Goal: Task Accomplishment & Management: Manage account settings

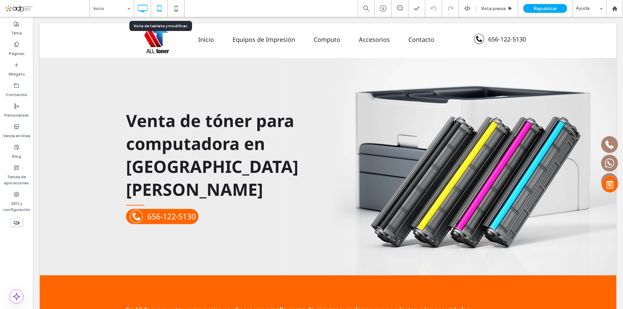
click at [160, 9] on icon at bounding box center [159, 8] width 13 height 13
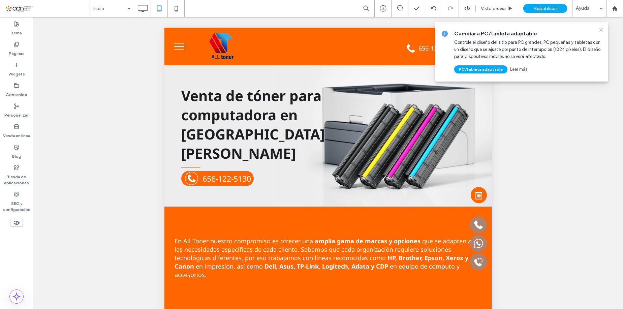
click at [603, 32] on icon at bounding box center [601, 29] width 5 height 5
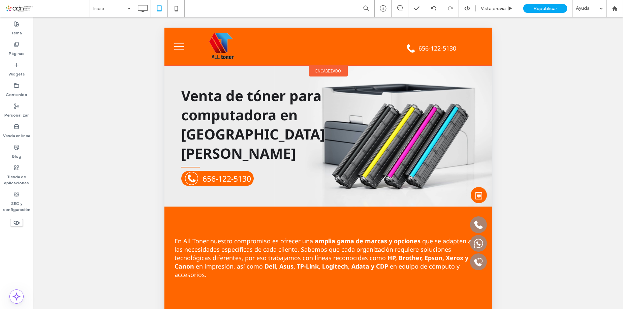
click at [319, 71] on span "encabezado" at bounding box center [328, 71] width 26 height 6
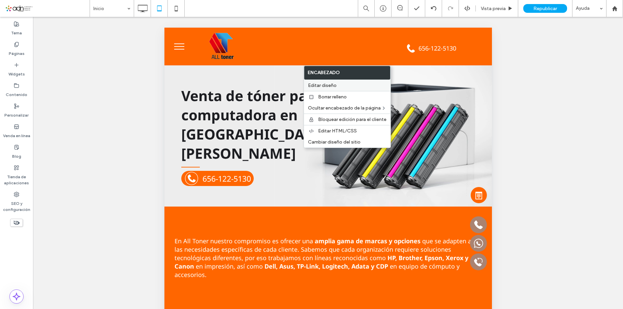
click at [363, 84] on label "Editar diseño" at bounding box center [347, 86] width 79 height 6
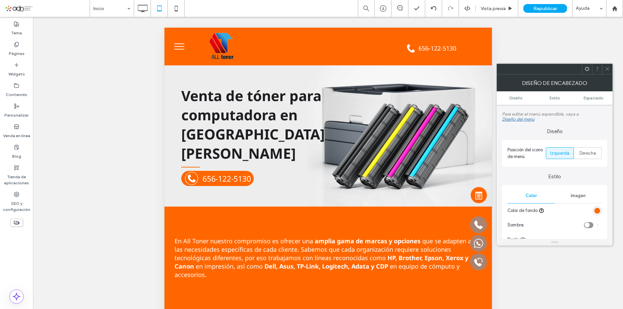
click at [600, 211] on div "rgb(255, 102, 0)" at bounding box center [598, 211] width 6 height 6
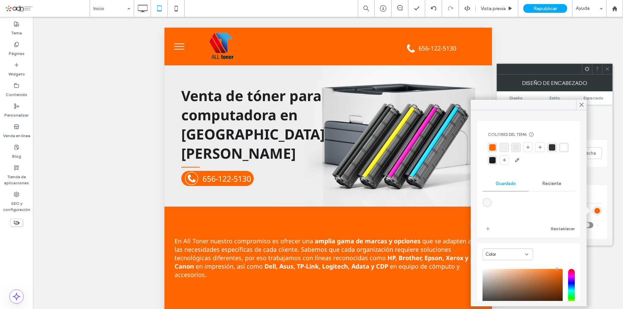
click at [561, 151] on div "rgba(255, 255, 255, 1)" at bounding box center [564, 147] width 6 height 6
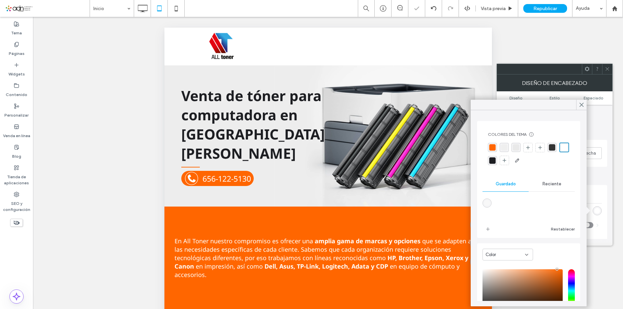
click at [505, 147] on div "rgba(239, 239, 239, 1)" at bounding box center [504, 147] width 6 height 6
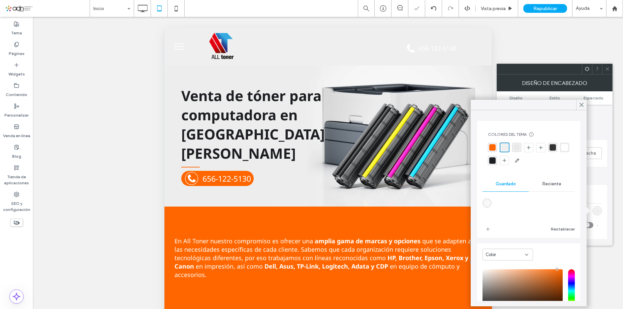
click at [562, 151] on div "rgba(255, 255, 255, 1)" at bounding box center [565, 147] width 6 height 6
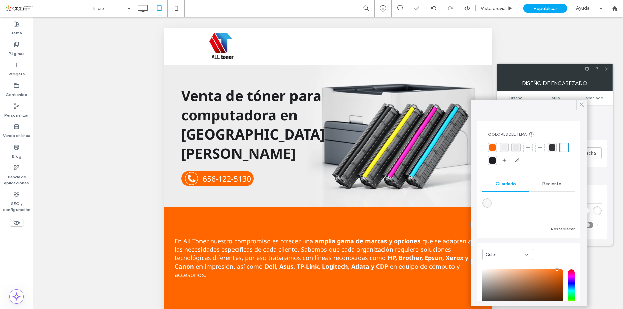
click at [584, 104] on icon at bounding box center [582, 105] width 6 height 6
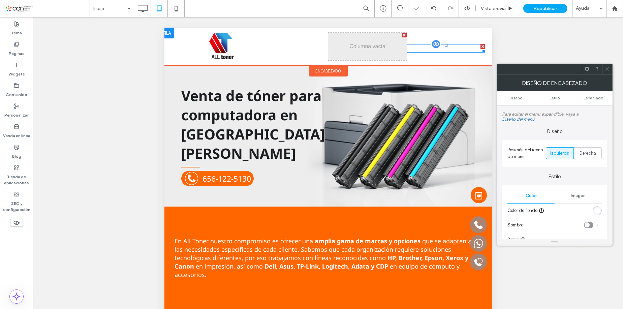
click at [419, 50] on span at bounding box center [446, 48] width 79 height 8
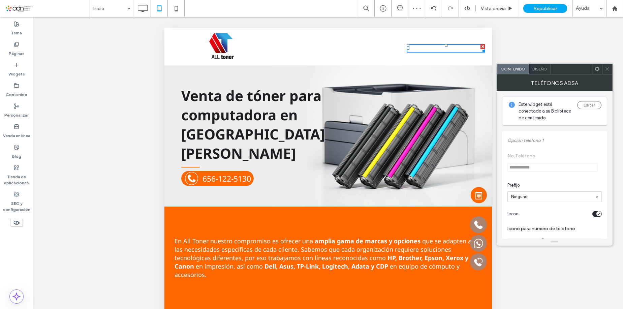
click at [540, 71] on div "Diseño" at bounding box center [540, 69] width 22 height 10
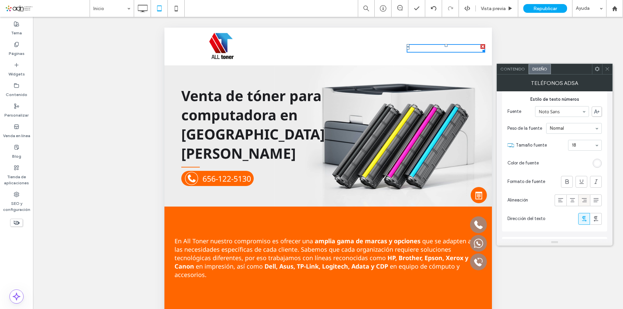
scroll to position [135, 0]
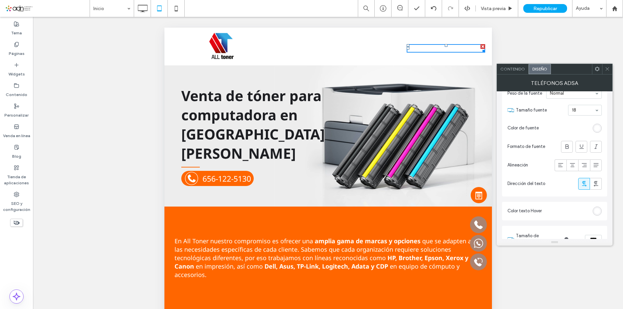
click at [595, 128] on div "rgb(255, 255, 255)" at bounding box center [598, 128] width 6 height 6
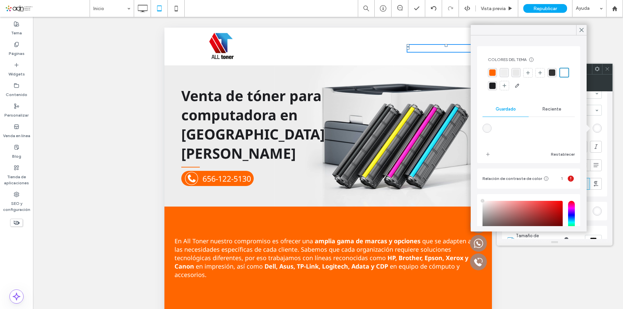
click at [496, 83] on div "rgba(29, 30, 34, 1)" at bounding box center [493, 86] width 6 height 6
click at [580, 30] on icon at bounding box center [582, 30] width 6 height 6
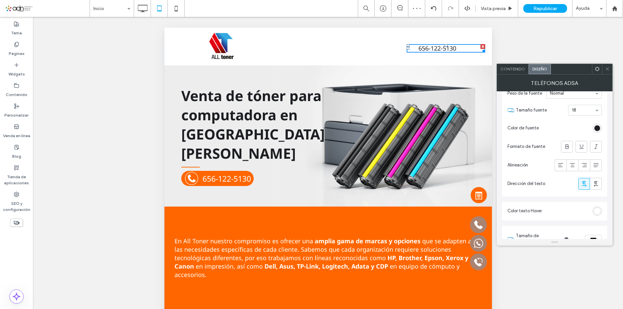
click at [594, 118] on section "Tamaño fuente 18" at bounding box center [559, 110] width 86 height 18
click at [597, 129] on div "rgba(29, 30, 34, 1)" at bounding box center [598, 128] width 6 height 6
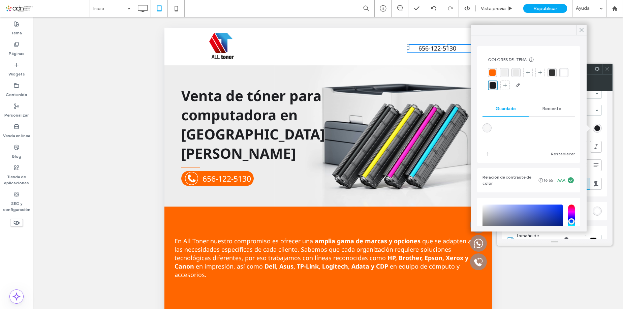
click at [579, 29] on div at bounding box center [582, 30] width 10 height 10
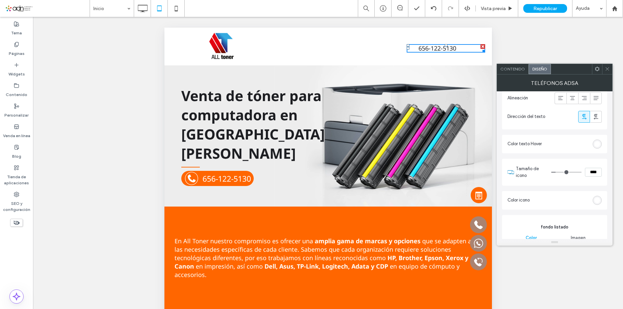
scroll to position [202, 0]
click at [595, 195] on div at bounding box center [567, 200] width 69 height 12
click at [597, 204] on div "rgb(255, 255, 255)" at bounding box center [597, 200] width 9 height 9
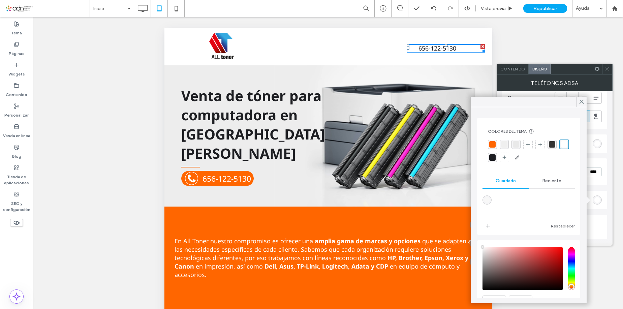
click at [557, 144] on div at bounding box center [529, 151] width 82 height 23
click at [497, 160] on div "rgba(29, 30, 34, 1)" at bounding box center [492, 157] width 9 height 9
click at [581, 101] on use at bounding box center [581, 102] width 3 height 4
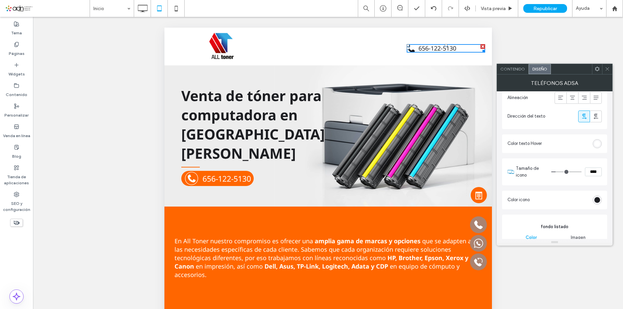
click at [607, 69] on icon at bounding box center [607, 68] width 5 height 5
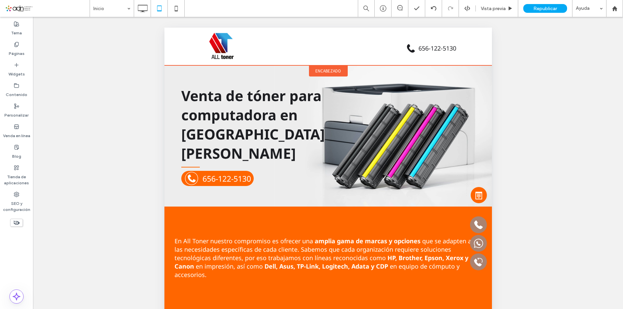
click at [315, 70] on span "encabezado" at bounding box center [328, 71] width 26 height 6
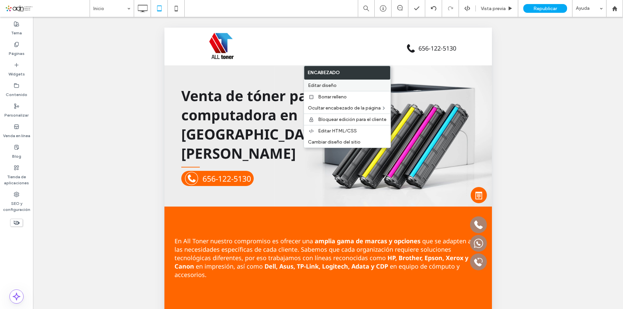
click at [314, 81] on div "Editar diseño" at bounding box center [347, 85] width 87 height 11
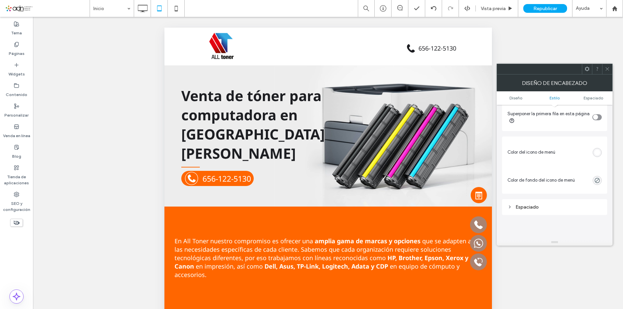
click at [592, 150] on div at bounding box center [580, 153] width 44 height 12
click at [597, 150] on div "rgb(255, 255, 255)" at bounding box center [598, 153] width 6 height 6
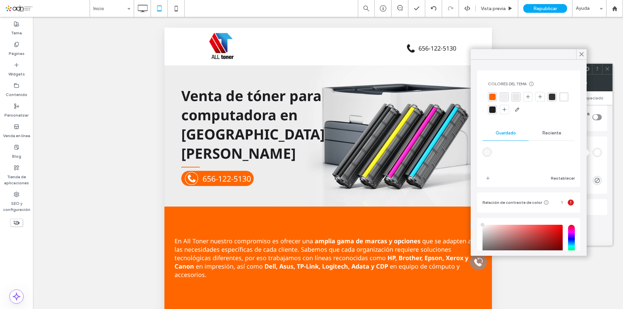
click at [496, 108] on div "rgba(29, 30, 34, 1)" at bounding box center [493, 110] width 6 height 6
click at [490, 95] on div "rgba(255, 102, 0, 1)" at bounding box center [493, 97] width 6 height 6
click at [584, 55] on icon at bounding box center [582, 54] width 6 height 6
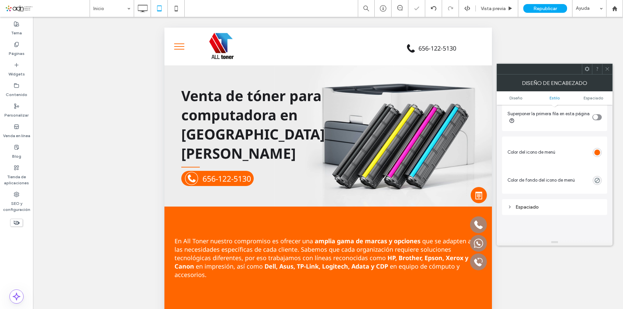
click at [609, 69] on icon at bounding box center [607, 68] width 5 height 5
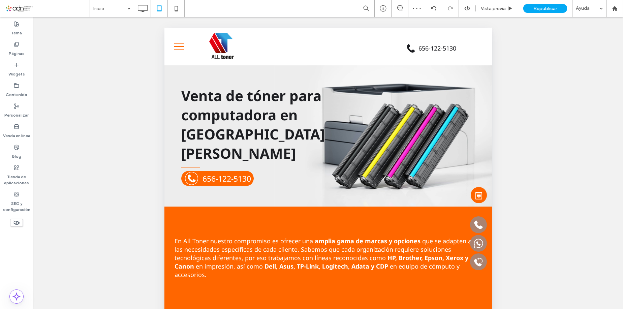
click at [178, 43] on button "menu" at bounding box center [179, 47] width 18 height 18
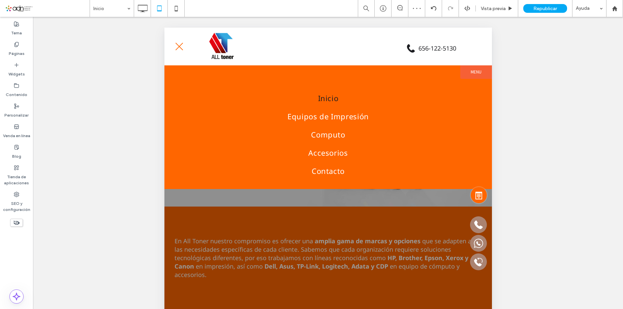
click at [178, 43] on button "menu" at bounding box center [179, 47] width 18 height 18
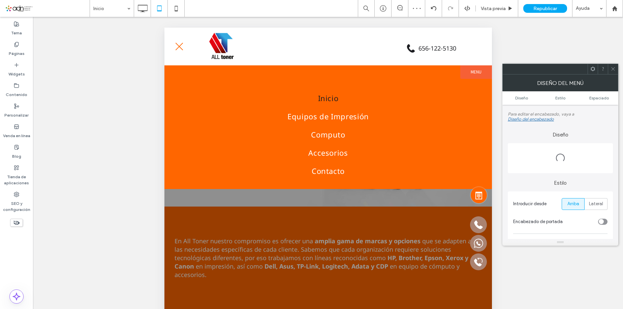
click at [177, 48] on span "menu" at bounding box center [179, 47] width 8 height 8
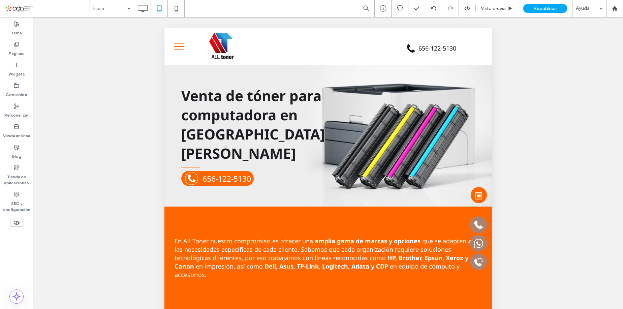
click at [181, 47] on span "menu" at bounding box center [179, 46] width 10 height 1
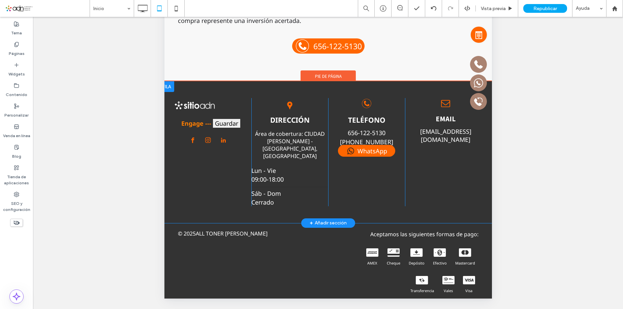
scroll to position [161, 0]
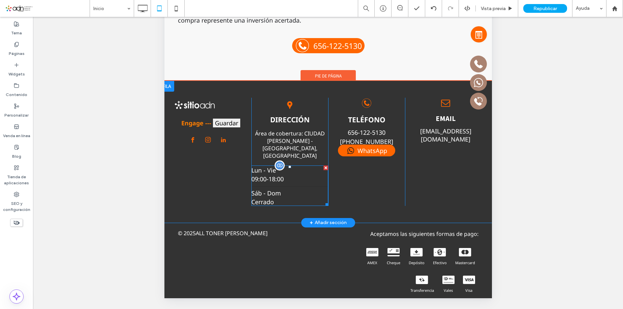
click at [304, 166] on div "Lun - Vie 09:00 - 18:00" at bounding box center [289, 176] width 77 height 21
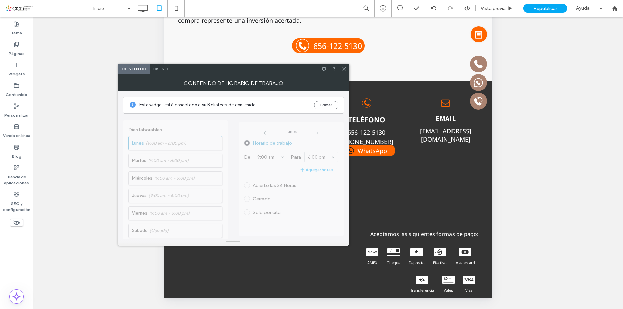
click at [166, 72] on div "Diseño" at bounding box center [161, 69] width 22 height 10
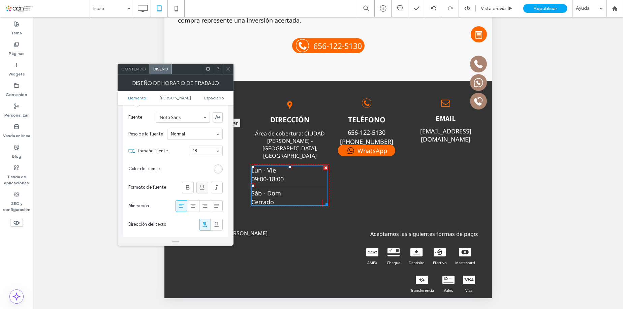
scroll to position [34, 0]
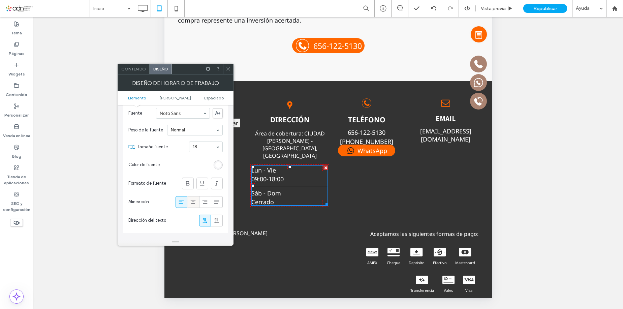
click at [193, 199] on icon at bounding box center [193, 202] width 7 height 7
click at [230, 69] on icon at bounding box center [228, 68] width 5 height 5
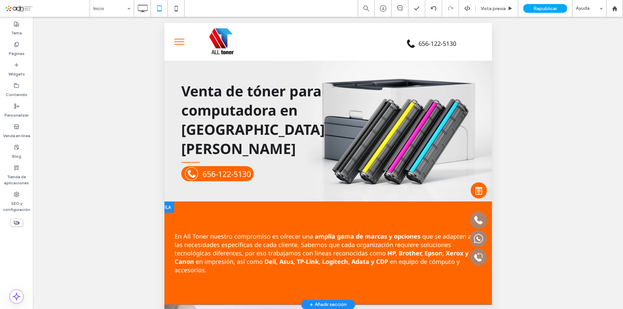
scroll to position [0, 0]
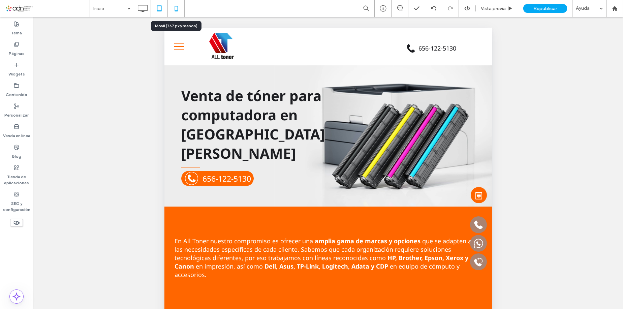
click at [173, 8] on icon at bounding box center [176, 8] width 13 height 13
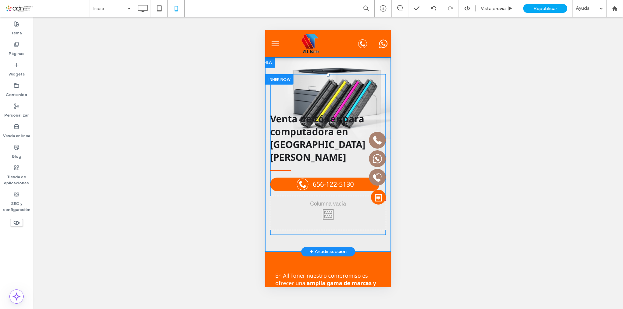
click at [311, 201] on div "Click To Paste" at bounding box center [328, 213] width 116 height 34
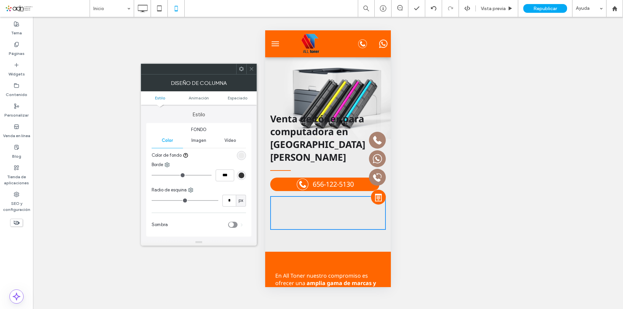
click at [242, 66] on icon at bounding box center [241, 68] width 5 height 5
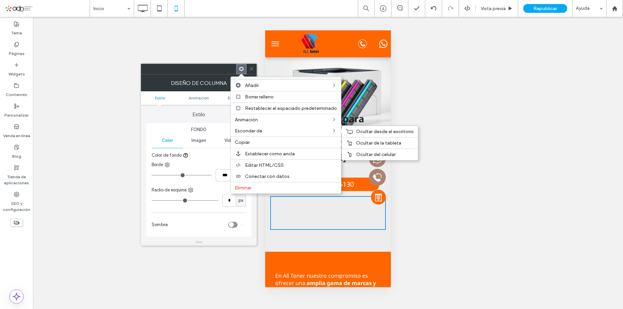
drag, startPoint x: 358, startPoint y: 153, endPoint x: 364, endPoint y: 180, distance: 27.8
click at [358, 153] on span "Ocultar del celular" at bounding box center [375, 155] width 39 height 6
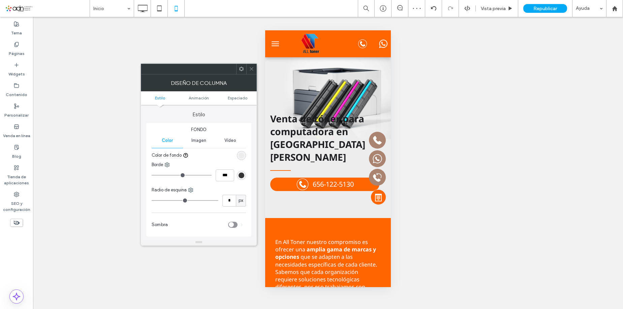
click at [255, 69] on div at bounding box center [251, 69] width 10 height 10
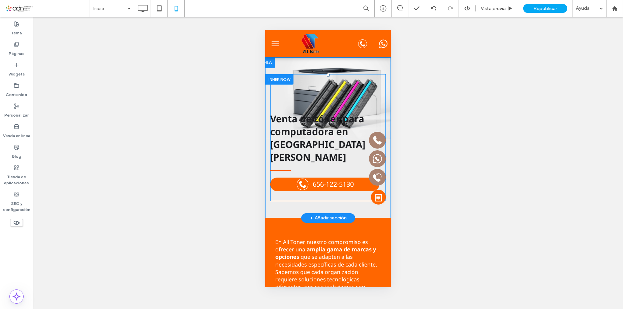
click at [301, 87] on div "Venta de tóner para computadora en Ciudad Cuauhtémoc 656-122-5130 Click To Paste" at bounding box center [328, 137] width 116 height 117
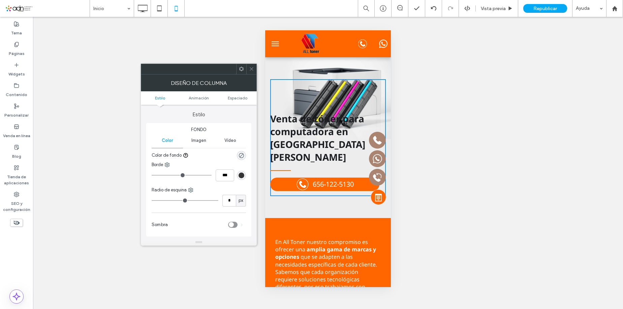
scroll to position [135, 0]
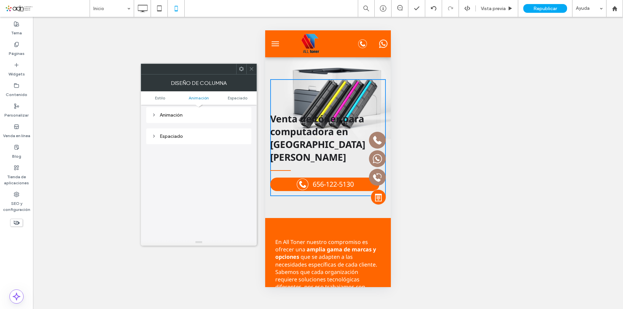
click at [184, 135] on div "Espaciado" at bounding box center [199, 137] width 94 height 6
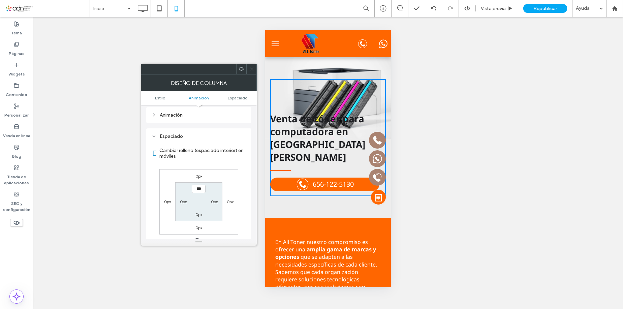
click at [253, 66] on span at bounding box center [251, 69] width 5 height 10
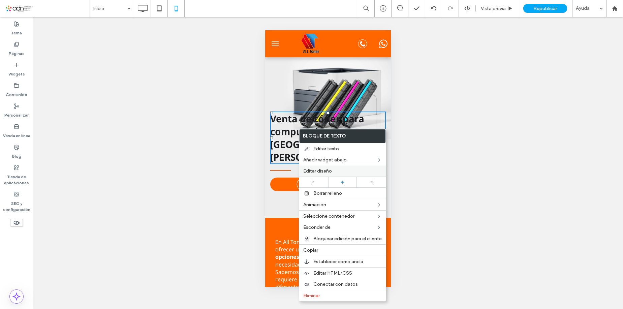
click at [304, 169] on span "Editar diseño" at bounding box center [317, 171] width 29 height 6
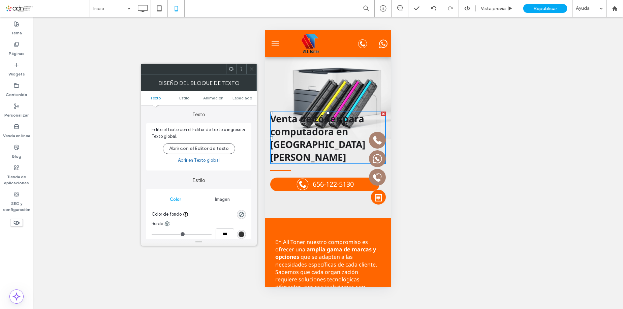
scroll to position [169, 0]
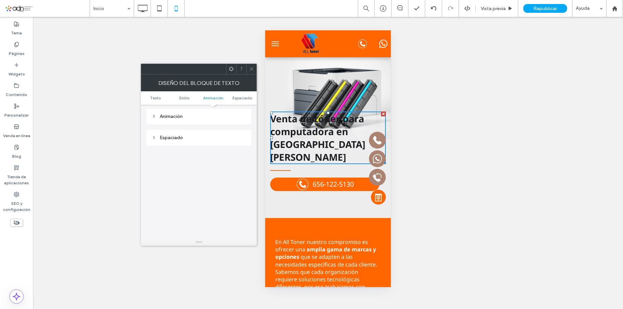
click at [187, 138] on div "Espaciado" at bounding box center [199, 138] width 94 height 6
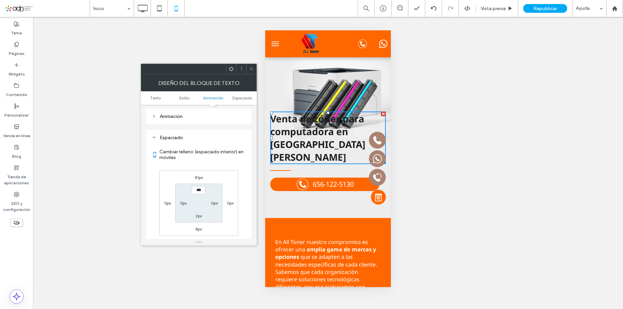
click at [198, 179] on label "81px" at bounding box center [199, 177] width 8 height 5
type input "**"
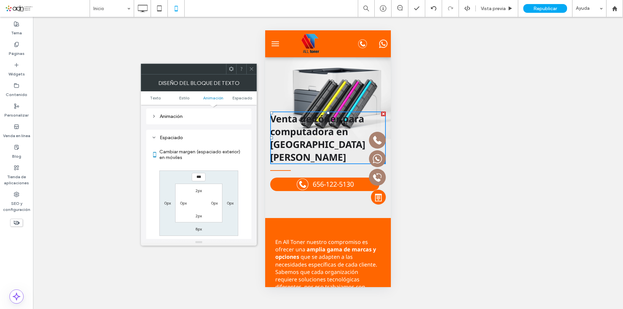
type input "***"
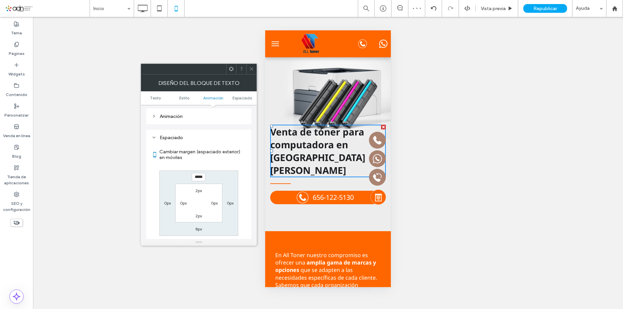
type input "*****"
type input "***"
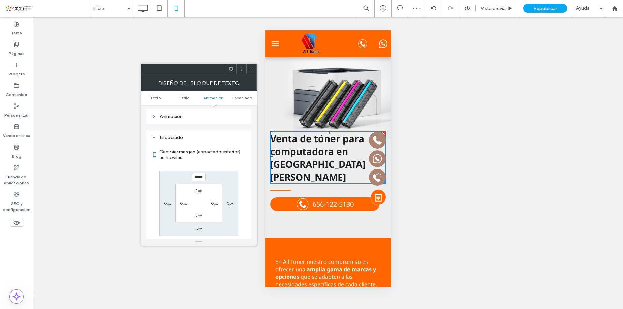
click at [254, 66] on div at bounding box center [251, 69] width 10 height 10
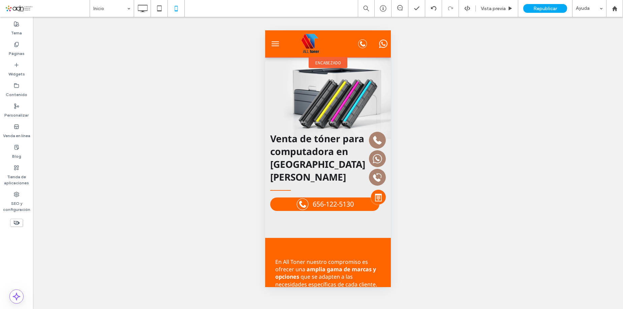
click at [319, 60] on span "encabezado" at bounding box center [329, 63] width 26 height 6
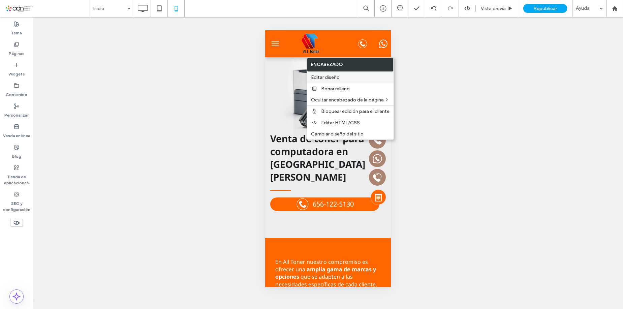
click at [320, 74] on div "Editar diseño" at bounding box center [350, 77] width 87 height 11
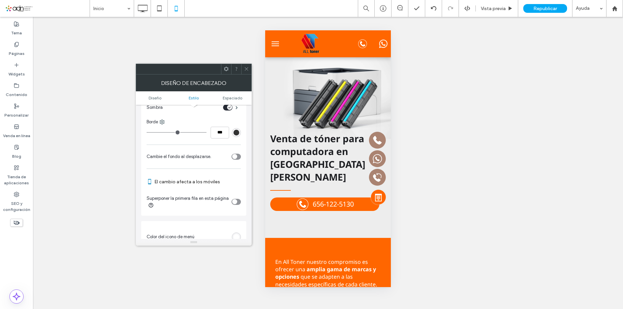
scroll to position [236, 0]
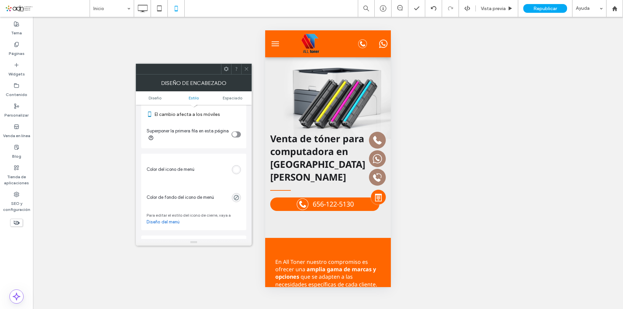
click at [237, 173] on div "rgb(255, 255, 255)" at bounding box center [236, 169] width 9 height 9
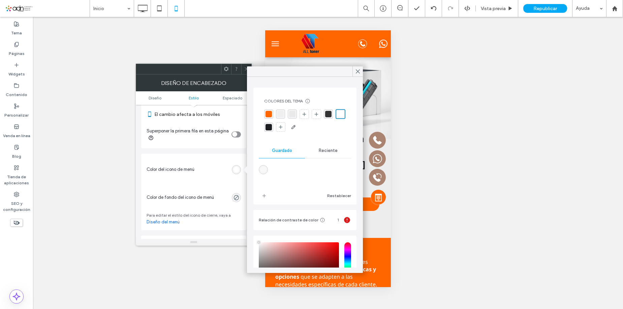
click at [272, 126] on div "rgba(29, 30, 34, 1)" at bounding box center [269, 127] width 6 height 6
click at [271, 113] on div "rgba(255, 102, 0, 1)" at bounding box center [269, 114] width 6 height 6
click at [358, 71] on use at bounding box center [357, 72] width 3 height 4
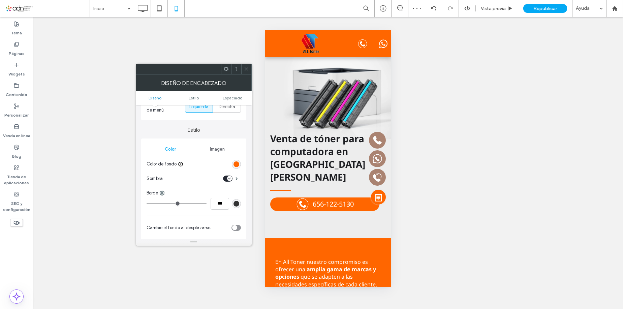
scroll to position [67, 0]
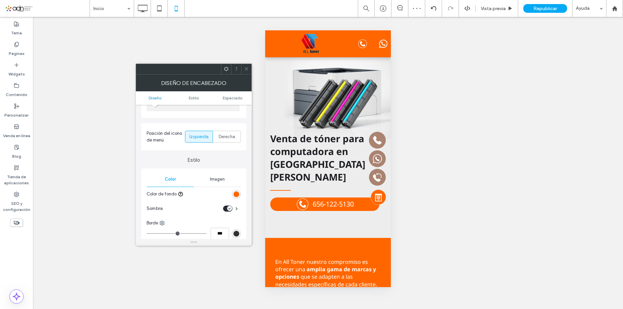
drag, startPoint x: 233, startPoint y: 194, endPoint x: 238, endPoint y: 187, distance: 8.9
click at [233, 194] on div "rgb(255, 102, 0)" at bounding box center [236, 194] width 9 height 9
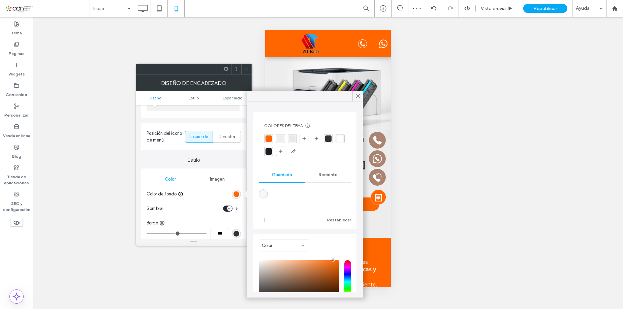
click at [337, 142] on div "rgba(255, 255, 255, 1)" at bounding box center [340, 139] width 6 height 6
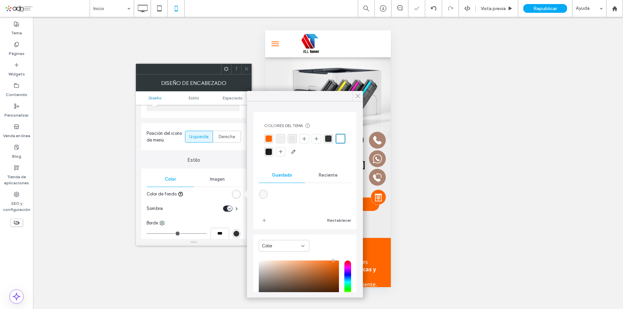
click at [357, 96] on use at bounding box center [357, 96] width 3 height 4
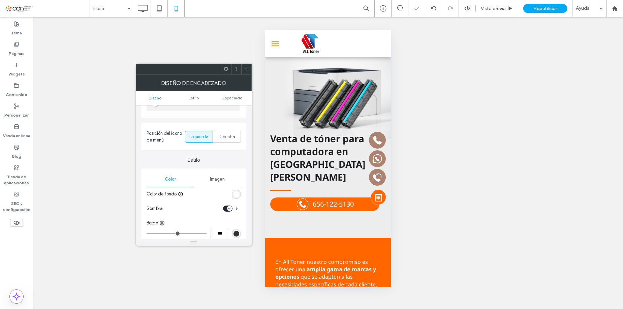
click at [247, 70] on icon at bounding box center [246, 68] width 5 height 5
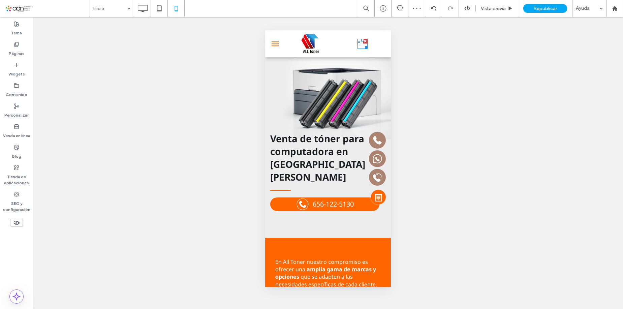
click at [358, 44] on icon at bounding box center [363, 44] width 10 height 10
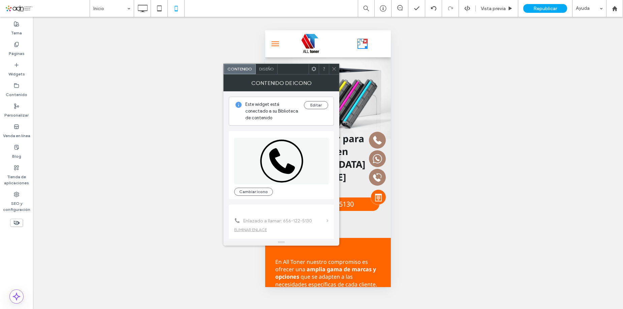
click at [271, 75] on div "Contenido de icono" at bounding box center [282, 83] width 116 height 17
click at [271, 70] on span "Diseño" at bounding box center [266, 68] width 15 height 5
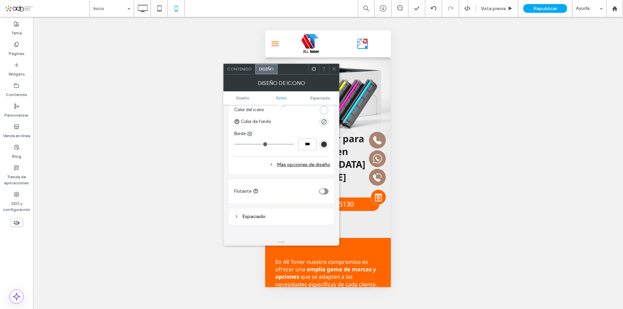
scroll to position [169, 0]
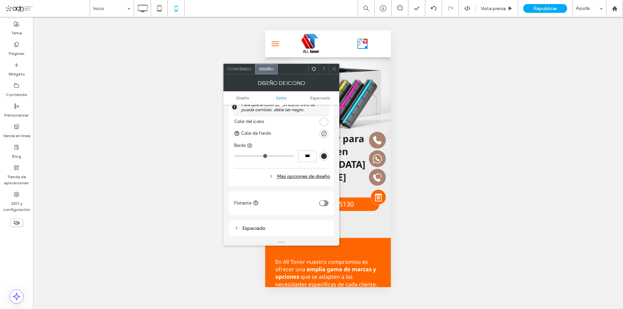
click at [319, 118] on div at bounding box center [298, 122] width 62 height 12
drag, startPoint x: 323, startPoint y: 119, endPoint x: 328, endPoint y: 119, distance: 4.7
click at [323, 119] on div "rgb(255, 255, 255)" at bounding box center [324, 122] width 6 height 6
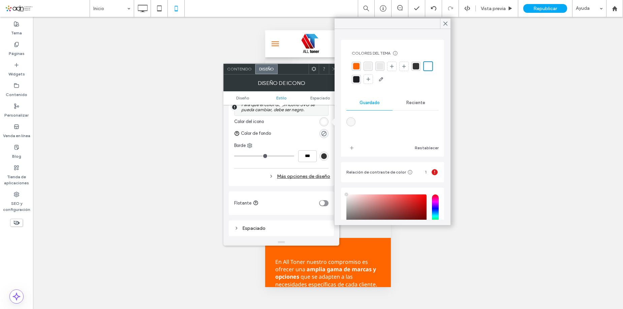
drag, startPoint x: 357, startPoint y: 65, endPoint x: 420, endPoint y: 52, distance: 64.7
click at [357, 65] on div "rgba(255, 102, 0, 1)" at bounding box center [356, 66] width 6 height 6
click at [445, 20] on span at bounding box center [446, 24] width 6 height 10
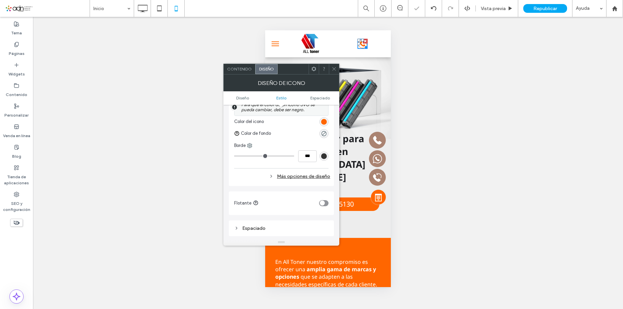
click at [335, 69] on use at bounding box center [333, 68] width 3 height 3
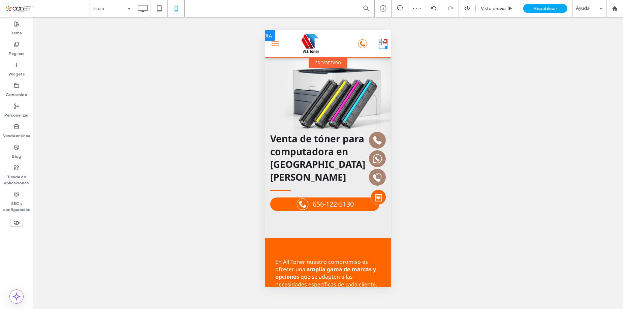
click at [379, 43] on icon at bounding box center [383, 43] width 8 height 8
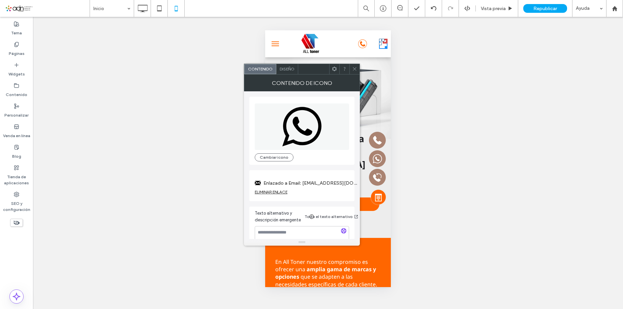
click at [287, 71] on span "Diseño" at bounding box center [287, 68] width 15 height 5
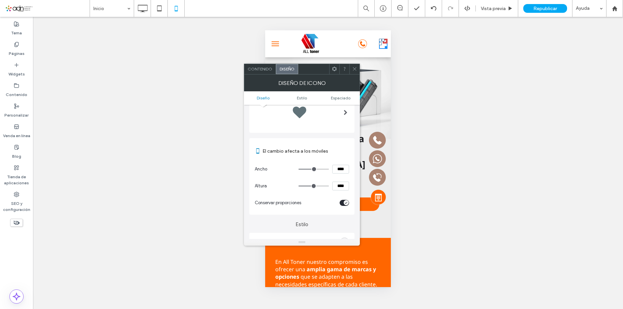
scroll to position [67, 0]
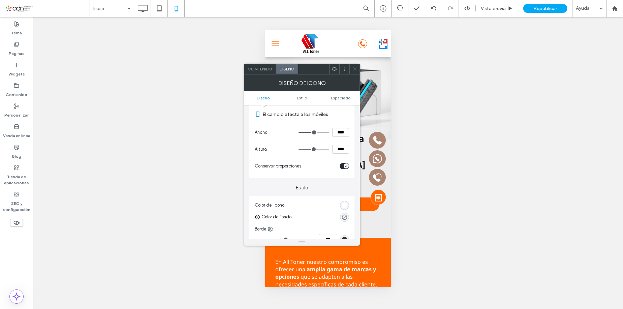
click at [350, 207] on div "Color del icono Color de fondo Borde *** Más opciones de diseño" at bounding box center [302, 233] width 105 height 74
click at [347, 206] on div "rgb(255, 255, 255)" at bounding box center [345, 206] width 6 height 6
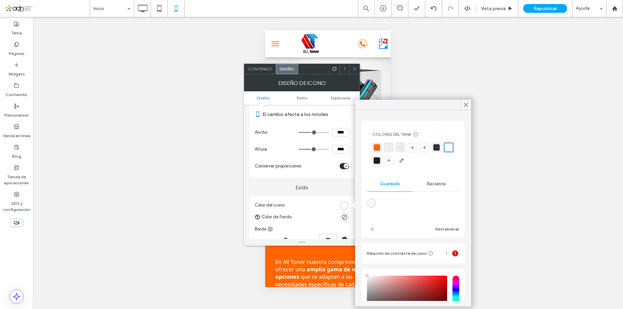
click at [378, 146] on div "rgba(255, 102, 0, 1)" at bounding box center [377, 147] width 6 height 6
click at [380, 160] on div "rgba(29, 30, 34, 1)" at bounding box center [377, 160] width 6 height 6
click at [465, 104] on use at bounding box center [466, 105] width 3 height 4
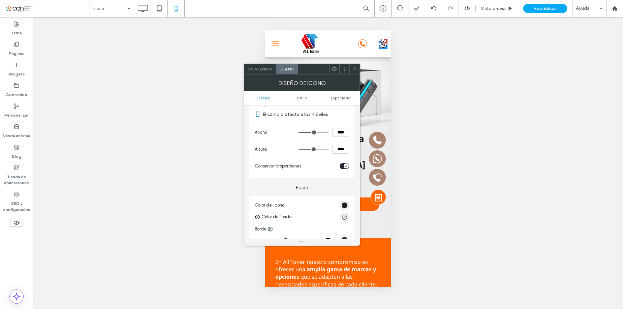
click at [352, 68] on icon at bounding box center [354, 68] width 5 height 5
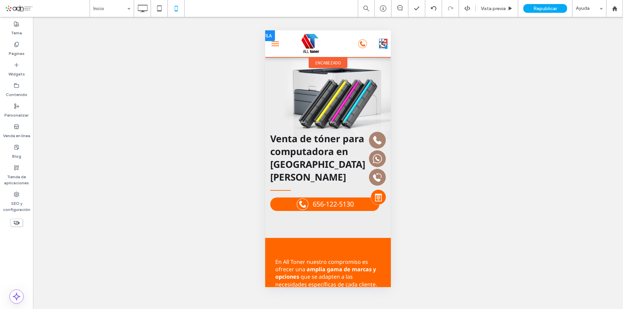
click at [379, 48] on icon at bounding box center [383, 43] width 8 height 8
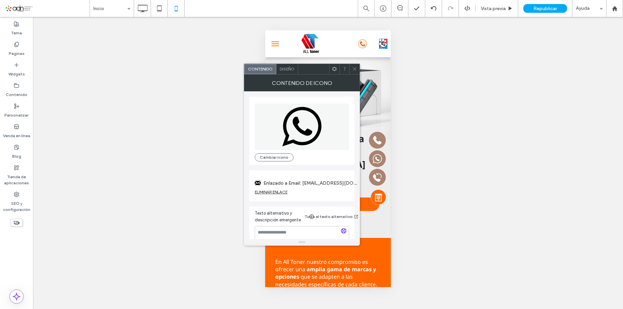
click at [268, 194] on div "ELIMINAR ENLACE" at bounding box center [271, 191] width 33 height 5
click at [269, 186] on label "Icono de enlace" at bounding box center [300, 183] width 90 height 12
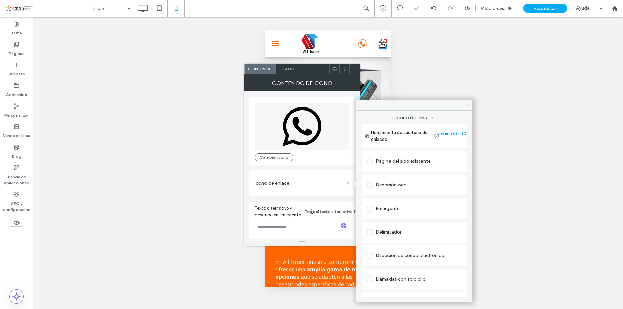
click at [382, 189] on div "Dirección web" at bounding box center [414, 185] width 95 height 11
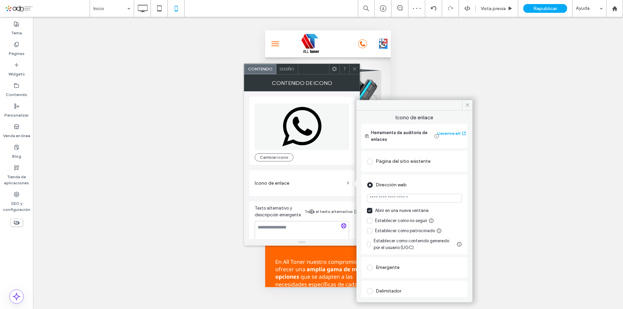
click at [392, 200] on input "url" at bounding box center [414, 198] width 95 height 9
paste input "**********"
type input "**********"
click at [426, 182] on div "Dirección web" at bounding box center [414, 185] width 95 height 11
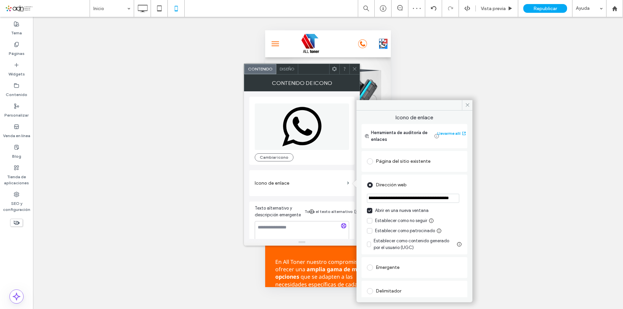
scroll to position [0, 0]
click at [470, 105] on icon at bounding box center [467, 105] width 5 height 5
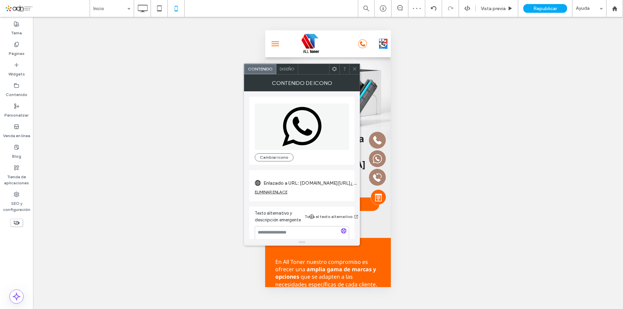
click at [355, 69] on use at bounding box center [354, 68] width 3 height 3
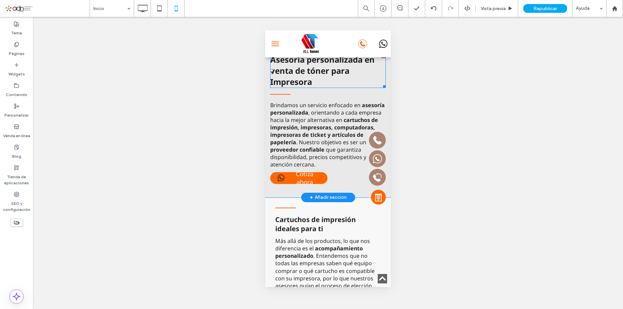
scroll to position [438, 0]
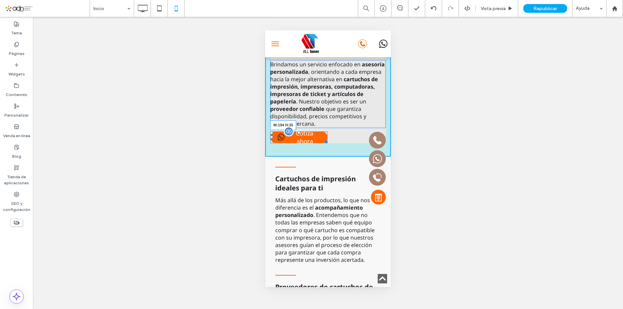
drag, startPoint x: 325, startPoint y: 128, endPoint x: 584, endPoint y: 174, distance: 262.5
click at [328, 138] on div at bounding box center [325, 140] width 5 height 5
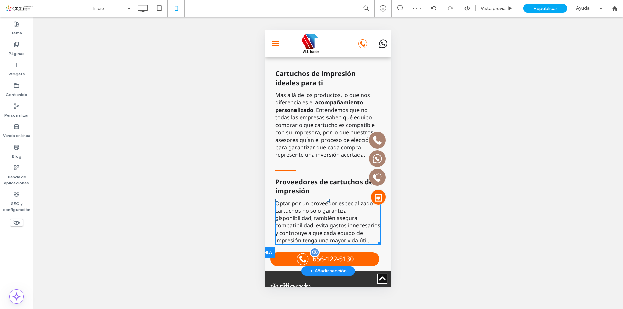
scroll to position [506, 0]
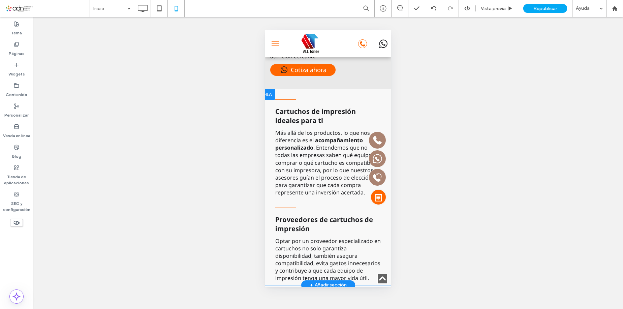
click at [284, 89] on div "Cartuchos de impresión ideales para ti Más allá de los productos, lo que nos di…" at bounding box center [328, 187] width 126 height 196
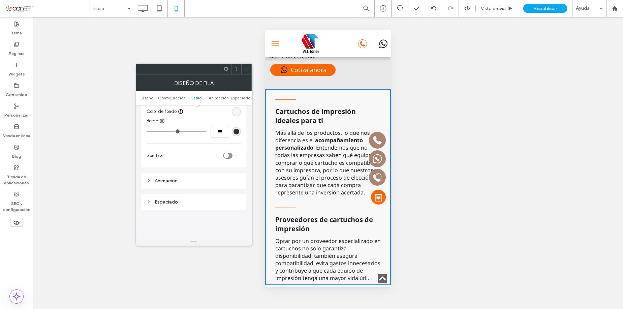
scroll to position [202, 0]
click at [179, 167] on div "Espaciado" at bounding box center [194, 169] width 94 height 6
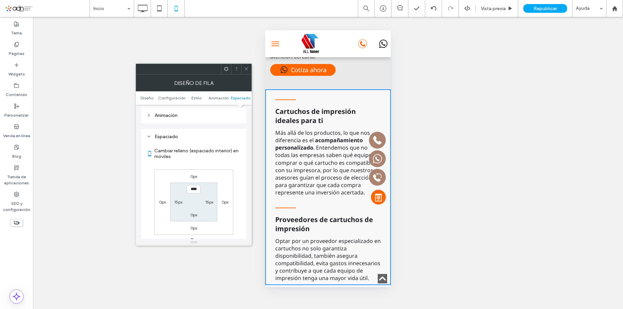
scroll to position [270, 0]
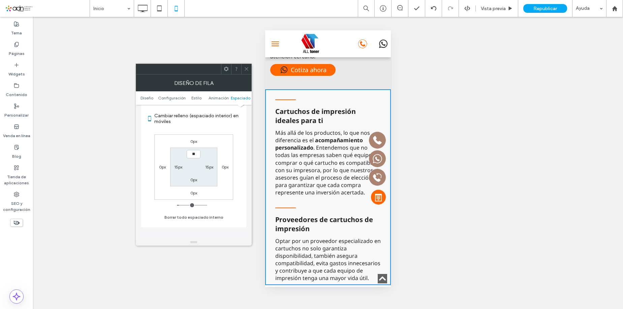
type input "****"
type input "**"
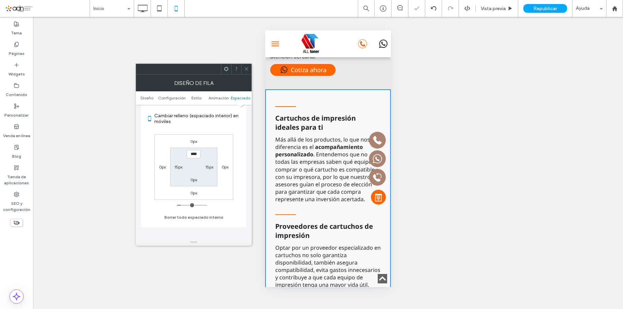
drag, startPoint x: 245, startPoint y: 67, endPoint x: 39, endPoint y: 107, distance: 209.2
click at [245, 67] on icon at bounding box center [246, 68] width 5 height 5
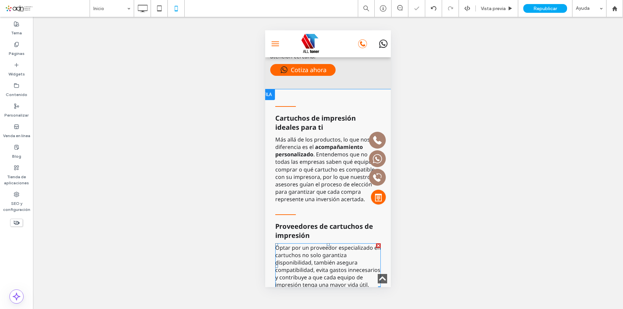
scroll to position [607, 0]
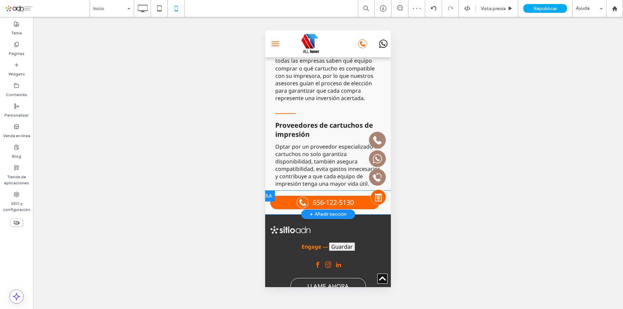
click at [266, 202] on div "656-122-5130 Click To Paste" at bounding box center [328, 202] width 126 height 13
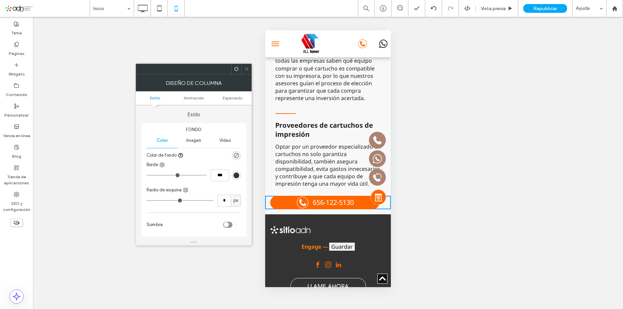
drag, startPoint x: 248, startPoint y: 68, endPoint x: 9, endPoint y: 233, distance: 290.5
click at [248, 68] on icon at bounding box center [246, 68] width 5 height 5
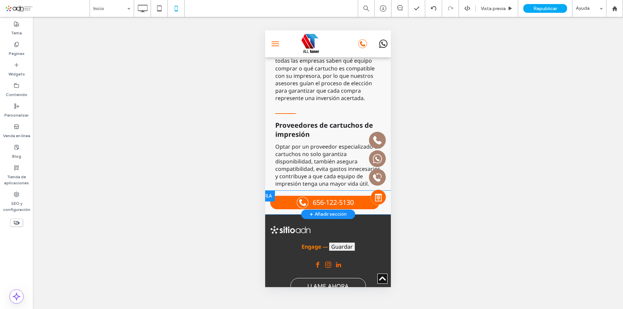
click at [271, 206] on div "656-122-5130 Click To Paste Fila + Añadir sección" at bounding box center [328, 203] width 126 height 24
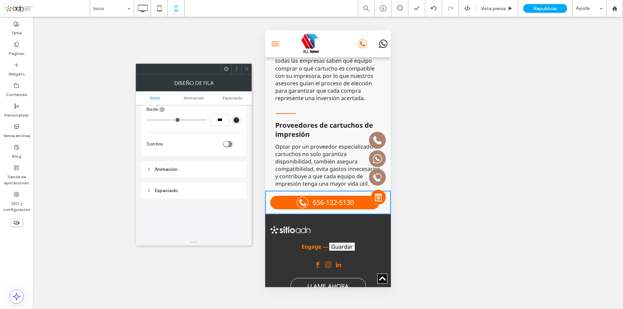
scroll to position [101, 0]
click at [175, 147] on div "Espaciado" at bounding box center [194, 145] width 94 height 6
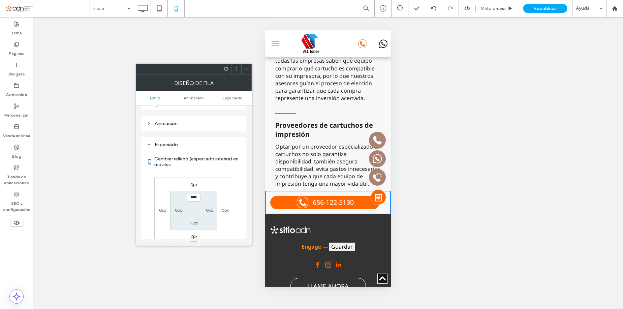
click at [196, 222] on label "15px" at bounding box center [194, 223] width 8 height 5
type input "**"
type input "****"
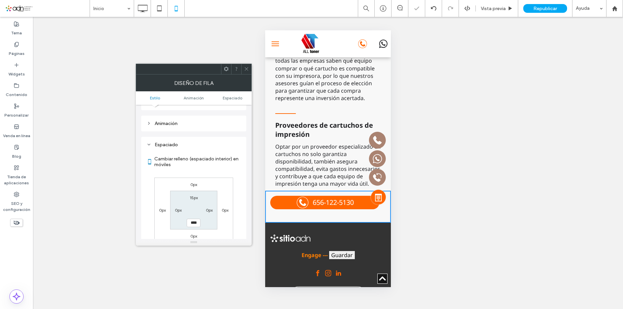
click at [249, 68] on icon at bounding box center [246, 68] width 5 height 5
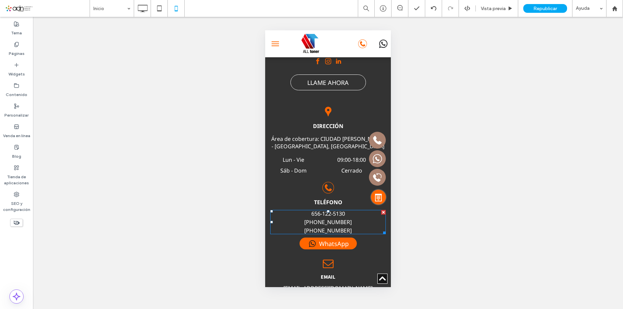
scroll to position [786, 0]
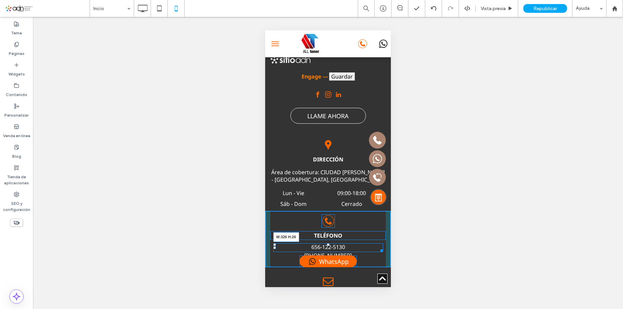
drag, startPoint x: 380, startPoint y: 259, endPoint x: 651, endPoint y: 274, distance: 271.8
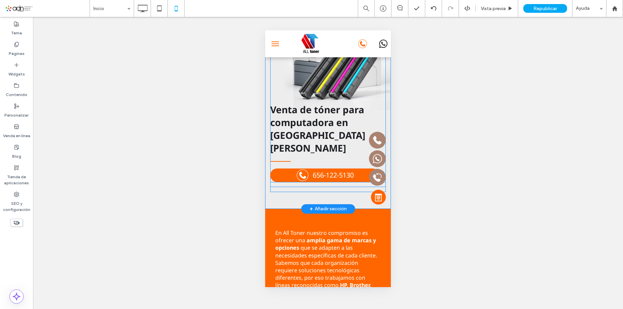
scroll to position [0, 0]
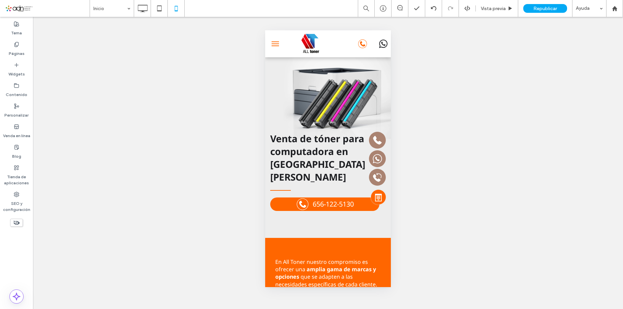
click at [278, 45] on button "menu" at bounding box center [275, 43] width 13 height 13
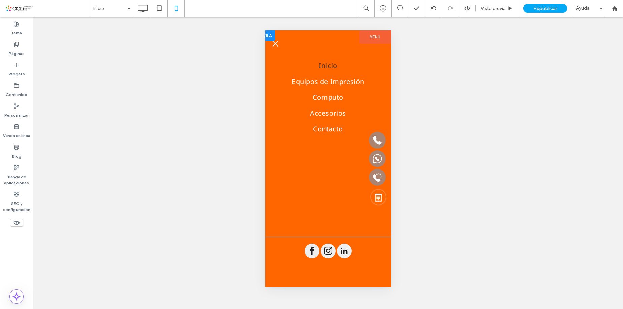
click at [274, 45] on span "menu" at bounding box center [276, 44] width 6 height 6
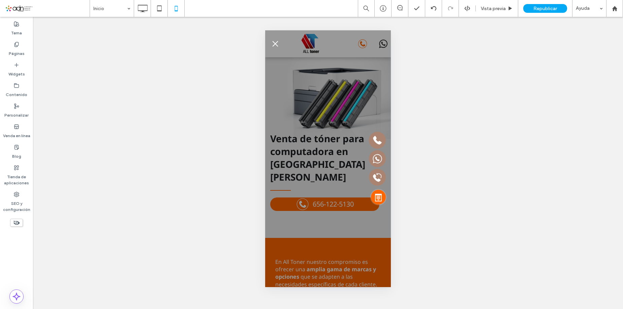
drag, startPoint x: 248, startPoint y: 63, endPoint x: 18, endPoint y: 26, distance: 233.3
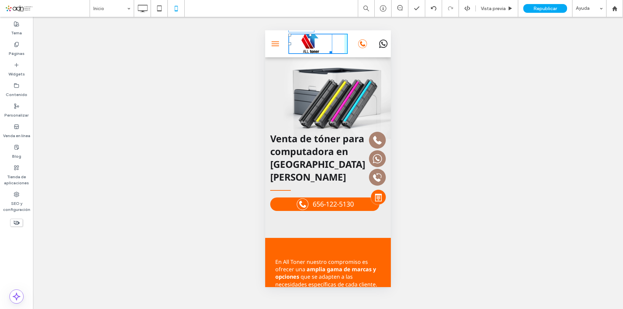
drag, startPoint x: 328, startPoint y: 50, endPoint x: 513, endPoint y: 98, distance: 191.0
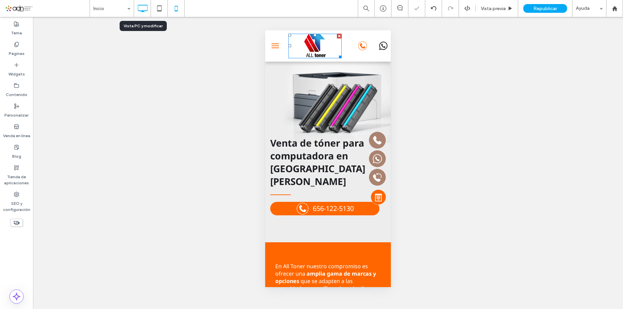
click at [144, 9] on icon at bounding box center [142, 8] width 13 height 13
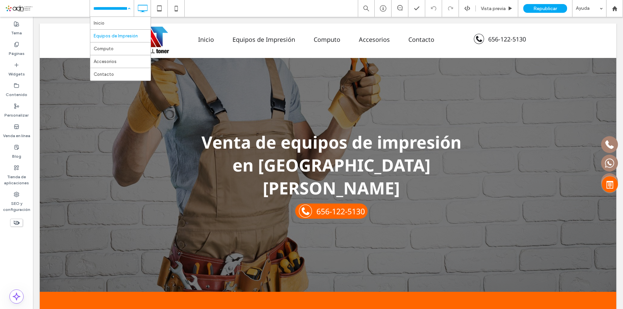
click at [128, 9] on div "Inicio Equipos de Impresión Computo Accesorios Contacto" at bounding box center [112, 8] width 44 height 17
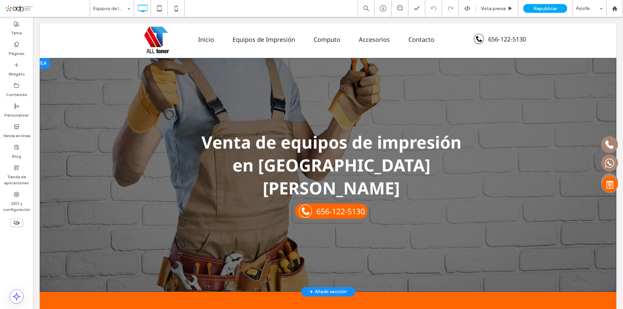
click at [225, 81] on div "Venta de equipos de impresión en Ciudad Cuauhtémoc 656-122-5130 Click To Paste …" at bounding box center [328, 175] width 577 height 234
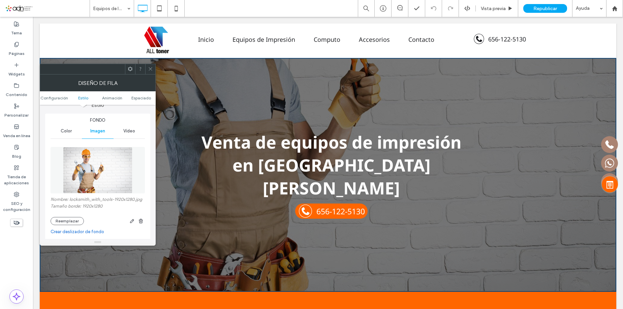
scroll to position [67, 0]
click at [78, 222] on button "Reemplazar" at bounding box center [67, 221] width 33 height 8
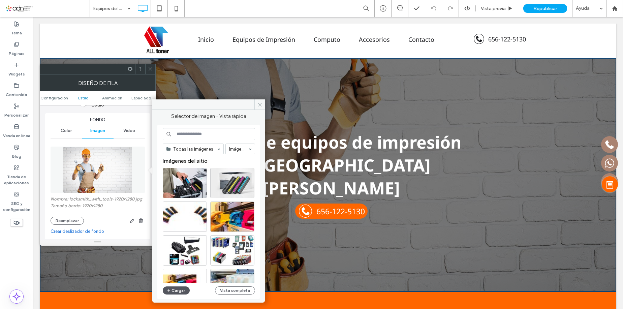
click at [182, 290] on button "Cargar" at bounding box center [176, 291] width 27 height 8
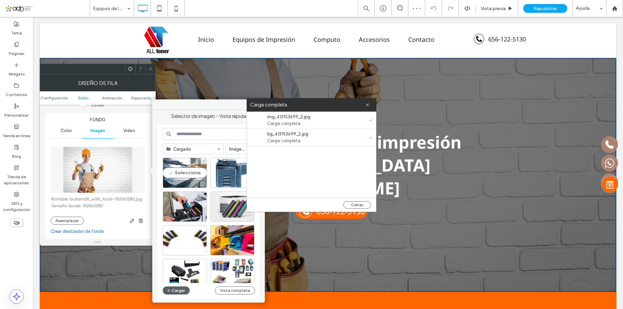
click at [188, 177] on div "Seleccione" at bounding box center [185, 173] width 44 height 30
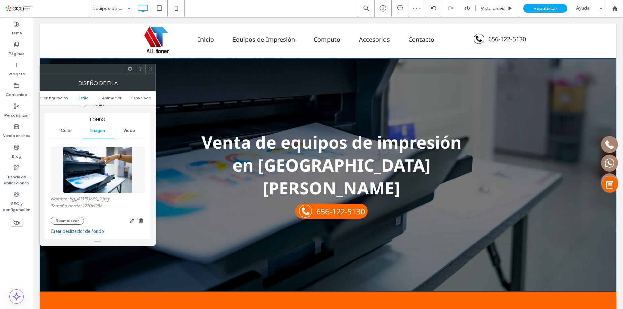
click at [153, 68] on icon at bounding box center [150, 68] width 5 height 5
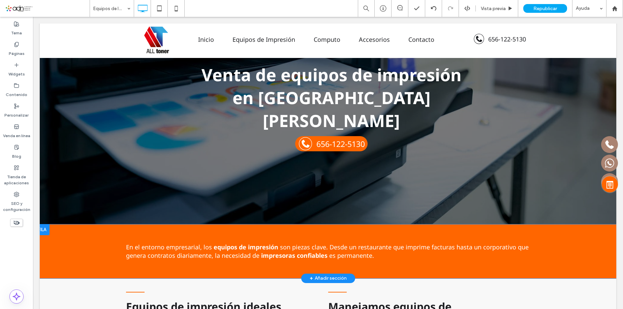
scroll to position [0, 0]
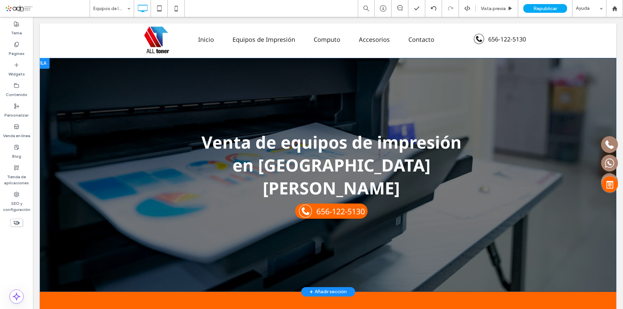
click at [312, 93] on div "Venta de equipos de impresión en Ciudad Cuauhtémoc 656-122-5130 Click To Paste …" at bounding box center [328, 175] width 577 height 234
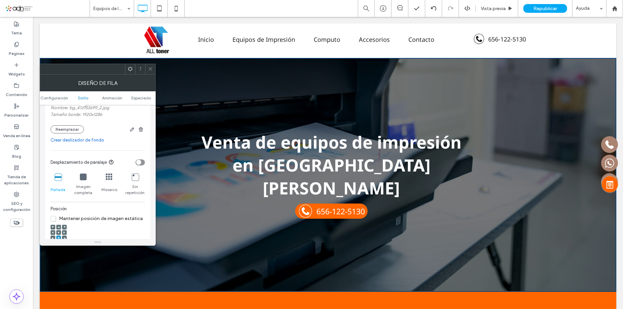
scroll to position [202, 0]
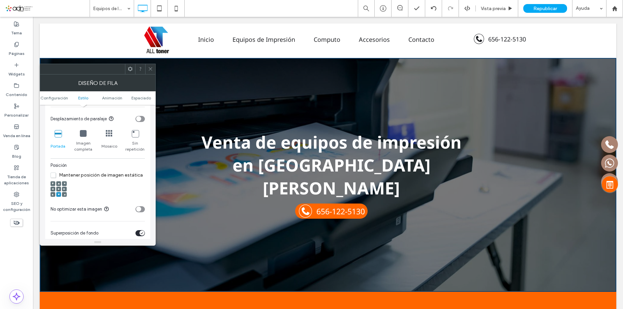
click at [59, 190] on icon at bounding box center [59, 189] width 2 height 2
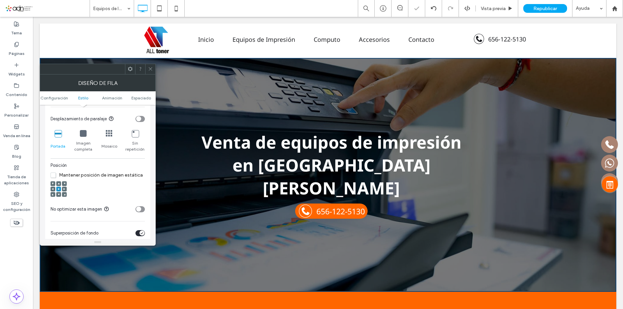
drag, startPoint x: 149, startPoint y: 72, endPoint x: 405, endPoint y: 162, distance: 270.7
click at [149, 72] on span at bounding box center [150, 69] width 5 height 10
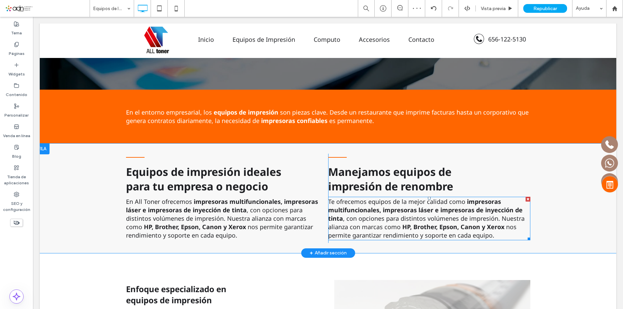
scroll to position [303, 0]
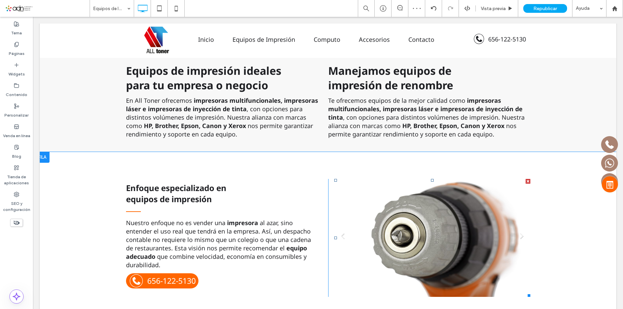
click at [413, 179] on li "Slide title Write your caption here Button" at bounding box center [432, 238] width 196 height 118
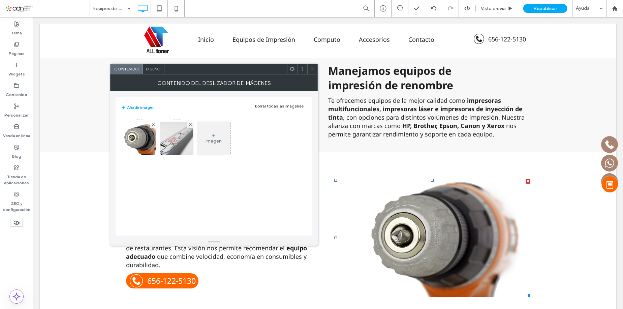
click at [277, 105] on div "Borrar todas las imágenes" at bounding box center [279, 106] width 49 height 5
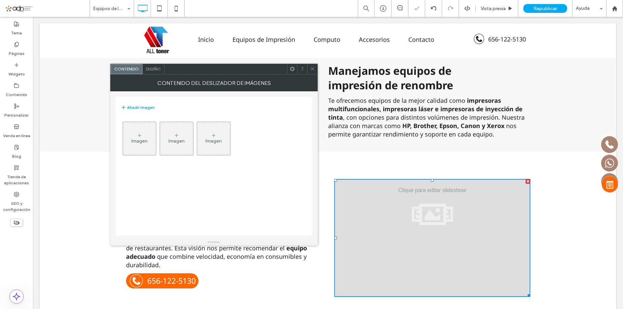
click at [144, 129] on div "Imagen" at bounding box center [139, 139] width 33 height 32
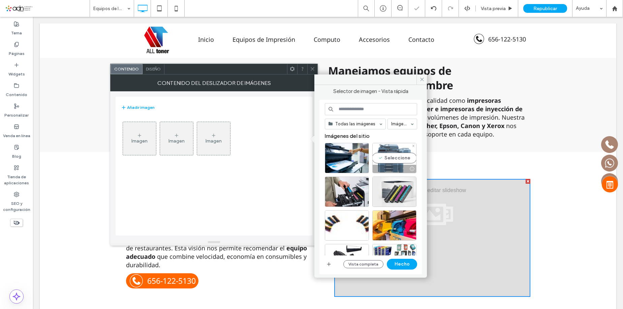
click at [387, 154] on div "Seleccione" at bounding box center [395, 158] width 44 height 30
click at [396, 260] on button "Hecho" at bounding box center [402, 264] width 30 height 11
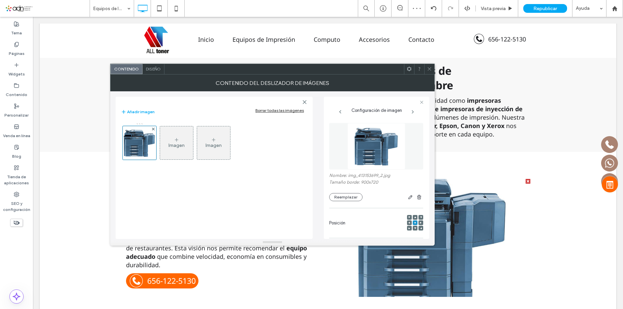
click at [313, 67] on div at bounding box center [285, 69] width 240 height 10
click at [429, 65] on span at bounding box center [429, 69] width 5 height 10
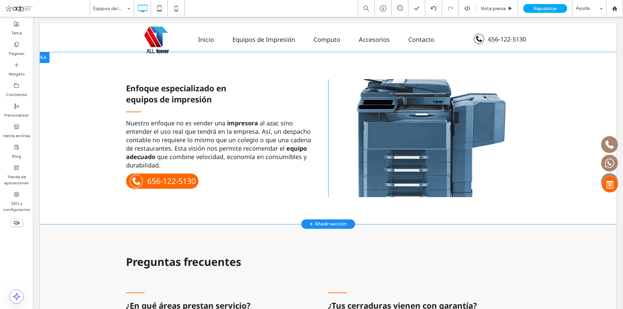
scroll to position [472, 0]
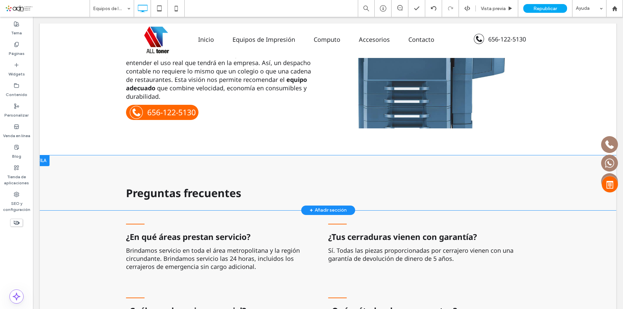
click at [43, 155] on div at bounding box center [42, 160] width 15 height 11
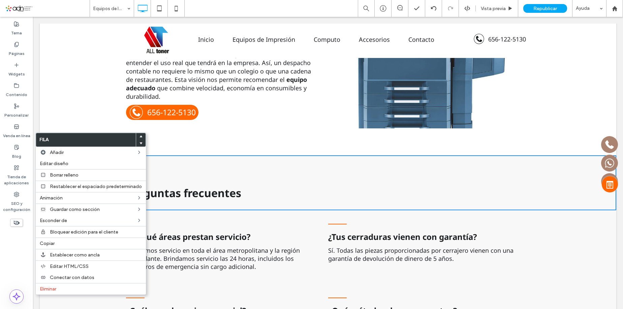
drag, startPoint x: 88, startPoint y: 291, endPoint x: 193, endPoint y: 26, distance: 284.9
click at [88, 291] on label "Eliminar" at bounding box center [91, 289] width 102 height 6
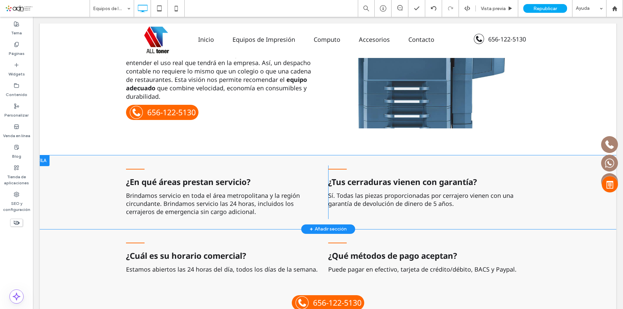
click at [42, 155] on div at bounding box center [42, 160] width 15 height 11
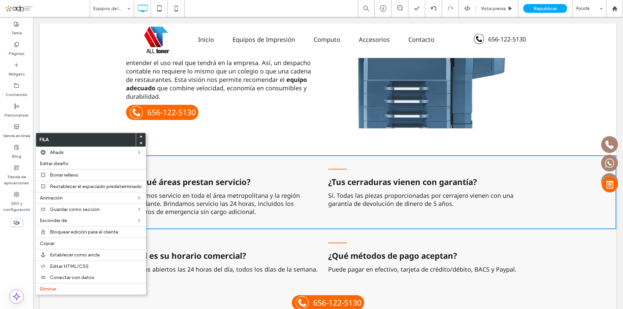
click at [61, 286] on label "Eliminar" at bounding box center [91, 289] width 102 height 6
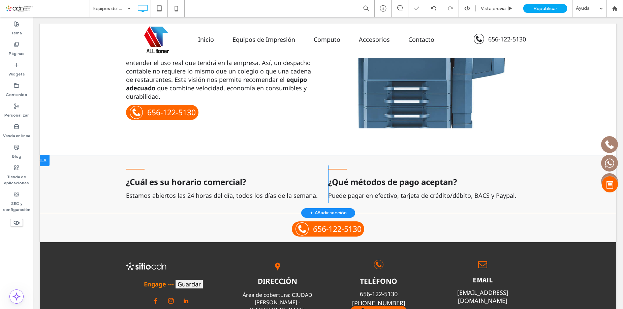
click at [41, 155] on div at bounding box center [42, 160] width 15 height 11
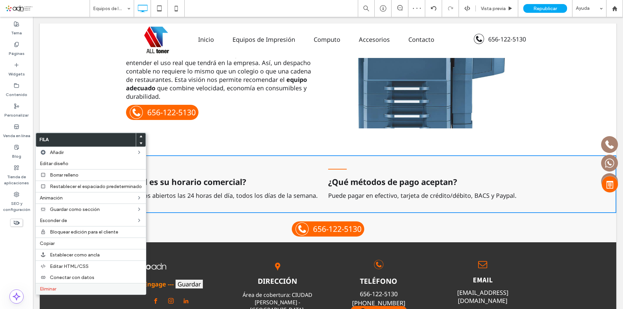
click at [62, 288] on label "Eliminar" at bounding box center [91, 289] width 102 height 6
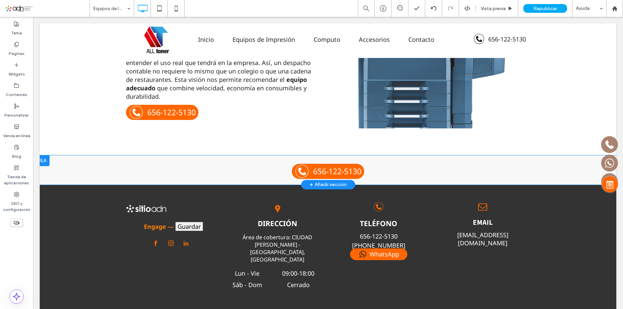
click at [46, 155] on div at bounding box center [42, 160] width 15 height 11
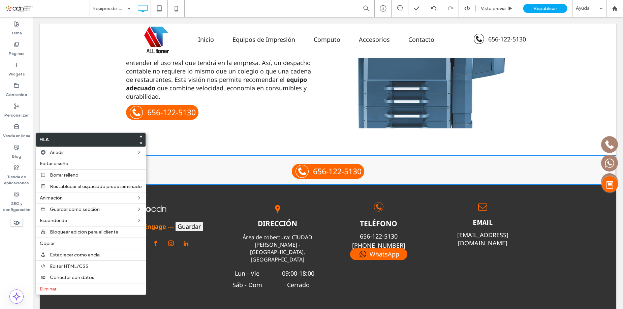
drag, startPoint x: 82, startPoint y: 289, endPoint x: 302, endPoint y: 61, distance: 316.9
click at [82, 289] on label "Eliminar" at bounding box center [91, 289] width 102 height 6
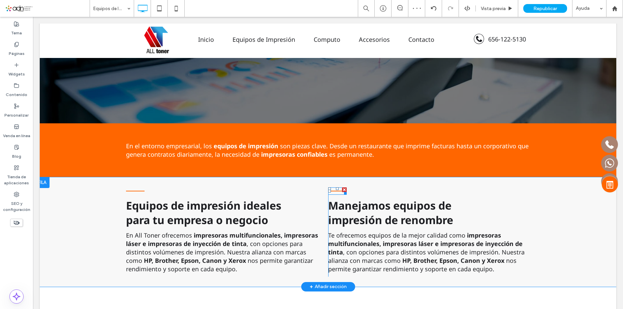
scroll to position [337, 0]
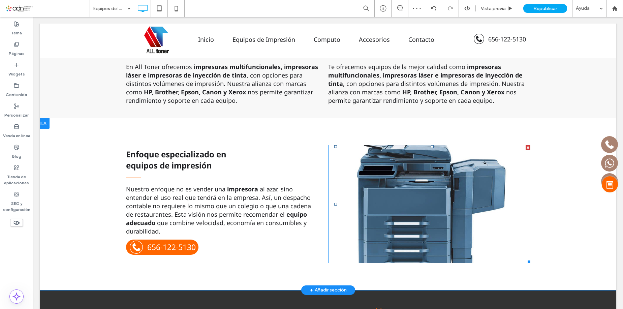
click at [392, 175] on li "Título de diapositiva Escriba el subtítulo aquí Botón" at bounding box center [432, 204] width 196 height 118
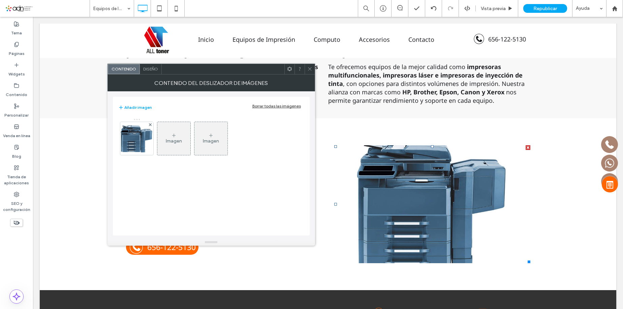
click at [149, 66] on span "Diseño" at bounding box center [150, 68] width 15 height 5
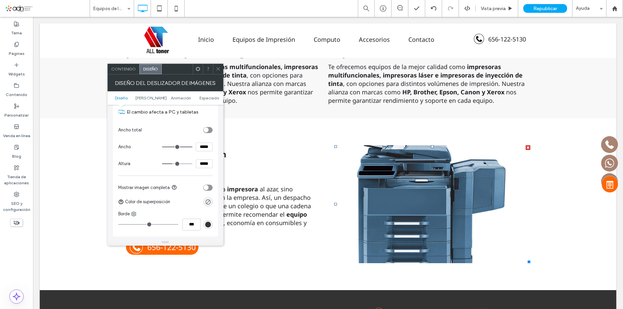
scroll to position [270, 0]
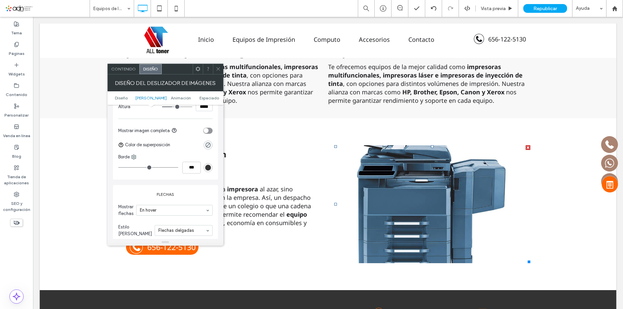
click at [206, 135] on section "Mostrar imagen completa" at bounding box center [165, 130] width 94 height 17
click at [207, 130] on icon "toggle" at bounding box center [206, 131] width 3 height 2
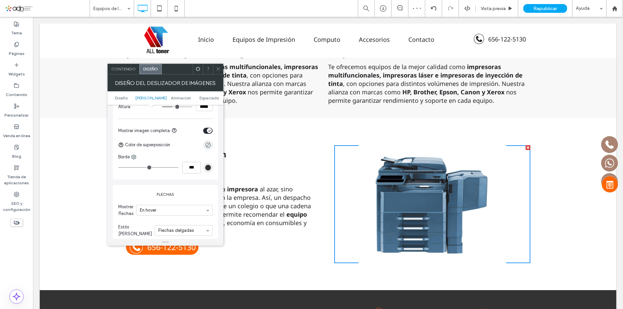
click at [220, 66] on span at bounding box center [218, 69] width 5 height 10
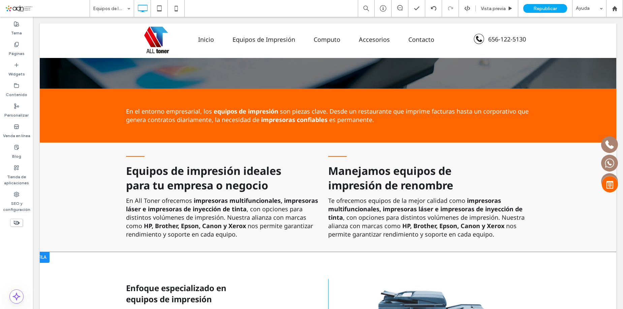
scroll to position [169, 0]
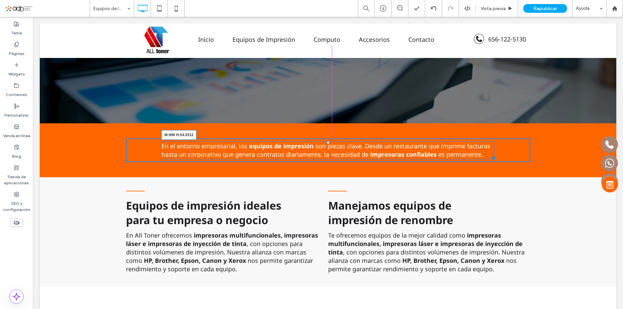
drag, startPoint x: 522, startPoint y: 132, endPoint x: 213, endPoint y: 142, distance: 309.0
click at [487, 141] on div "En el entorno empresarial, los equipos de impresión son piezas clave. Desde un …" at bounding box center [329, 150] width 334 height 18
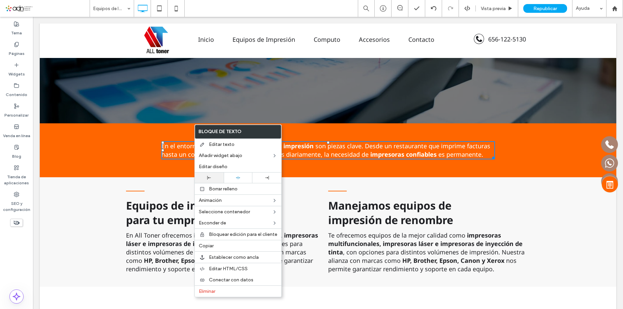
click at [212, 178] on div at bounding box center [209, 178] width 22 height 4
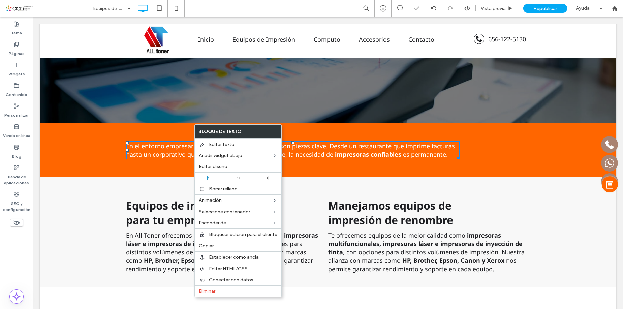
click at [98, 198] on div "Equipos de impresión ideales para tu empresa o negocio En All Toner ofrecemos i…" at bounding box center [328, 232] width 577 height 110
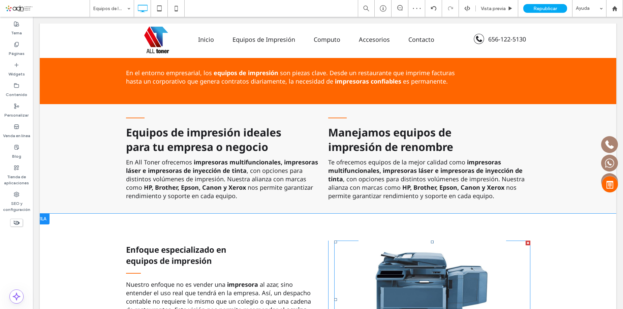
scroll to position [171, 0]
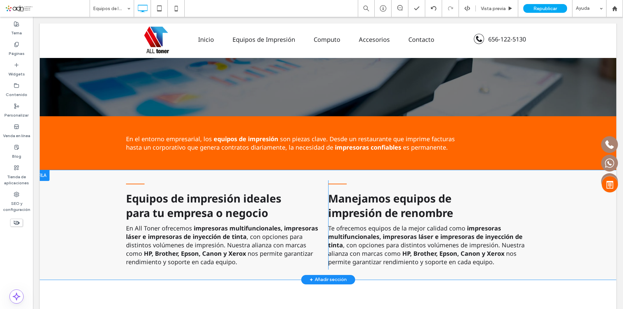
click at [322, 170] on div "Equipos de impresión ideales para tu empresa o negocio En All Toner ofrecemos i…" at bounding box center [328, 225] width 577 height 110
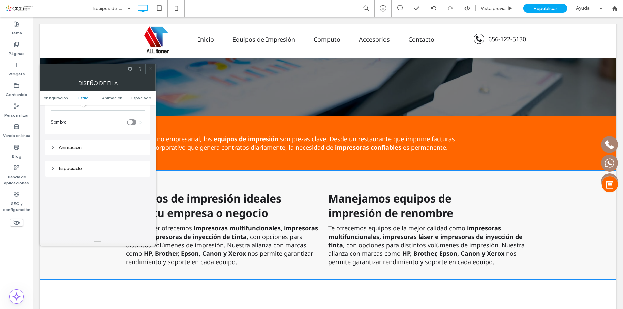
click at [90, 169] on div "Espaciado" at bounding box center [98, 169] width 94 height 6
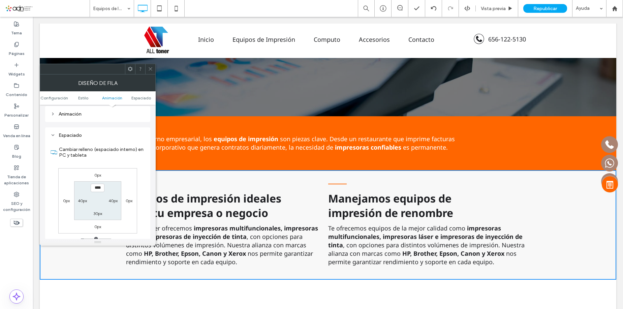
scroll to position [169, 0]
type input "****"
click at [98, 213] on label "30px" at bounding box center [97, 213] width 9 height 5
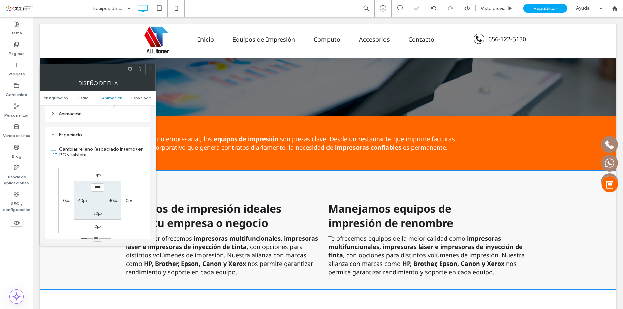
type input "**"
type input "****"
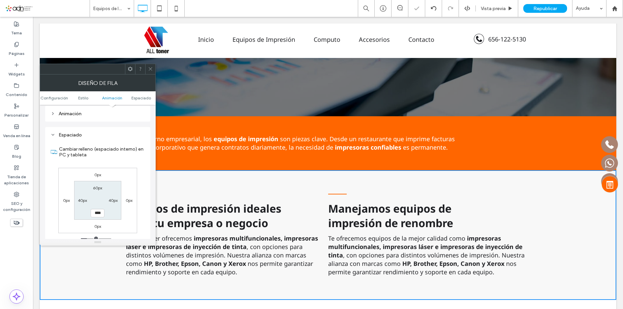
click at [153, 70] on div at bounding box center [150, 69] width 10 height 10
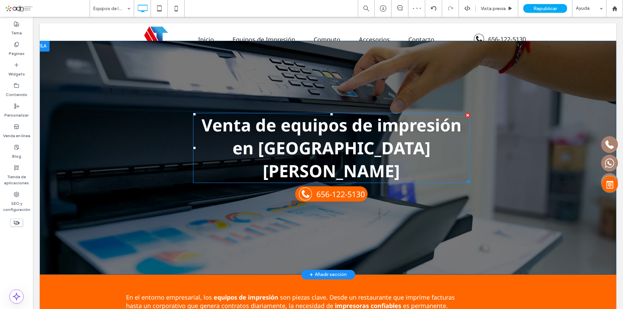
scroll to position [0, 0]
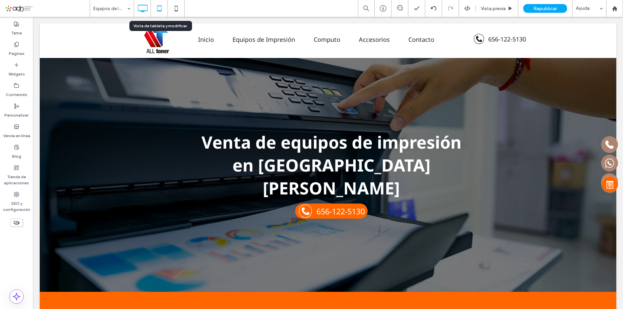
click at [158, 7] on icon at bounding box center [159, 8] width 13 height 13
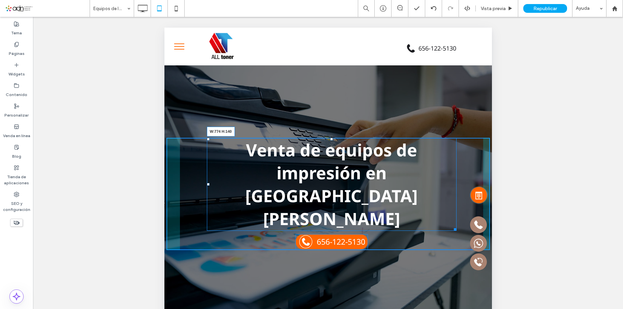
drag, startPoint x: 450, startPoint y: 207, endPoint x: 492, endPoint y: 235, distance: 50.7
click at [457, 207] on div "Venta de equipos de impresión en Ciudad Cuauhtémoc W:774 H:140 656-122-5130 Cli…" at bounding box center [328, 193] width 328 height 257
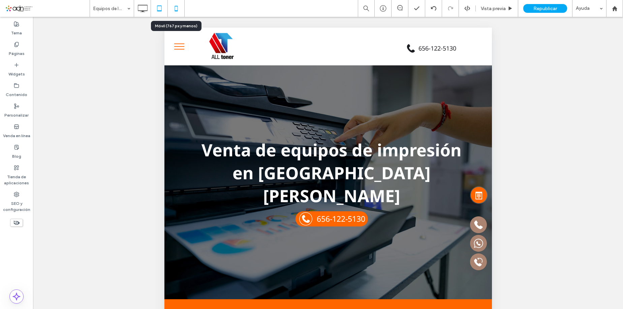
click at [176, 3] on icon at bounding box center [176, 8] width 13 height 13
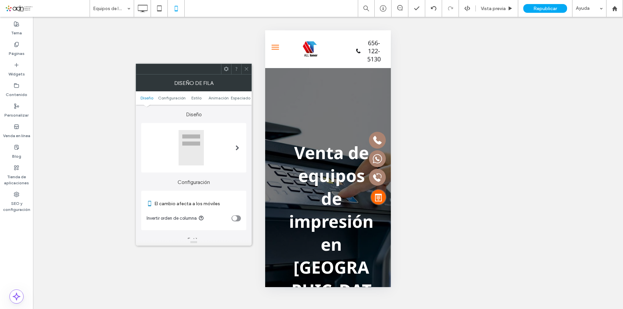
scroll to position [169, 0]
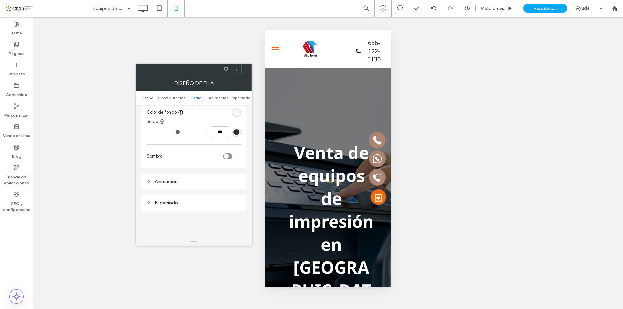
click at [170, 204] on div "Espaciado" at bounding box center [194, 203] width 94 height 6
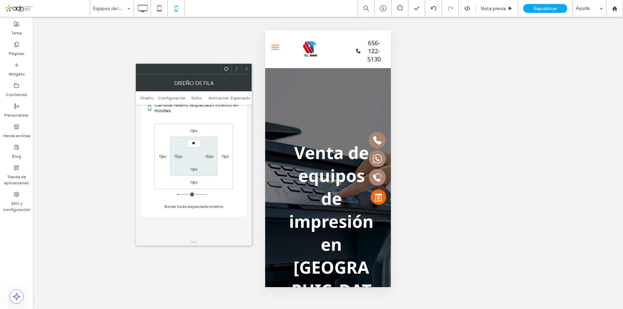
type input "****"
click at [193, 167] on label "0px" at bounding box center [194, 169] width 7 height 5
type input "*"
type input "**"
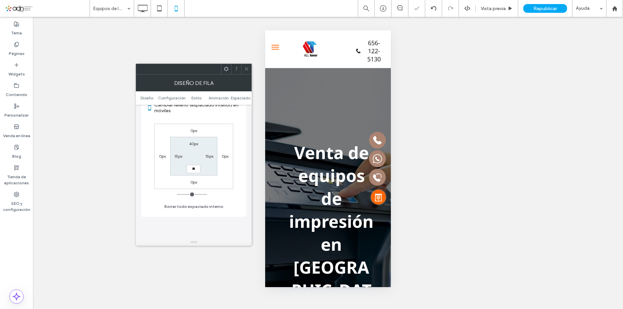
type input "****"
click at [247, 68] on icon at bounding box center [246, 68] width 5 height 5
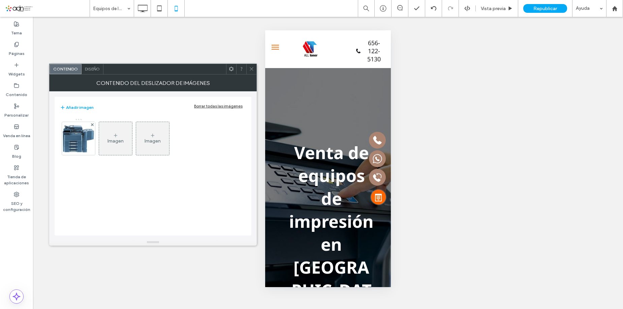
click at [94, 68] on span "Diseño" at bounding box center [92, 68] width 15 height 5
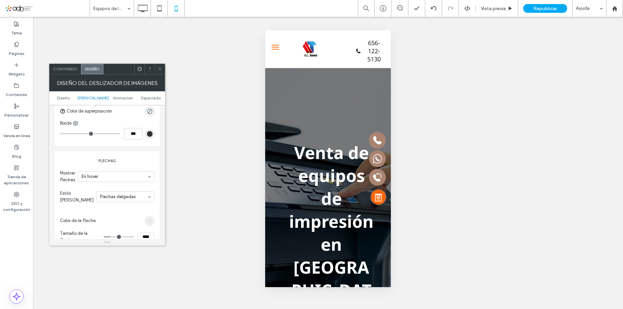
scroll to position [236, 0]
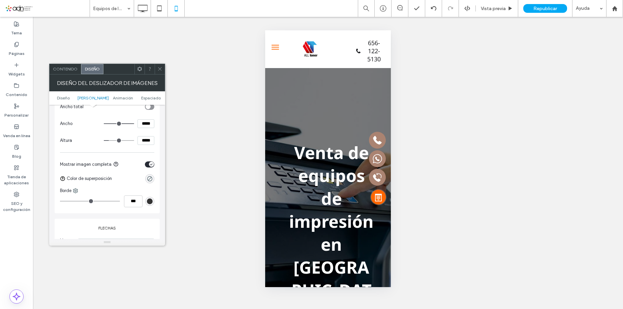
click at [144, 139] on input "*****" at bounding box center [146, 140] width 17 height 9
type input "*****"
type input "***"
type input "*****"
type input "***"
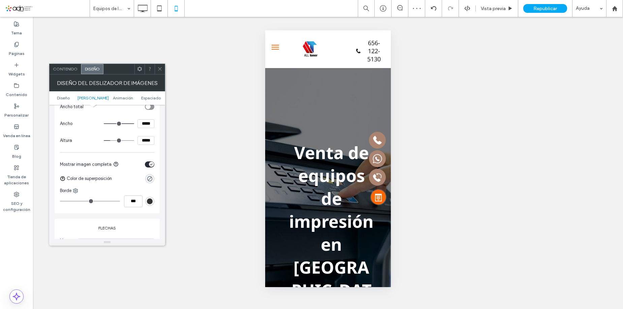
click at [163, 66] on div at bounding box center [160, 69] width 10 height 10
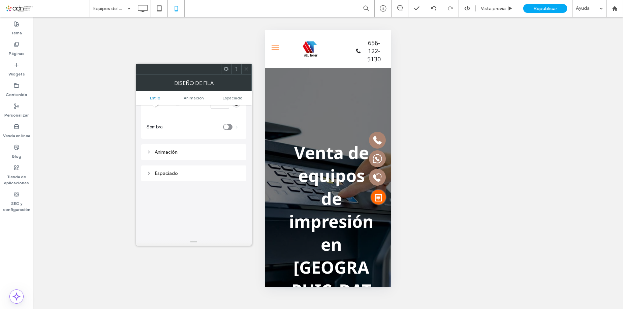
scroll to position [128, 0]
click at [188, 120] on div "Espaciado" at bounding box center [194, 118] width 94 height 6
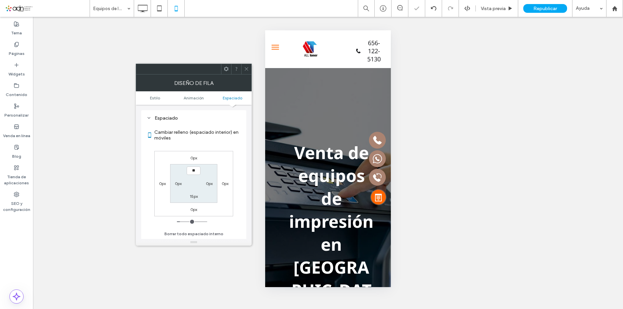
type input "****"
click at [195, 197] on label "15px" at bounding box center [194, 196] width 8 height 5
type input "**"
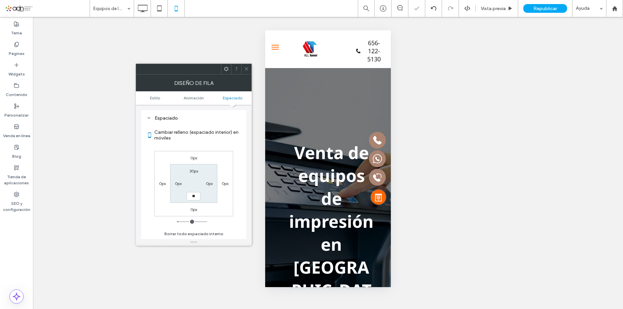
type input "****"
click at [247, 70] on use at bounding box center [246, 68] width 3 height 3
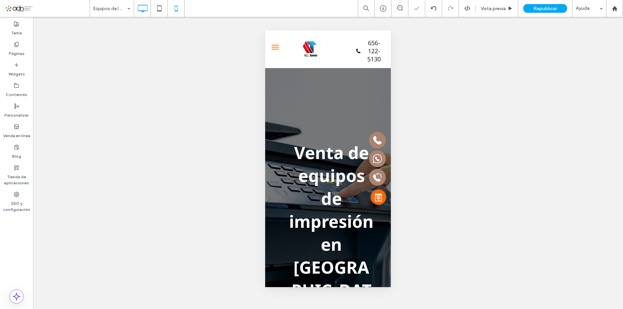
click at [142, 8] on icon at bounding box center [142, 8] width 13 height 13
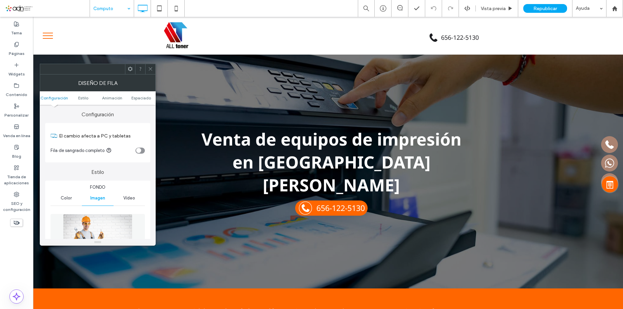
scroll to position [67, 0]
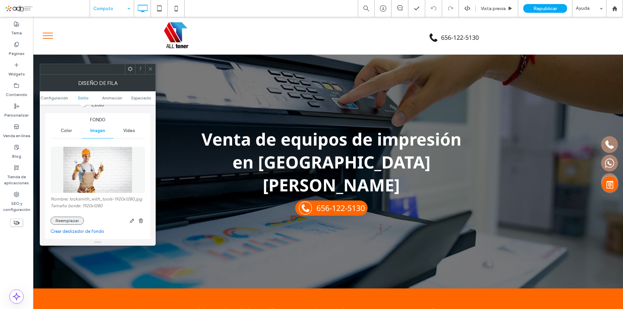
click at [56, 220] on button "Reemplazar" at bounding box center [67, 221] width 33 height 8
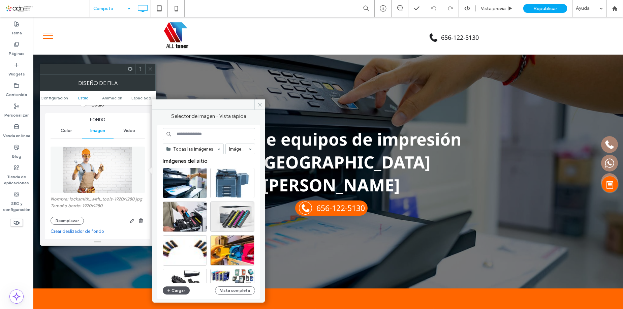
click at [182, 290] on button "Cargar" at bounding box center [176, 291] width 27 height 8
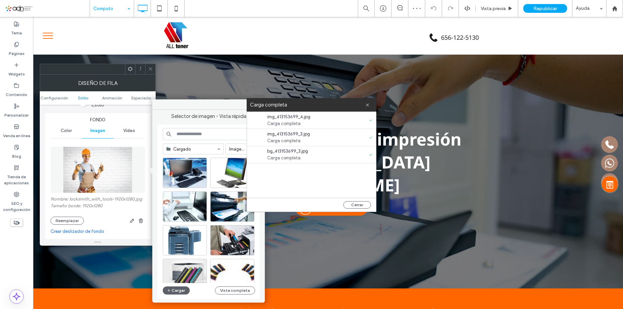
click at [370, 107] on div "Carga completa" at bounding box center [312, 104] width 130 height 13
click at [369, 105] on icon at bounding box center [367, 105] width 4 height 4
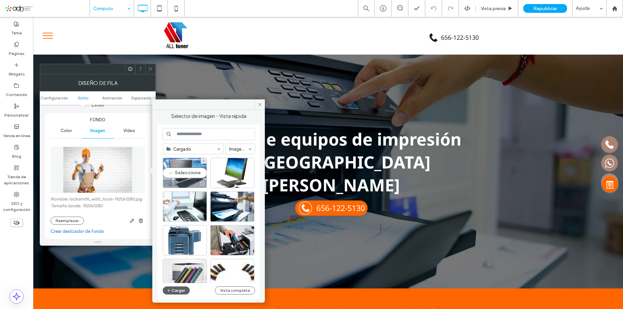
click at [194, 175] on div "Seleccione" at bounding box center [185, 173] width 44 height 30
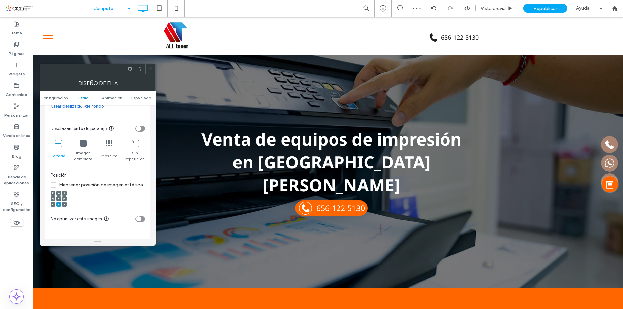
scroll to position [236, 0]
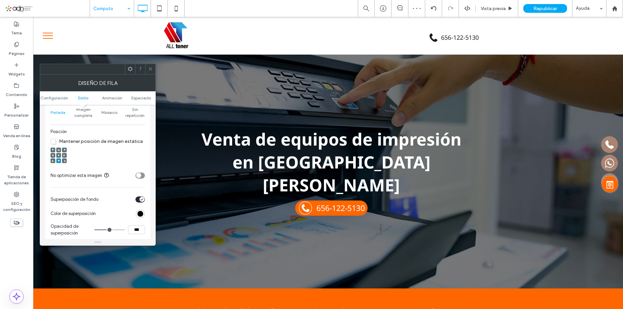
click at [58, 155] on use at bounding box center [58, 155] width 1 height 1
click at [150, 71] on icon at bounding box center [150, 68] width 5 height 5
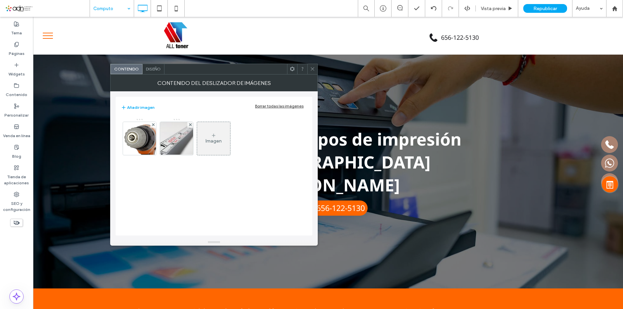
click at [267, 105] on div "Borrar todas las imágenes" at bounding box center [279, 106] width 49 height 5
click at [146, 140] on div "Imagen" at bounding box center [139, 141] width 16 height 6
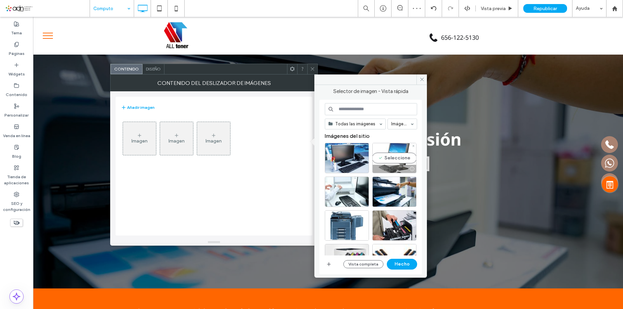
click at [400, 159] on div "Seleccione" at bounding box center [395, 158] width 44 height 30
click at [413, 261] on button "Hecho" at bounding box center [402, 264] width 30 height 11
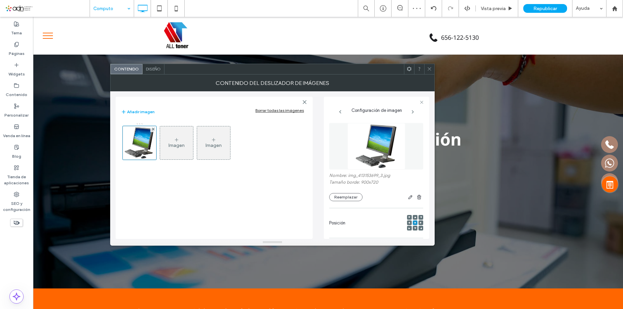
click at [156, 71] on div "Diseño" at bounding box center [154, 69] width 22 height 10
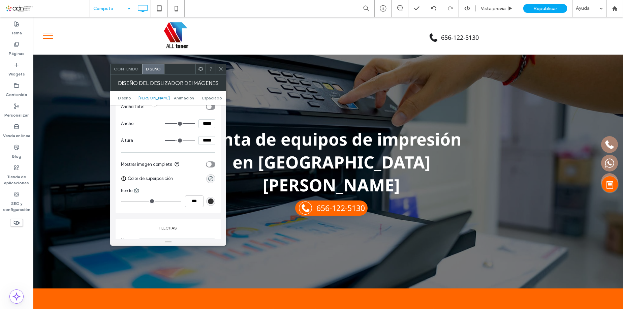
click at [209, 165] on icon "toggle" at bounding box center [209, 164] width 2 height 1
click at [220, 68] on icon at bounding box center [220, 68] width 5 height 5
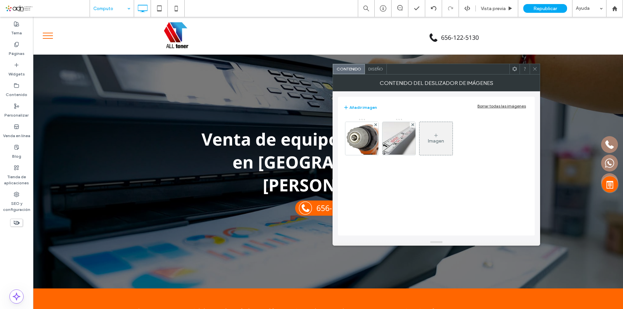
click at [495, 104] on div "Borrar todas las imágenes" at bounding box center [502, 106] width 49 height 5
click at [372, 141] on div "Imagen" at bounding box center [362, 139] width 33 height 32
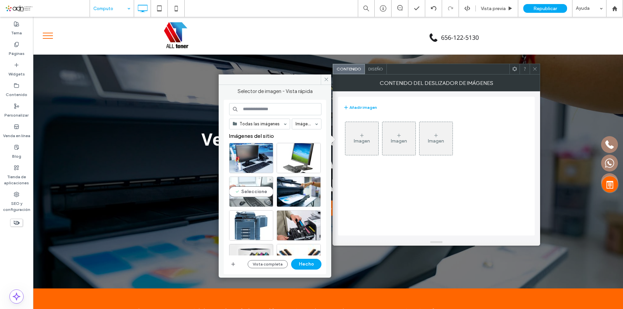
click at [251, 182] on div "Seleccione" at bounding box center [251, 192] width 44 height 30
click at [314, 264] on button "Hecho" at bounding box center [306, 264] width 30 height 11
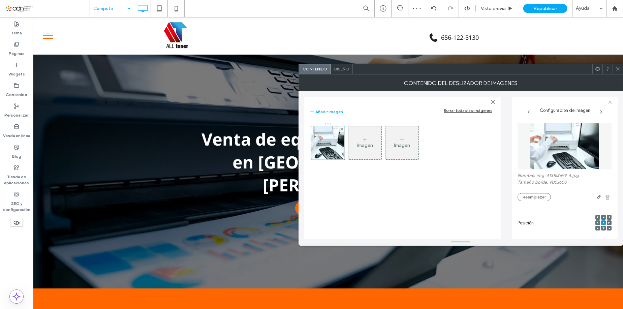
click at [616, 68] on icon at bounding box center [618, 68] width 5 height 5
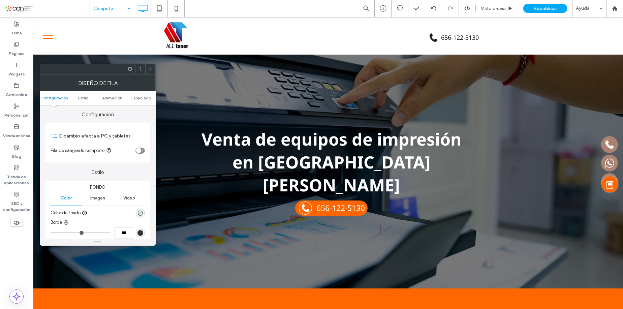
scroll to position [185, 0]
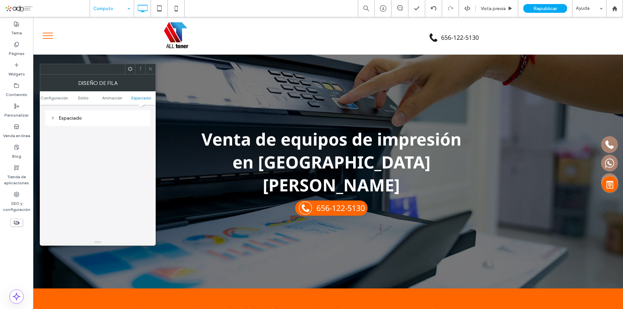
click at [79, 110] on div "Espaciado" at bounding box center [97, 115] width 105 height 21
click at [79, 117] on div "Espaciado" at bounding box center [98, 118] width 94 height 6
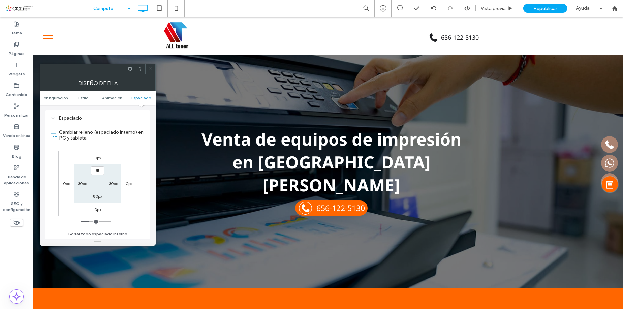
type input "****"
type input "**"
click at [153, 68] on icon at bounding box center [150, 68] width 5 height 5
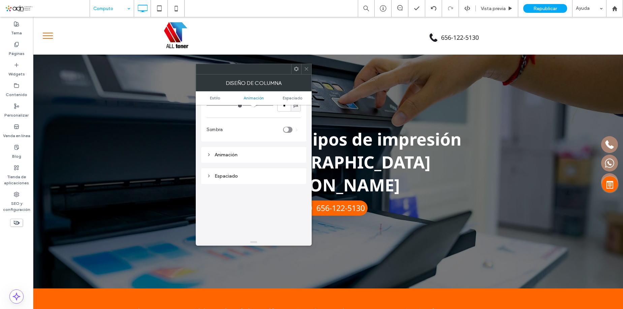
scroll to position [135, 0]
click at [234, 134] on div "Espaciado" at bounding box center [254, 137] width 94 height 6
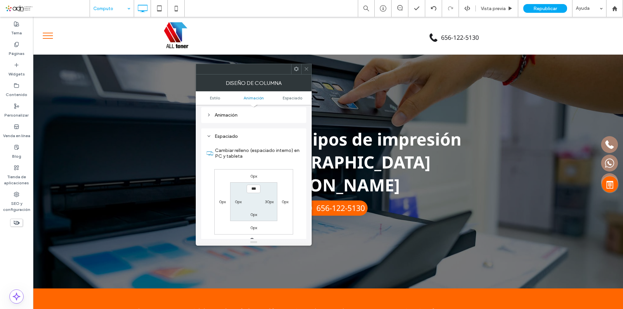
click at [240, 202] on label "0px" at bounding box center [238, 201] width 7 height 5
click at [240, 202] on input "***" at bounding box center [239, 202] width 14 height 8
type input "**"
type input "****"
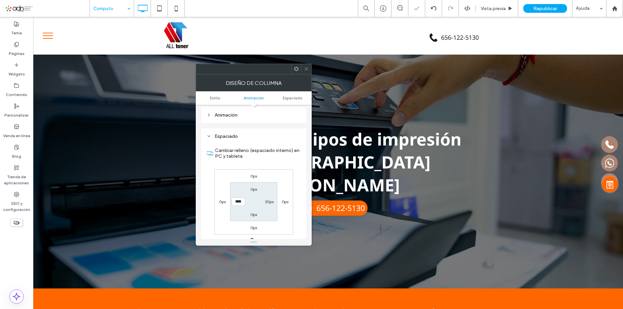
click at [267, 201] on label "30px" at bounding box center [269, 201] width 9 height 5
type input "*"
type input "***"
click at [306, 65] on span at bounding box center [306, 69] width 5 height 10
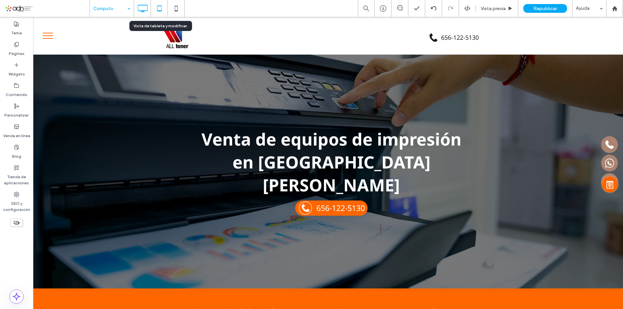
click at [160, 6] on use at bounding box center [159, 8] width 4 height 6
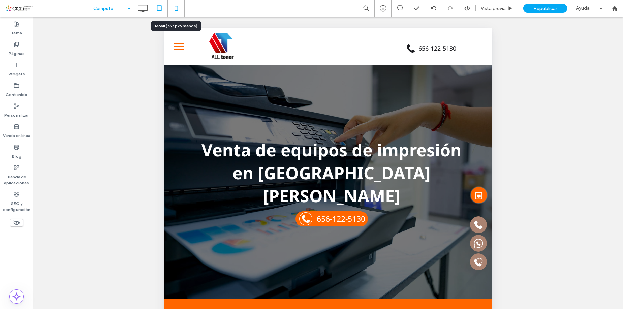
click at [178, 10] on icon at bounding box center [176, 8] width 13 height 13
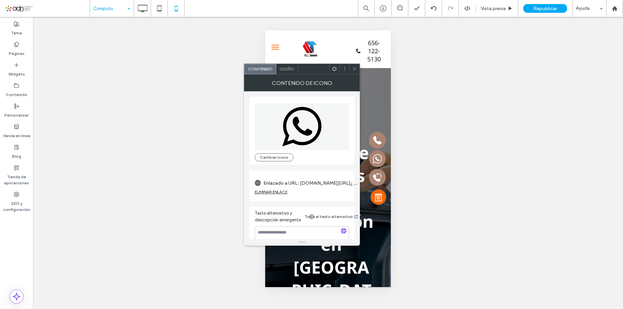
click at [355, 66] on span at bounding box center [354, 69] width 5 height 10
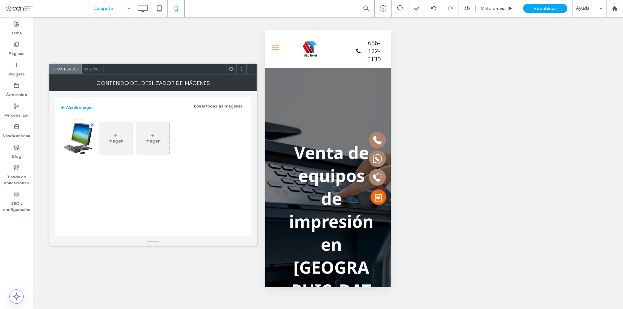
click at [95, 70] on span "Diseño" at bounding box center [92, 68] width 15 height 5
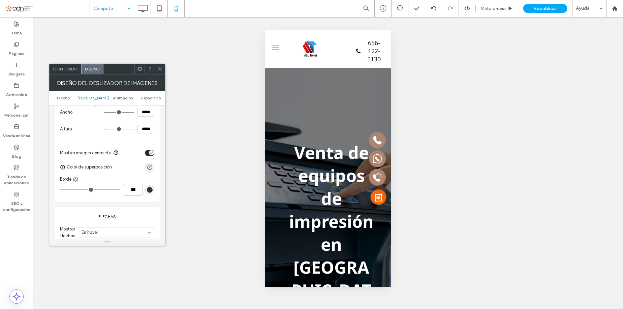
scroll to position [236, 0]
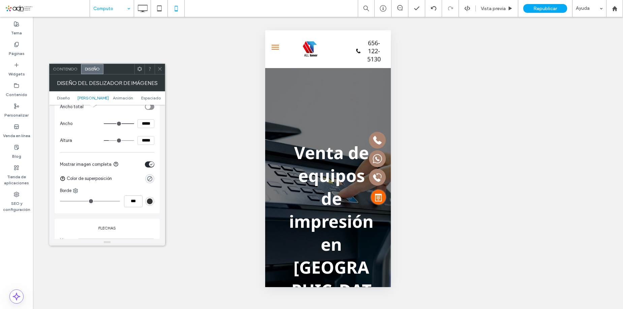
click at [145, 141] on input "*****" at bounding box center [146, 140] width 17 height 9
type input "*****"
type input "***"
type input "*****"
type input "***"
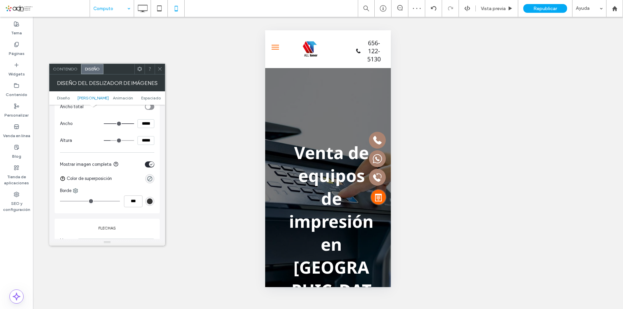
type input "*****"
type input "***"
click at [158, 71] on icon at bounding box center [159, 68] width 5 height 5
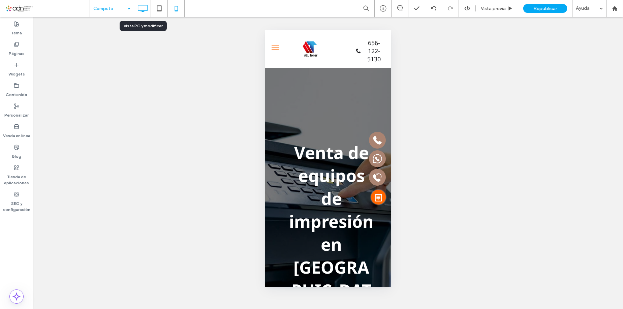
click at [146, 8] on icon at bounding box center [142, 8] width 13 height 13
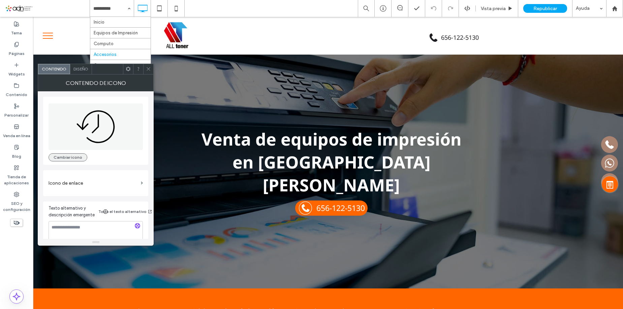
click at [74, 154] on button "Cambiar icono" at bounding box center [68, 157] width 39 height 8
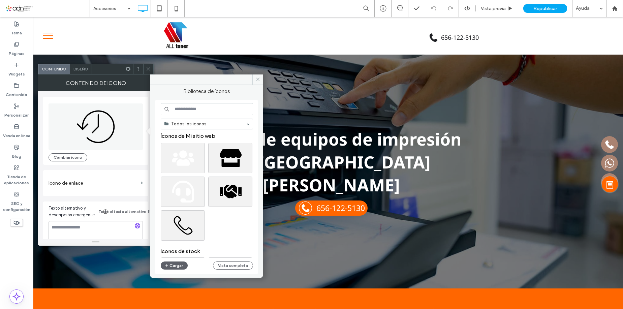
click at [205, 104] on input at bounding box center [207, 109] width 92 height 12
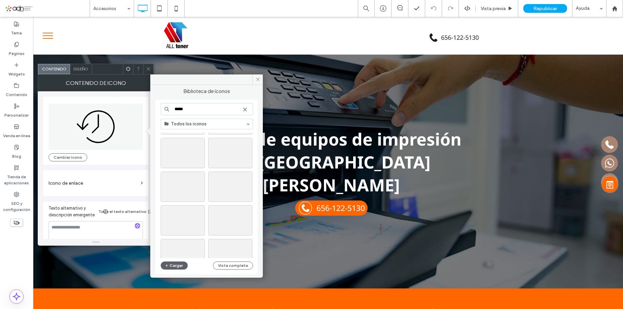
scroll to position [101, 0]
type input "*****"
click at [192, 187] on div "Seleccione" at bounding box center [183, 192] width 44 height 30
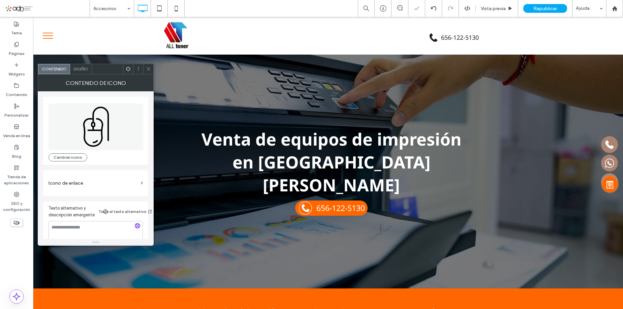
click at [147, 68] on icon at bounding box center [148, 68] width 5 height 5
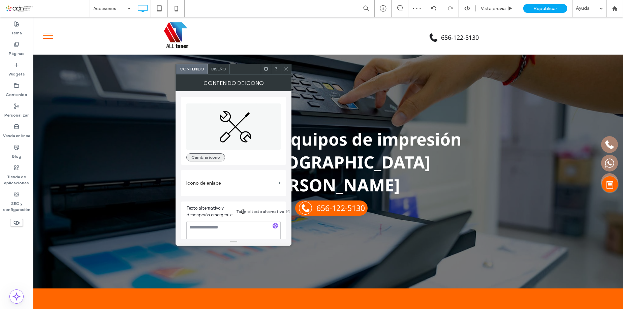
click at [201, 155] on button "Cambiar icono" at bounding box center [205, 157] width 39 height 8
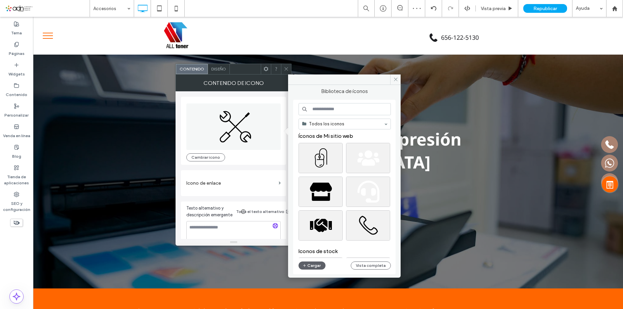
click at [327, 105] on input at bounding box center [345, 109] width 92 height 12
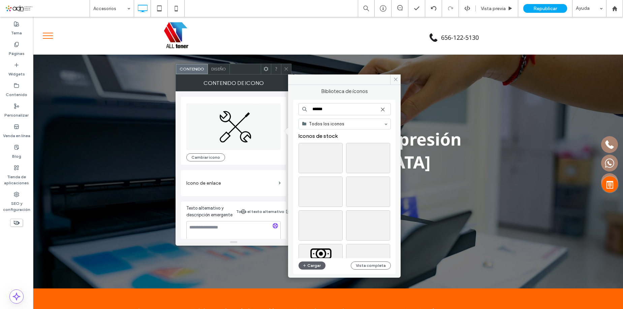
scroll to position [34, 0]
type input "******"
click at [376, 157] on div "Seleccione" at bounding box center [368, 158] width 44 height 30
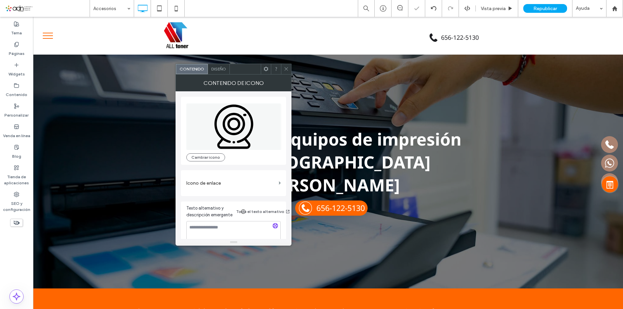
click at [289, 69] on div at bounding box center [286, 69] width 10 height 10
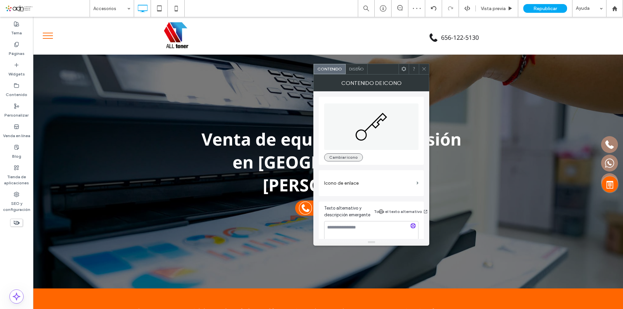
click at [339, 157] on button "Cambiar icono" at bounding box center [343, 157] width 39 height 8
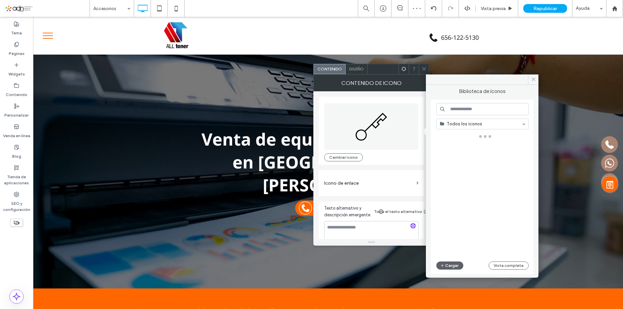
click at [481, 109] on input at bounding box center [483, 109] width 92 height 12
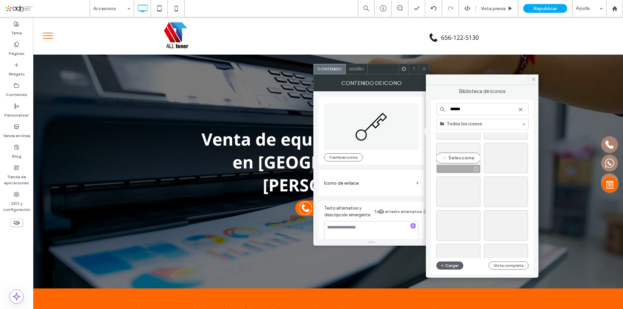
type input "******"
click at [460, 158] on div "Seleccione" at bounding box center [459, 158] width 44 height 30
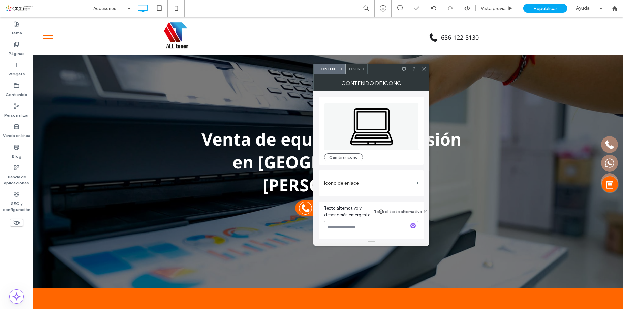
click at [422, 67] on icon at bounding box center [424, 68] width 5 height 5
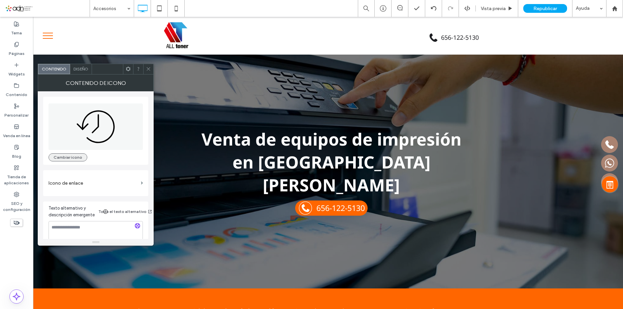
click at [70, 157] on button "Cambiar icono" at bounding box center [68, 157] width 39 height 8
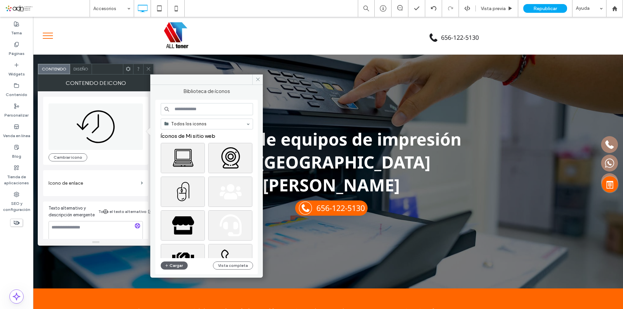
click at [204, 106] on input at bounding box center [207, 109] width 92 height 12
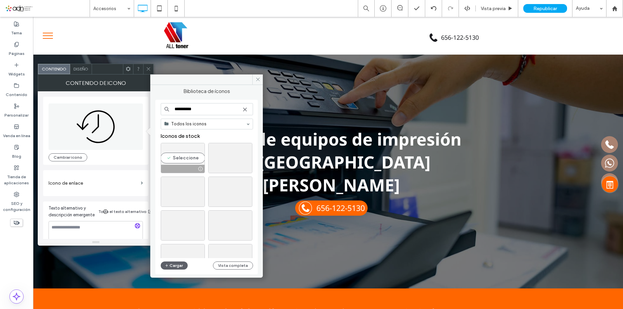
type input "**********"
click at [191, 161] on div "Seleccione" at bounding box center [183, 158] width 44 height 30
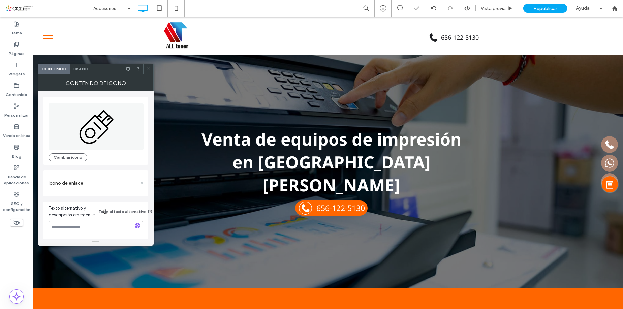
click at [149, 71] on span at bounding box center [148, 69] width 5 height 10
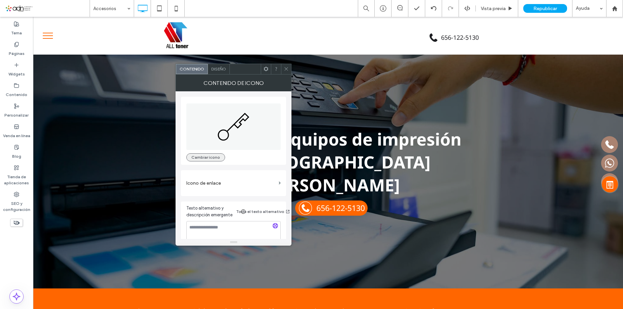
click at [210, 157] on button "Cambiar icono" at bounding box center [205, 157] width 39 height 8
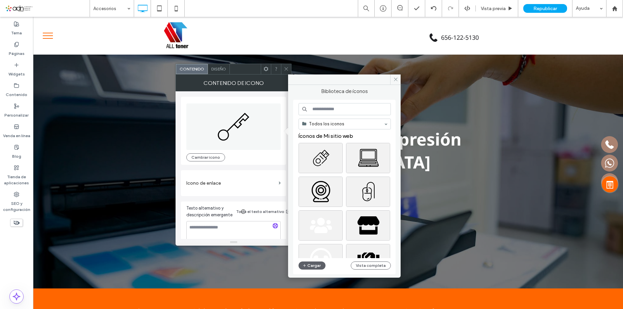
click at [316, 108] on input at bounding box center [345, 109] width 92 height 12
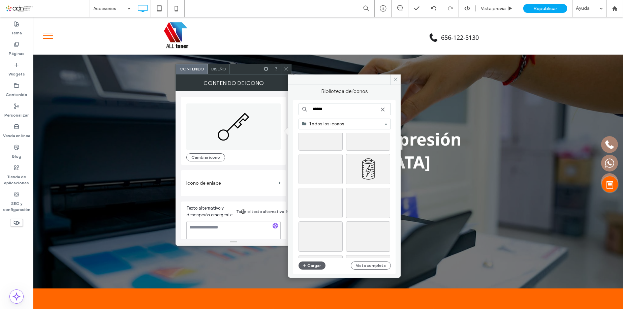
scroll to position [169, 0]
type input "******"
click at [330, 188] on div "Seleccione" at bounding box center [321, 192] width 44 height 30
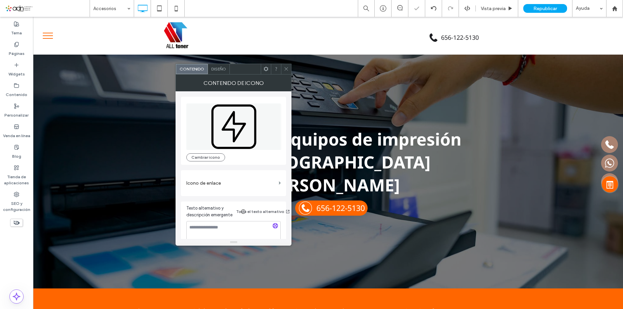
click at [289, 70] on icon at bounding box center [286, 68] width 5 height 5
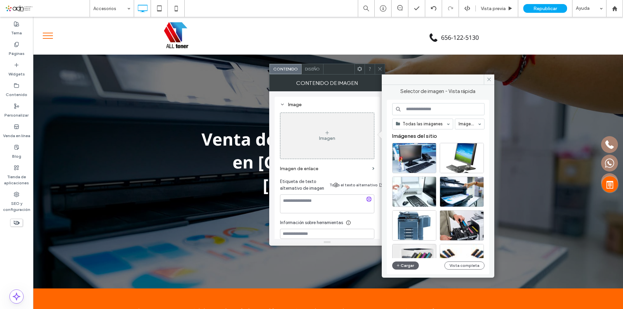
click at [308, 135] on div "Imagen" at bounding box center [328, 136] width 94 height 45
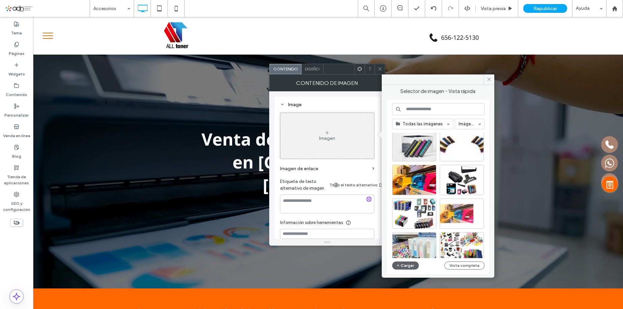
scroll to position [101, 0]
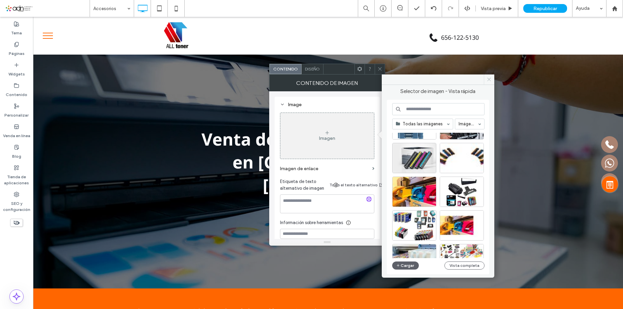
click at [491, 79] on icon at bounding box center [489, 79] width 5 height 5
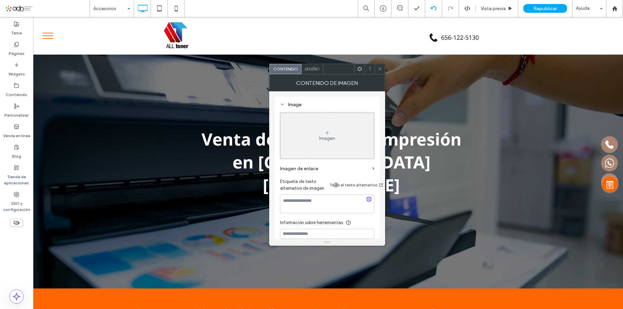
click at [381, 64] on span at bounding box center [380, 69] width 5 height 10
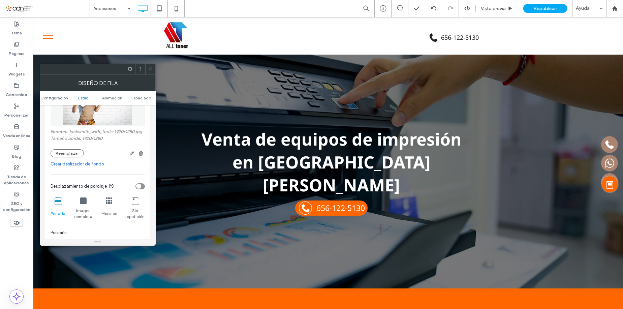
scroll to position [236, 0]
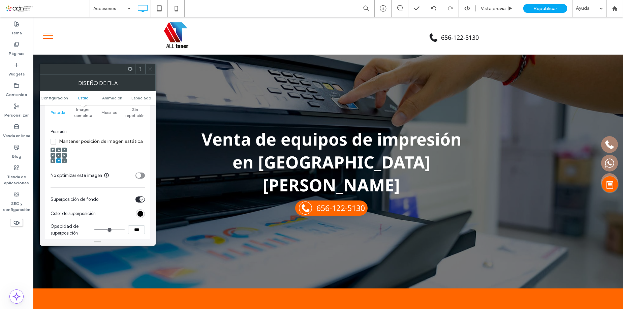
click at [59, 155] on use at bounding box center [58, 155] width 1 height 1
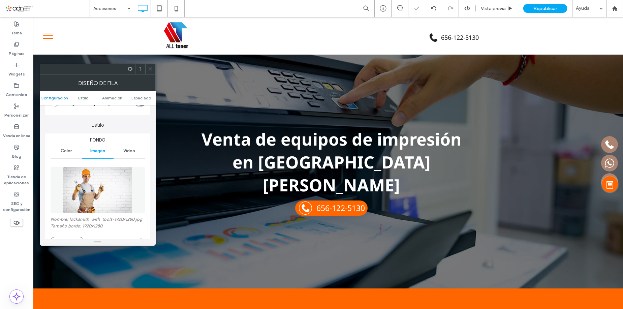
scroll to position [101, 0]
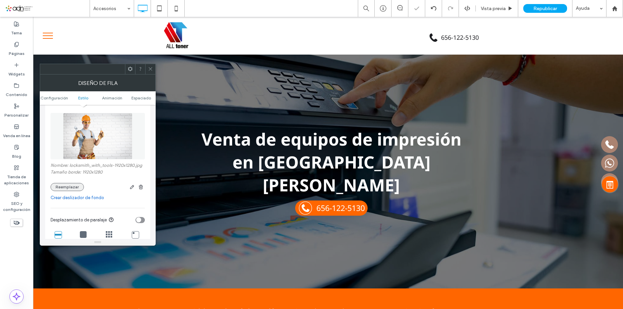
click at [72, 188] on button "Reemplazar" at bounding box center [67, 187] width 33 height 8
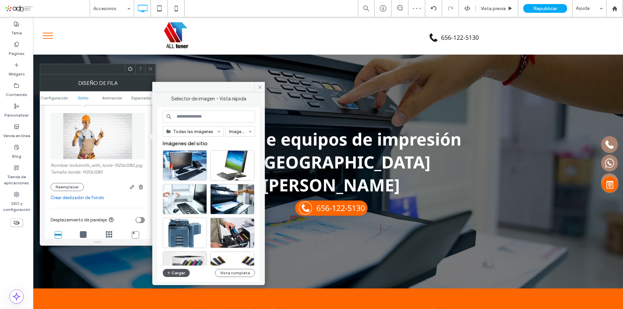
click at [184, 272] on button "Cargar" at bounding box center [176, 273] width 27 height 8
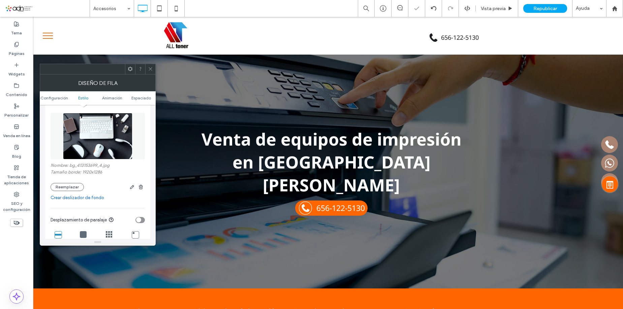
click at [152, 70] on icon at bounding box center [150, 68] width 5 height 5
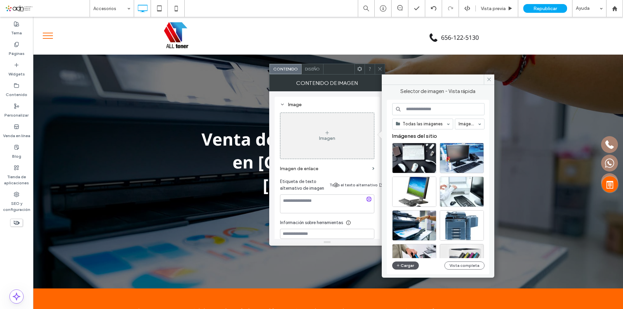
click at [399, 265] on use "button" at bounding box center [398, 265] width 3 height 3
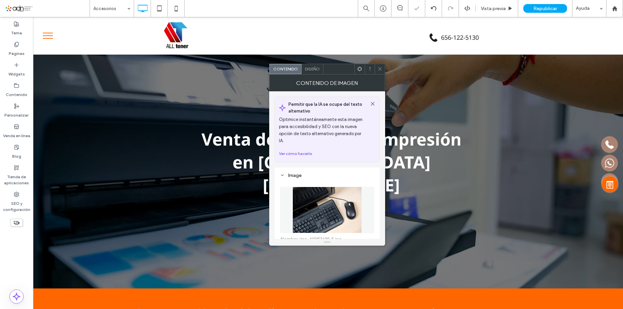
click at [381, 68] on use at bounding box center [379, 68] width 3 height 3
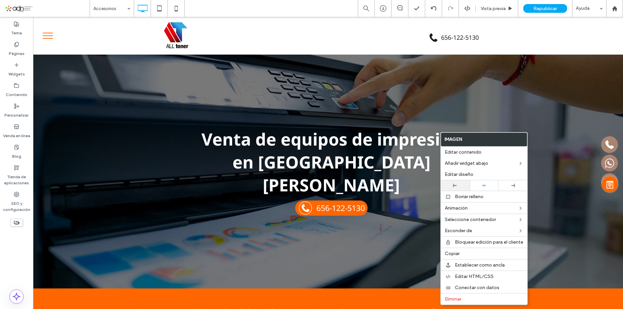
click at [466, 187] on div at bounding box center [455, 186] width 22 height 4
click at [489, 184] on div at bounding box center [484, 185] width 22 height 4
click at [454, 184] on use at bounding box center [456, 186] width 4 height 4
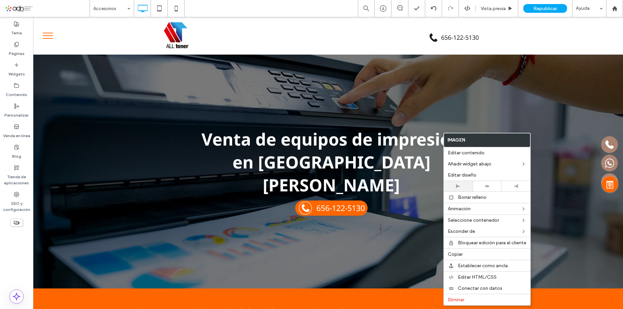
click at [461, 185] on div at bounding box center [458, 186] width 22 height 4
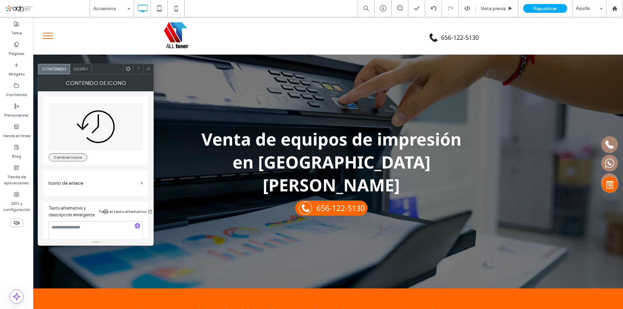
click at [68, 158] on button "Cambiar icono" at bounding box center [68, 157] width 39 height 8
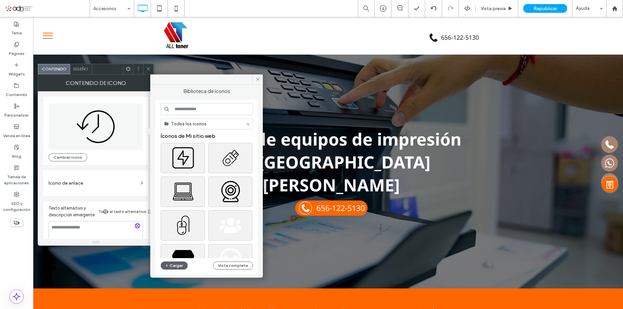
click at [205, 109] on input at bounding box center [207, 109] width 92 height 12
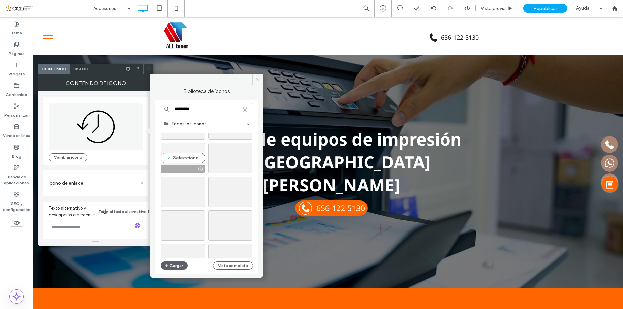
scroll to position [337, 0]
type input "*********"
click at [189, 190] on div "Seleccione" at bounding box center [183, 192] width 44 height 30
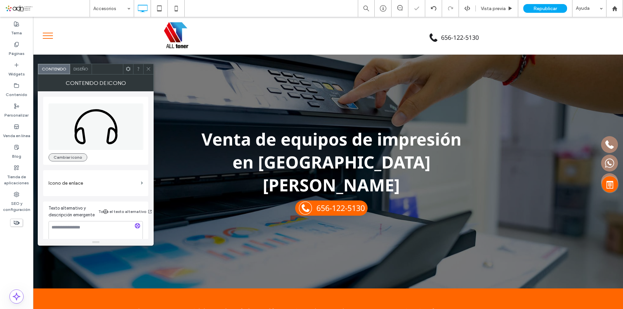
click at [72, 156] on button "Cambiar icono" at bounding box center [68, 157] width 39 height 8
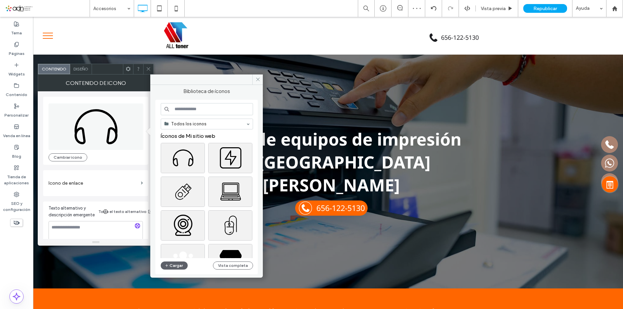
click at [202, 113] on input at bounding box center [207, 109] width 92 height 12
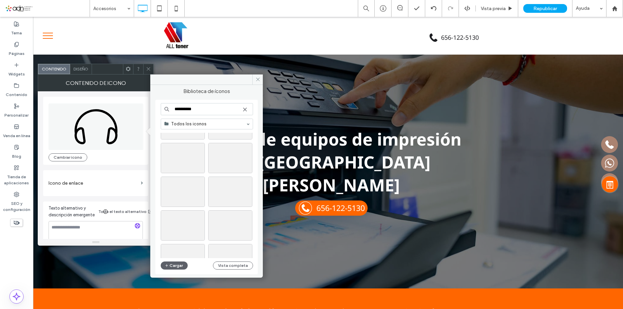
scroll to position [405, 0]
type input "**********"
click at [189, 158] on div "Seleccione" at bounding box center [183, 158] width 44 height 30
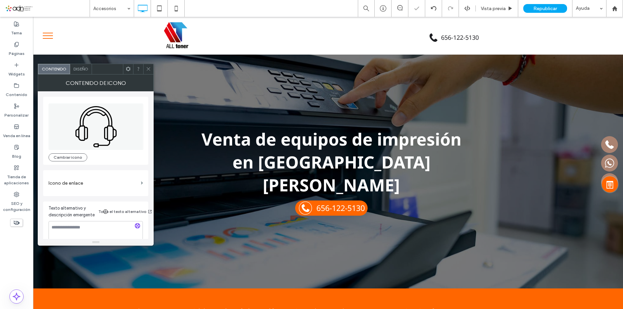
click at [149, 71] on icon at bounding box center [148, 68] width 5 height 5
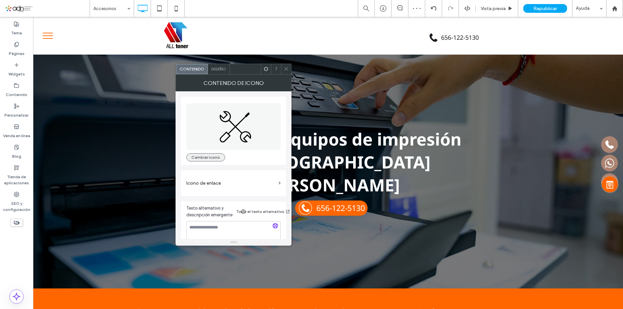
click at [206, 155] on button "Cambiar icono" at bounding box center [205, 157] width 39 height 8
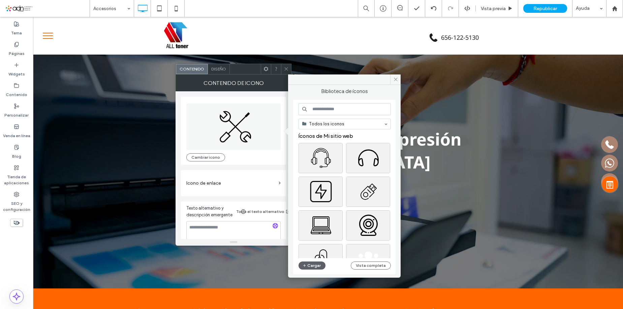
click at [346, 112] on input at bounding box center [345, 109] width 92 height 12
type input "*"
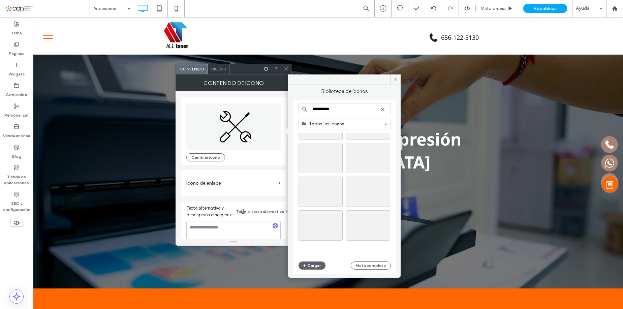
scroll to position [236, 0]
type input "**********"
click at [380, 155] on div "Seleccione" at bounding box center [368, 158] width 44 height 30
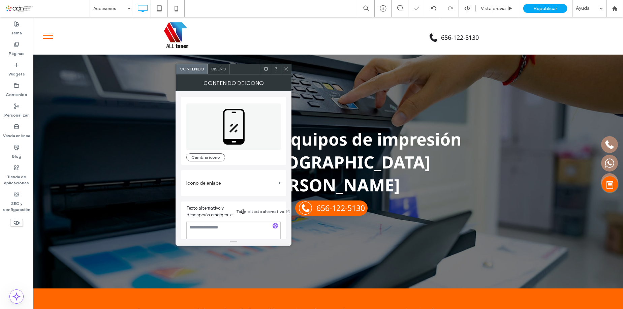
click at [286, 67] on icon at bounding box center [286, 68] width 5 height 5
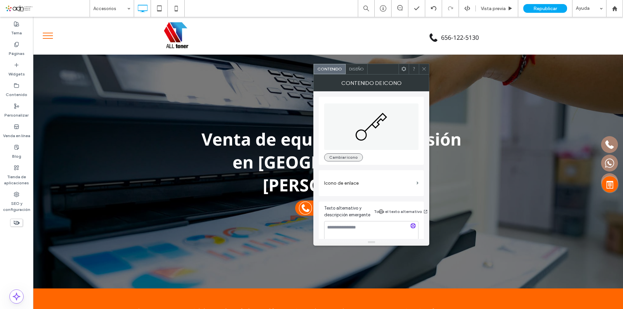
click at [349, 158] on button "Cambiar icono" at bounding box center [343, 157] width 39 height 8
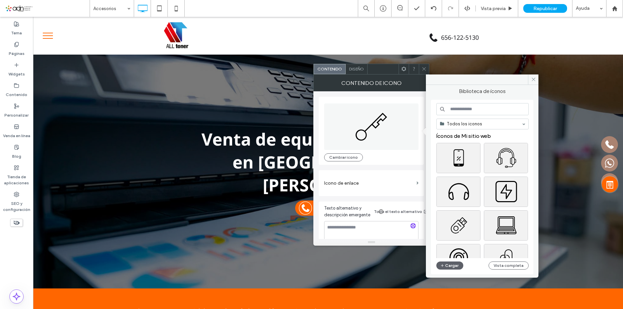
click at [460, 116] on div "Todos los iconos Íconos de Mi sitio web Iconos de stock Cargar Vista completa" at bounding box center [483, 187] width 92 height 168
click at [460, 109] on input at bounding box center [483, 109] width 92 height 12
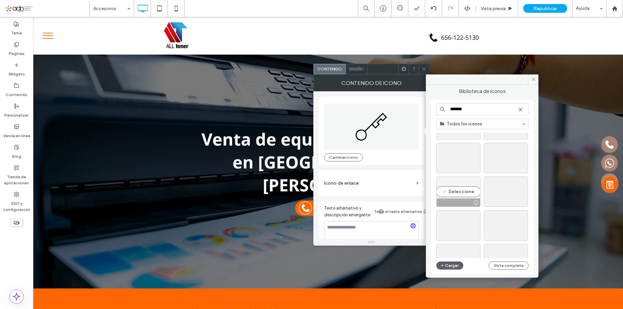
scroll to position [202, 0]
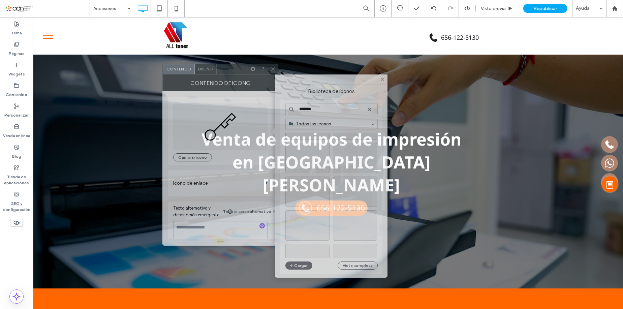
drag, startPoint x: 377, startPoint y: 69, endPoint x: 226, endPoint y: 69, distance: 151.1
click at [226, 69] on div at bounding box center [232, 69] width 31 height 10
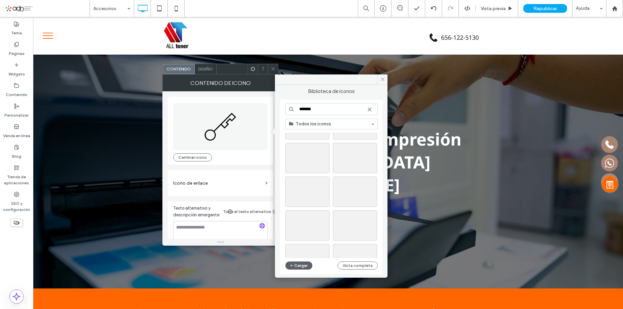
click at [336, 111] on input "*******" at bounding box center [332, 109] width 92 height 12
type input "******"
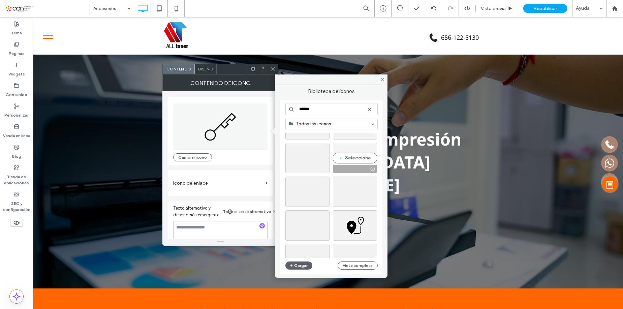
click at [355, 150] on div "Seleccione" at bounding box center [355, 158] width 44 height 30
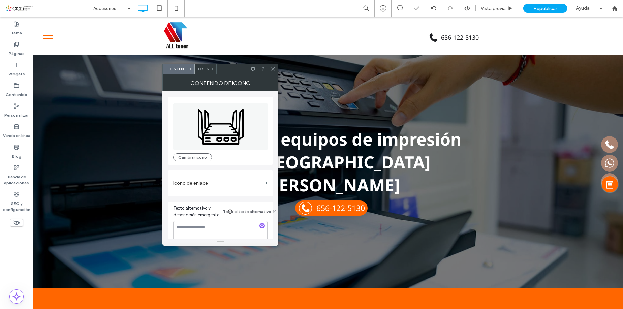
click at [272, 71] on span at bounding box center [273, 69] width 5 height 10
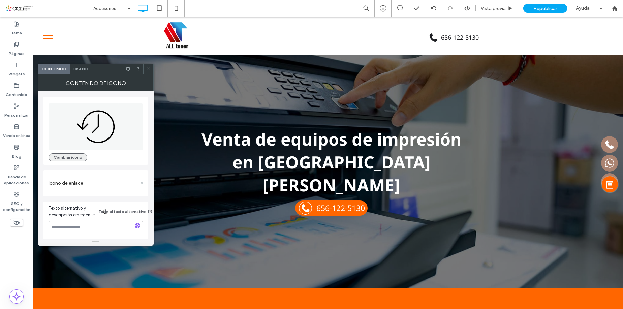
click at [72, 157] on button "Cambiar icono" at bounding box center [68, 157] width 39 height 8
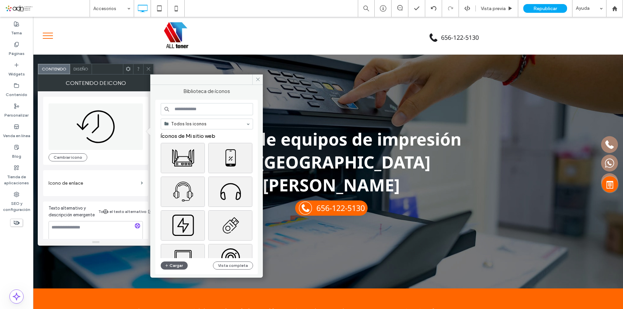
click at [207, 107] on input at bounding box center [207, 109] width 92 height 12
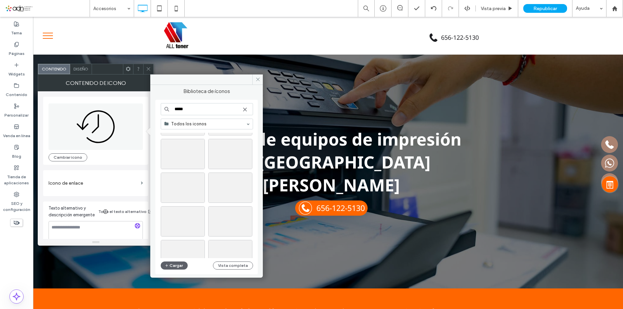
scroll to position [303, 0]
type input "*****"
click at [238, 199] on div at bounding box center [230, 203] width 43 height 8
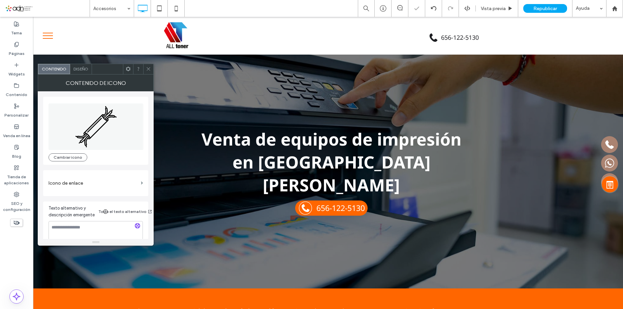
click at [149, 70] on icon at bounding box center [148, 68] width 5 height 5
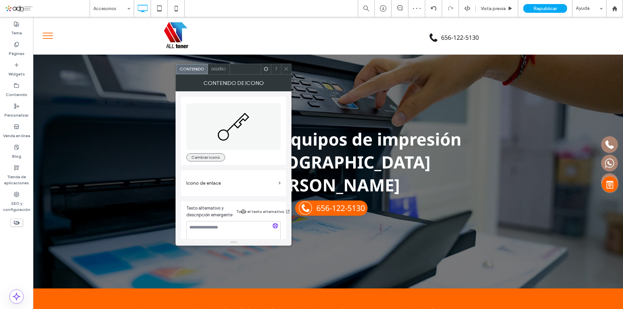
click at [218, 160] on button "Cambiar icono" at bounding box center [205, 157] width 39 height 8
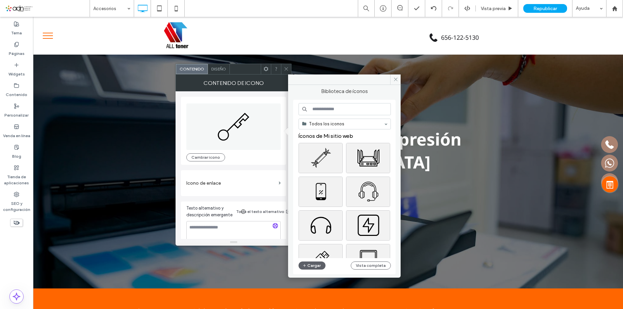
click at [349, 109] on input at bounding box center [345, 109] width 92 height 12
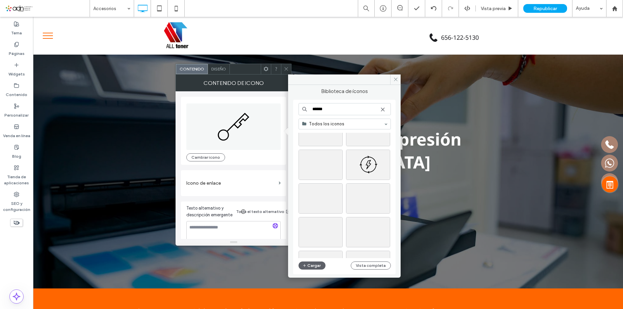
scroll to position [370, 0]
type input "******"
click at [373, 207] on div "Seleccione" at bounding box center [368, 206] width 44 height 30
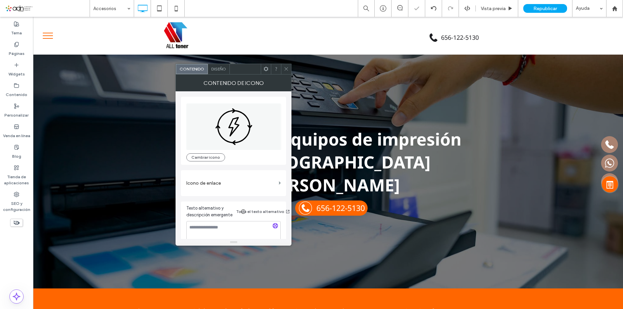
click at [287, 66] on span at bounding box center [286, 69] width 5 height 10
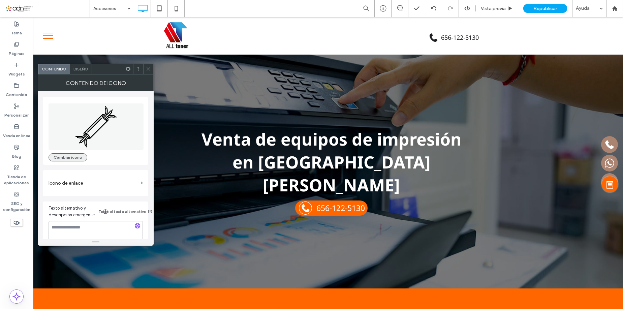
click at [74, 159] on button "Cambiar icono" at bounding box center [68, 157] width 39 height 8
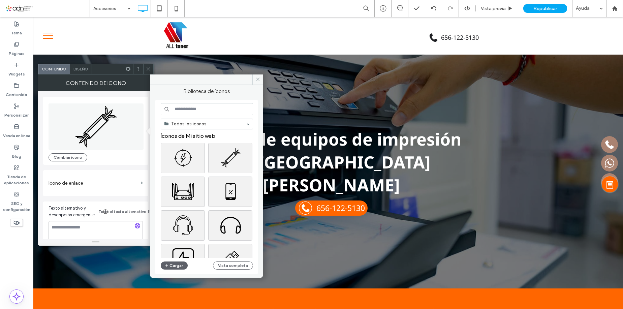
click at [205, 106] on input at bounding box center [207, 109] width 92 height 12
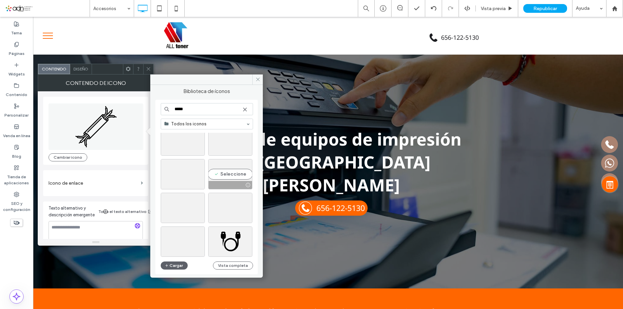
scroll to position [2090, 0]
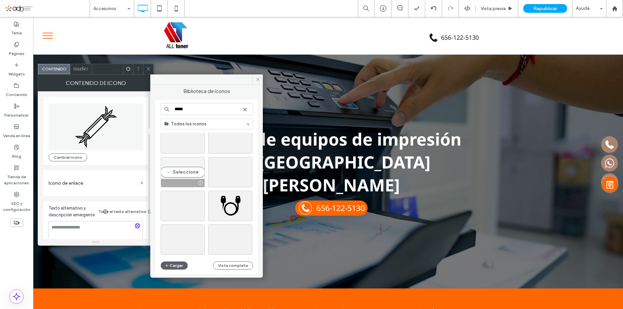
type input "*****"
click at [191, 165] on div "Seleccione" at bounding box center [183, 172] width 44 height 30
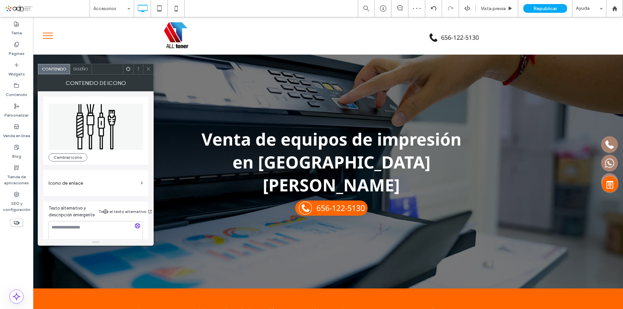
click at [149, 69] on use at bounding box center [148, 68] width 3 height 3
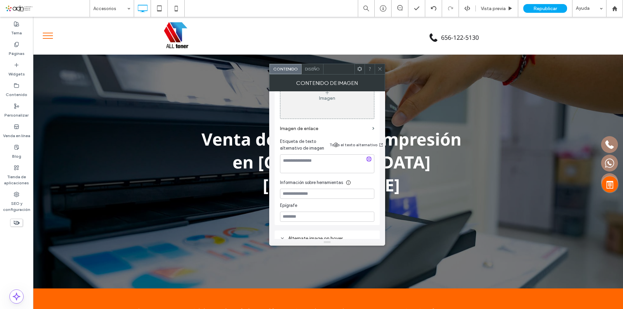
scroll to position [0, 0]
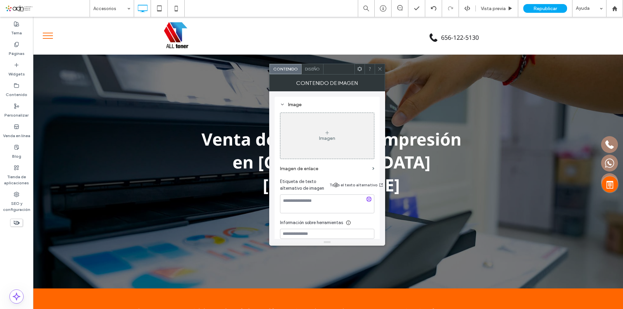
click at [318, 153] on div "Imagen" at bounding box center [328, 136] width 94 height 45
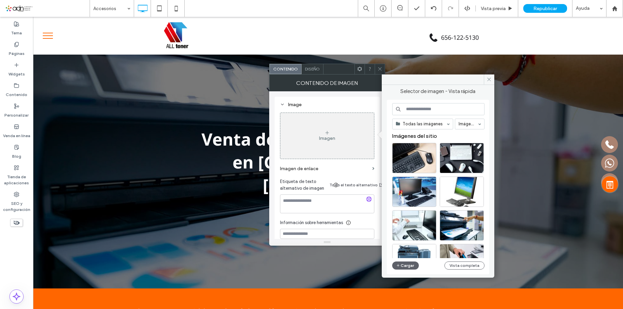
click at [413, 270] on div "Todas las imágenes Imágenes Imágenes del sitio Cargar Vista completa" at bounding box center [438, 187] width 92 height 168
click at [412, 268] on button "Cargar" at bounding box center [405, 266] width 27 height 8
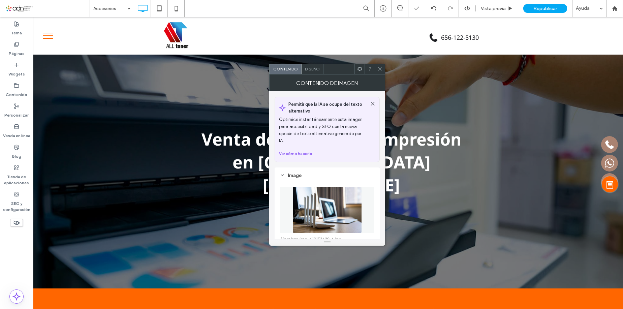
click at [382, 66] on icon at bounding box center [380, 68] width 5 height 5
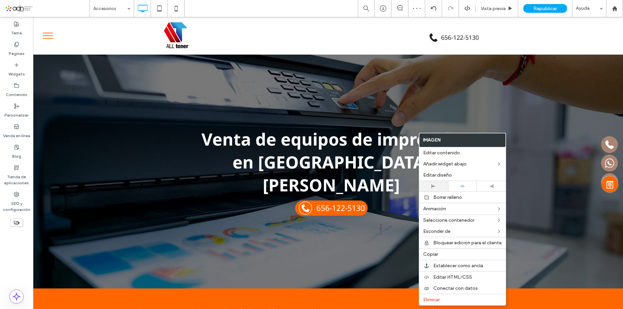
click at [435, 184] on icon at bounding box center [434, 186] width 4 height 4
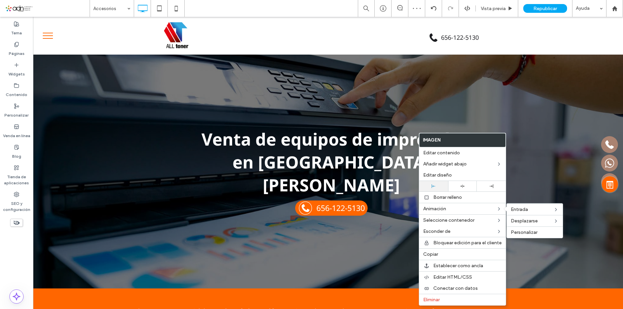
click at [437, 187] on div at bounding box center [434, 186] width 22 height 4
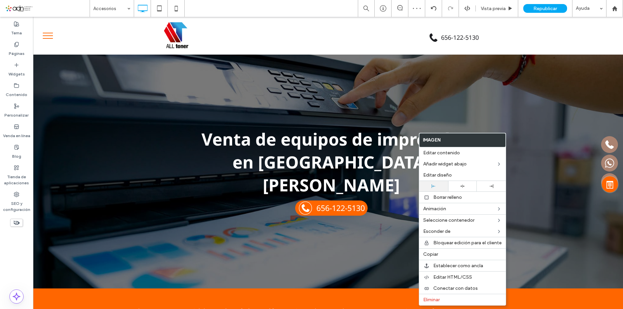
click at [436, 185] on div at bounding box center [434, 186] width 22 height 4
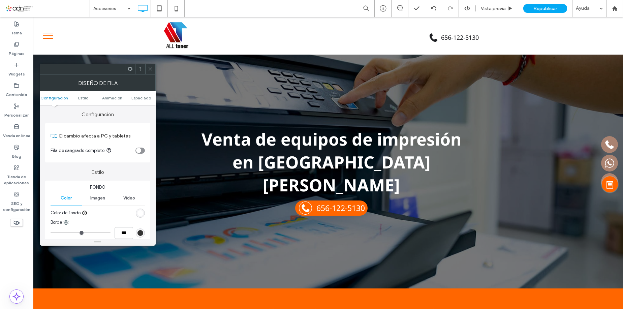
click at [149, 70] on icon at bounding box center [150, 68] width 5 height 5
click at [141, 214] on icon "rgba(0, 0, 0, 0)" at bounding box center [141, 213] width 6 height 6
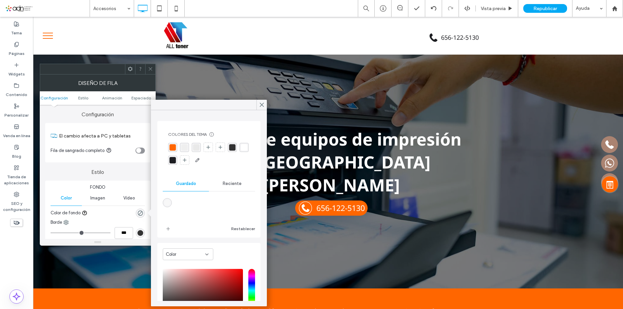
type input "**"
click at [185, 147] on div "rgba(239, 239, 239, 1)" at bounding box center [184, 147] width 6 height 6
click at [262, 106] on icon at bounding box center [262, 105] width 6 height 6
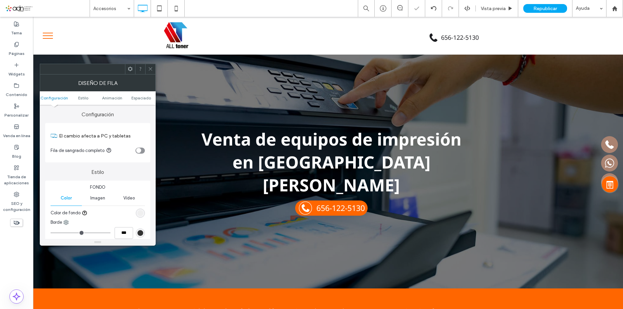
click at [154, 69] on div at bounding box center [150, 69] width 10 height 10
click at [138, 212] on div "rgb(255, 255, 255)" at bounding box center [141, 213] width 6 height 6
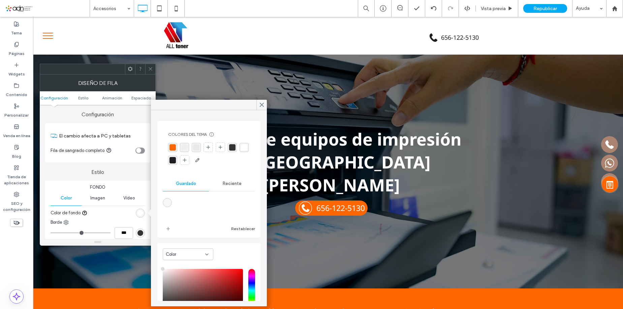
click at [184, 148] on div "rgba(239, 239, 239, 1)" at bounding box center [184, 147] width 6 height 6
click at [263, 104] on use at bounding box center [261, 105] width 3 height 4
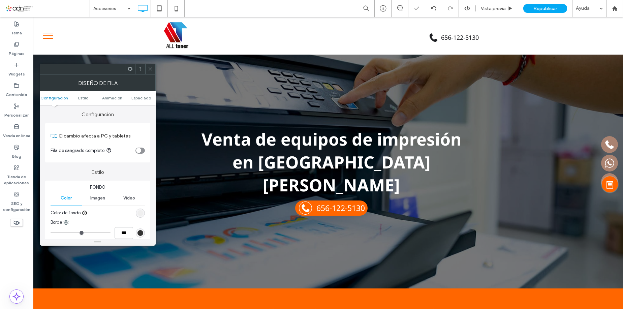
click at [154, 68] on div at bounding box center [150, 69] width 10 height 10
click at [142, 216] on div "rgb(255, 255, 255)" at bounding box center [141, 213] width 6 height 6
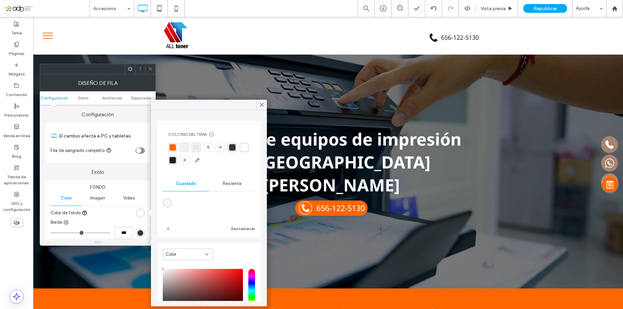
click at [187, 148] on div "rgba(239, 239, 239, 1)" at bounding box center [184, 147] width 6 height 6
click at [265, 107] on icon at bounding box center [262, 105] width 6 height 6
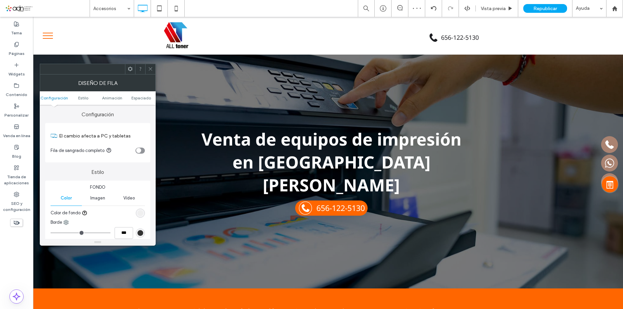
click at [151, 70] on icon at bounding box center [150, 68] width 5 height 5
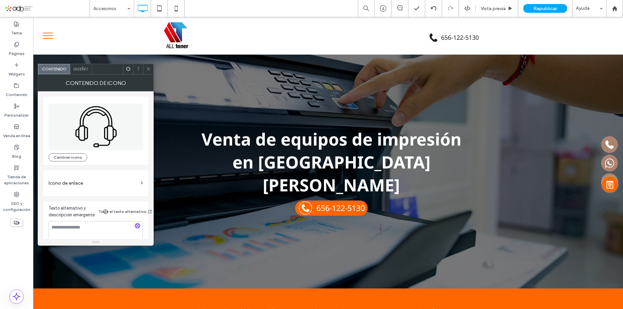
click at [82, 66] on div "Diseño" at bounding box center [81, 69] width 22 height 10
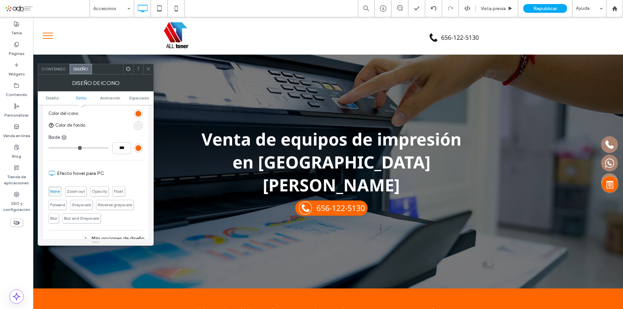
scroll to position [169, 0]
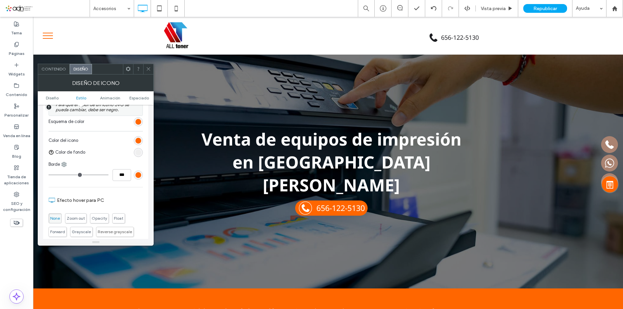
click at [142, 156] on div at bounding box center [138, 152] width 9 height 9
click at [139, 151] on div "rgb(239, 239, 239)" at bounding box center [139, 153] width 6 height 6
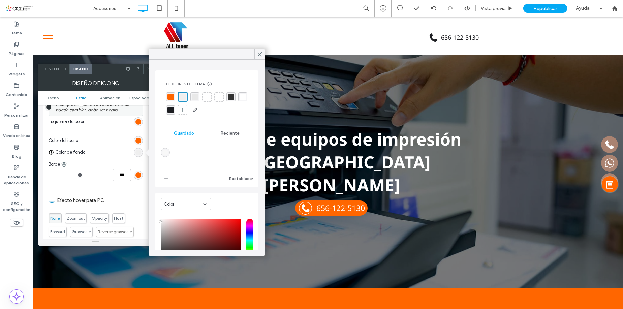
click at [194, 98] on div "rgba(233, 233, 233, 1)" at bounding box center [195, 97] width 6 height 6
click at [263, 52] on div at bounding box center [260, 54] width 10 height 10
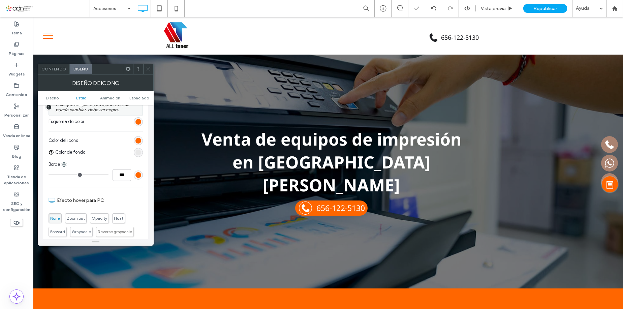
click at [147, 69] on icon at bounding box center [148, 68] width 5 height 5
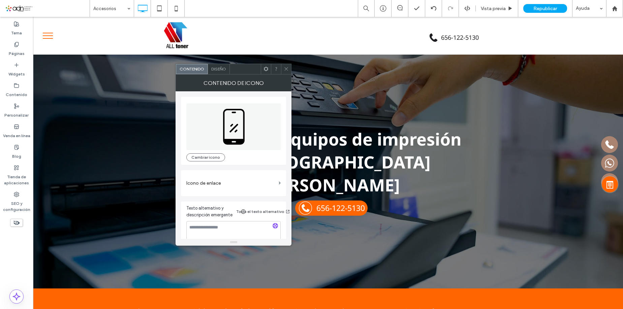
click at [218, 68] on span "Diseño" at bounding box center [218, 68] width 15 height 5
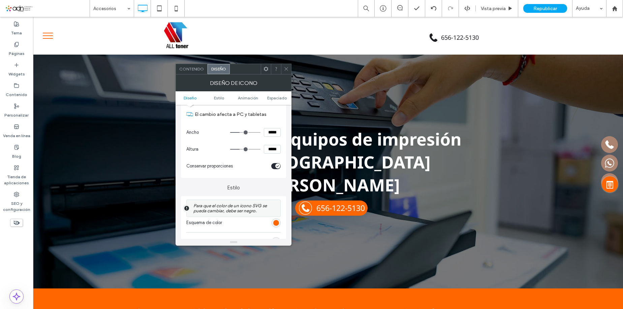
scroll to position [135, 0]
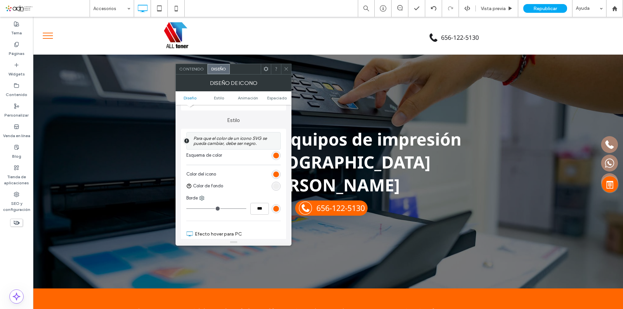
click at [288, 70] on use at bounding box center [286, 68] width 3 height 3
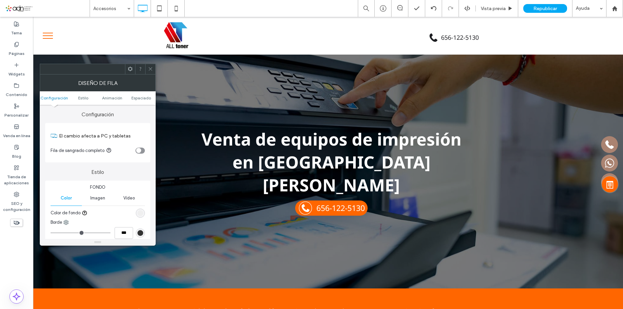
click at [139, 216] on div "rgb(239, 239, 239)" at bounding box center [140, 213] width 9 height 9
click at [140, 216] on div "rgb(239, 239, 239)" at bounding box center [141, 213] width 6 height 6
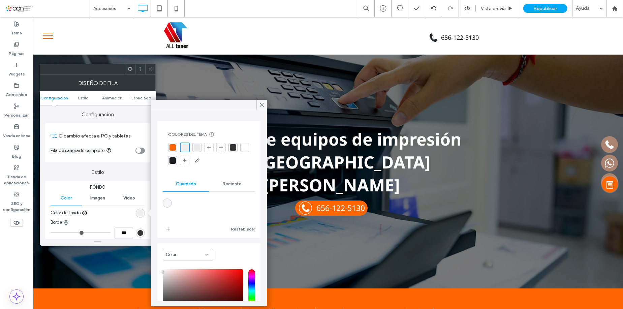
click at [196, 146] on div "rgba(233, 233, 233, 1)" at bounding box center [197, 147] width 6 height 6
click at [262, 106] on icon at bounding box center [262, 105] width 6 height 6
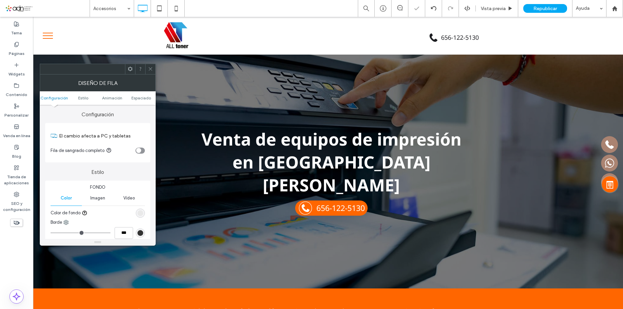
click at [153, 68] on icon at bounding box center [150, 68] width 5 height 5
click at [140, 209] on div "rgb(239, 239, 239)" at bounding box center [140, 213] width 9 height 9
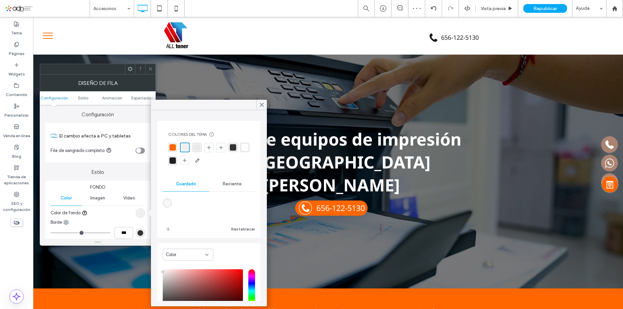
click at [200, 145] on div "rgba(233, 233, 233, 1)" at bounding box center [197, 147] width 6 height 6
click at [263, 105] on use at bounding box center [261, 105] width 3 height 4
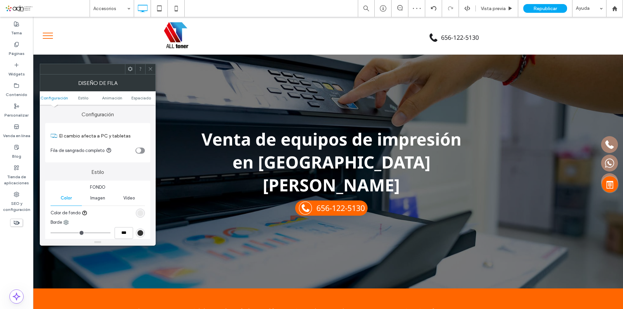
click at [150, 67] on icon at bounding box center [150, 68] width 5 height 5
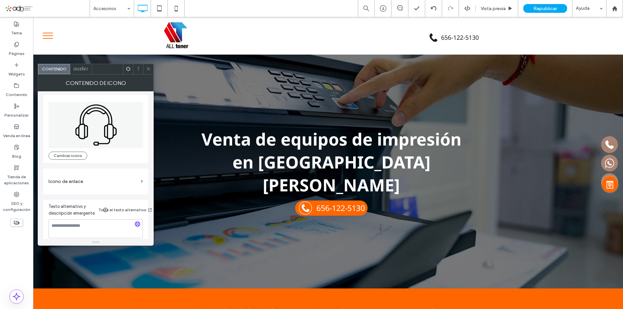
scroll to position [0, 0]
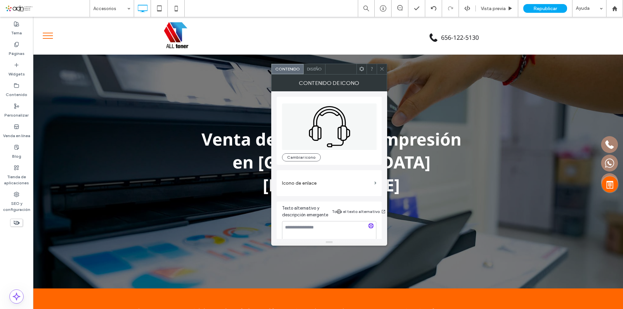
click at [316, 69] on span "Diseño" at bounding box center [314, 68] width 15 height 5
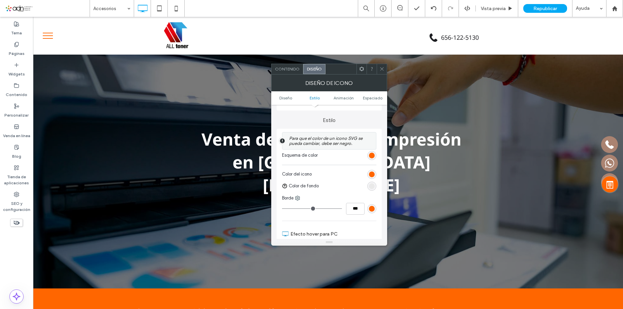
scroll to position [202, 0]
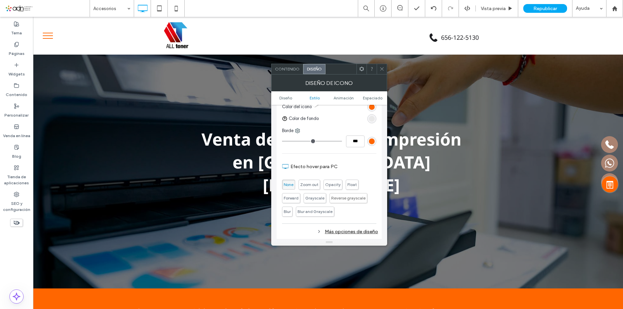
click at [372, 121] on div "rgb(233, 233, 233)" at bounding box center [372, 119] width 6 height 6
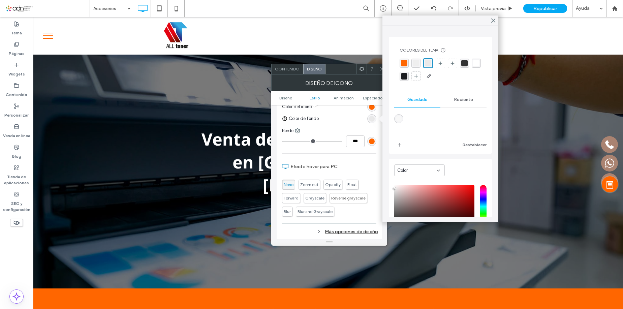
click at [417, 63] on div "rgba(239, 239, 239, 1)" at bounding box center [416, 63] width 6 height 6
click at [497, 22] on div at bounding box center [493, 21] width 10 height 10
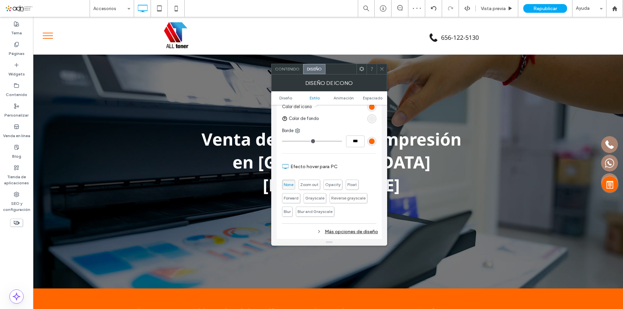
click at [381, 67] on icon at bounding box center [382, 68] width 5 height 5
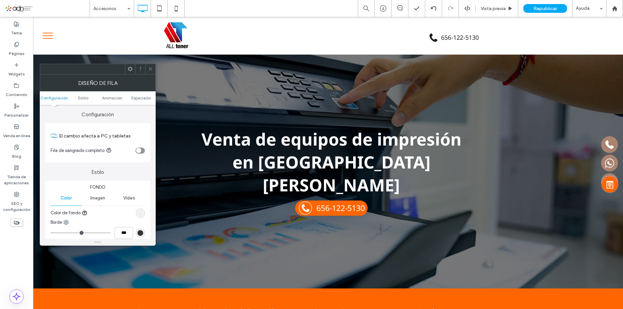
click at [138, 213] on div "rgb(239, 239, 239)" at bounding box center [141, 213] width 6 height 6
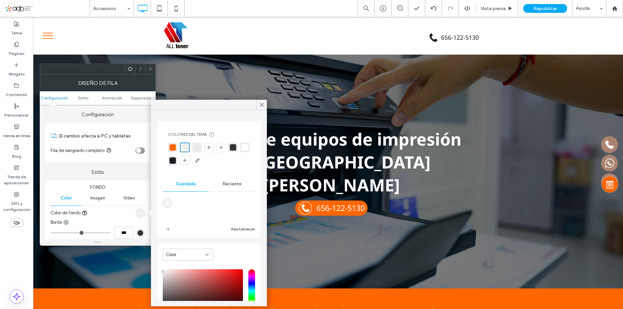
click at [199, 145] on div "rgba(233, 233, 233, 1)" at bounding box center [197, 147] width 6 height 6
click at [261, 103] on icon at bounding box center [262, 105] width 6 height 6
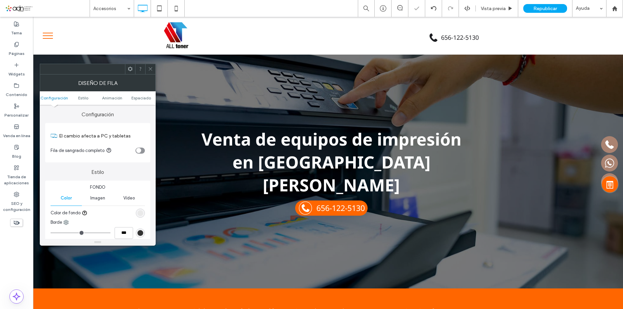
click at [151, 67] on icon at bounding box center [150, 68] width 5 height 5
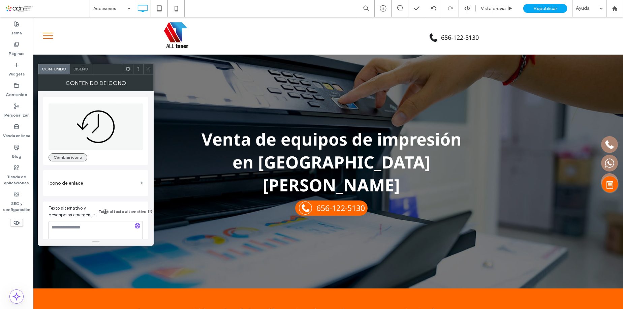
click at [82, 155] on button "Cambiar icono" at bounding box center [68, 157] width 39 height 8
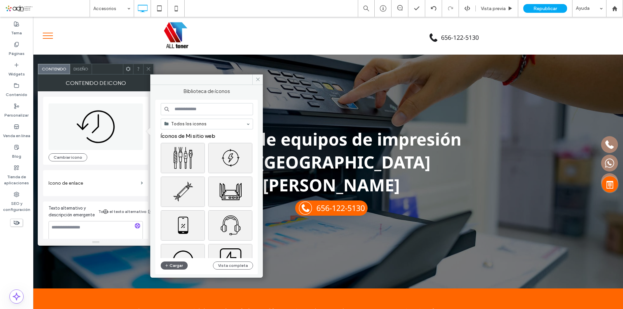
click at [198, 114] on input at bounding box center [207, 109] width 92 height 12
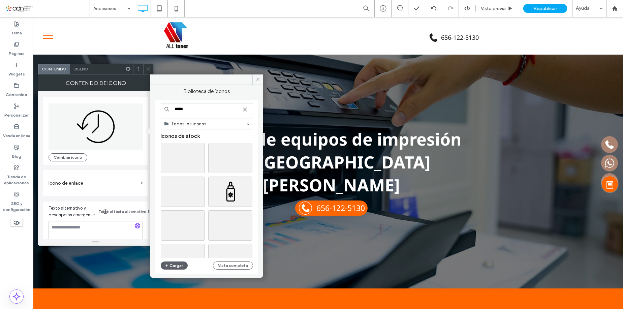
click at [181, 111] on input "*****" at bounding box center [207, 109] width 92 height 12
click at [196, 103] on div "******* Todos los iconos Iconos de stock Cargar Vista completa" at bounding box center [206, 187] width 103 height 175
click at [193, 109] on input "*******" at bounding box center [207, 109] width 92 height 12
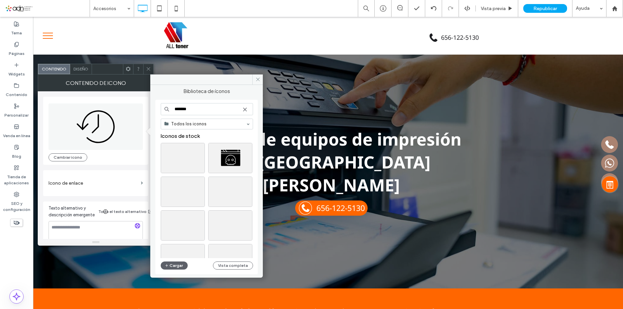
click at [193, 109] on input "*******" at bounding box center [207, 109] width 92 height 12
type input "******"
click at [232, 167] on div at bounding box center [230, 169] width 43 height 8
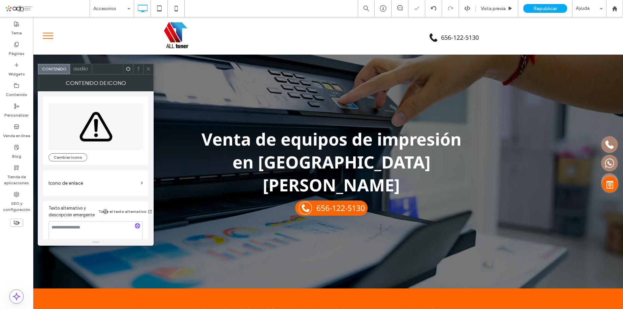
click at [149, 70] on use at bounding box center [148, 68] width 3 height 3
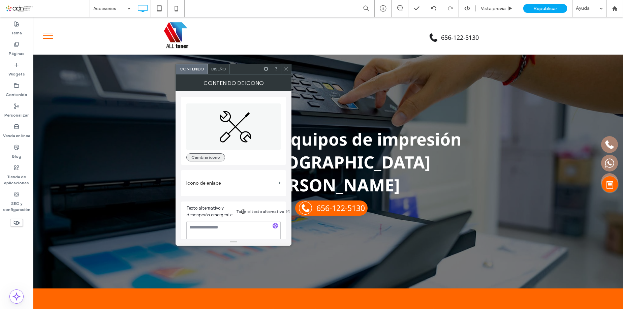
click at [193, 159] on button "Cambiar icono" at bounding box center [205, 157] width 39 height 8
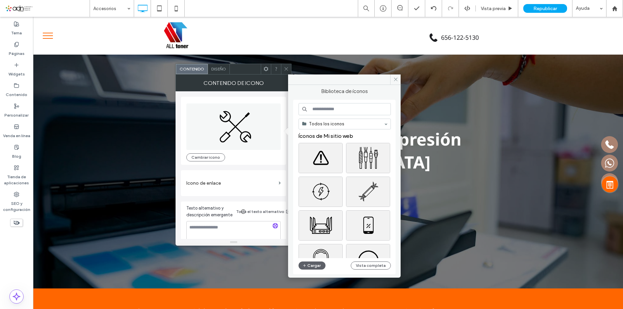
click at [325, 103] on input at bounding box center [345, 109] width 92 height 12
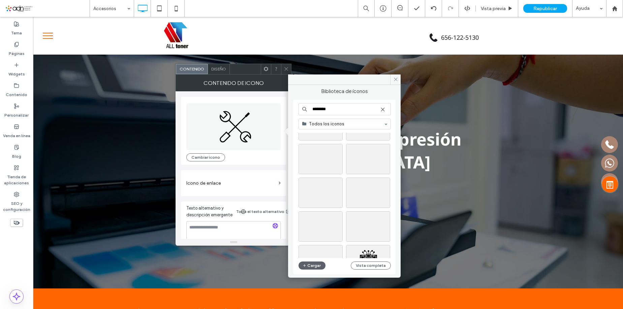
scroll to position [337, 0]
click at [349, 117] on div "******** Todos los iconos Cargar Vista completa" at bounding box center [345, 187] width 92 height 168
click at [343, 114] on input "********" at bounding box center [345, 109] width 92 height 12
type input "**********"
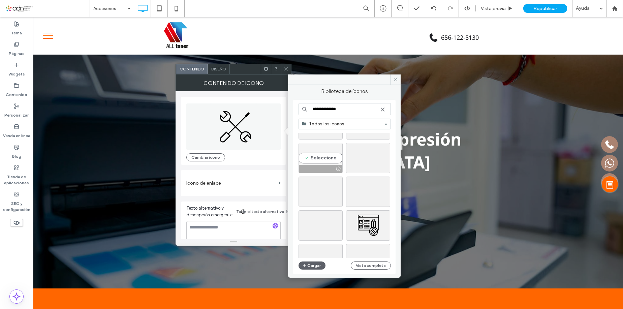
click at [333, 152] on div "Seleccione" at bounding box center [321, 158] width 44 height 30
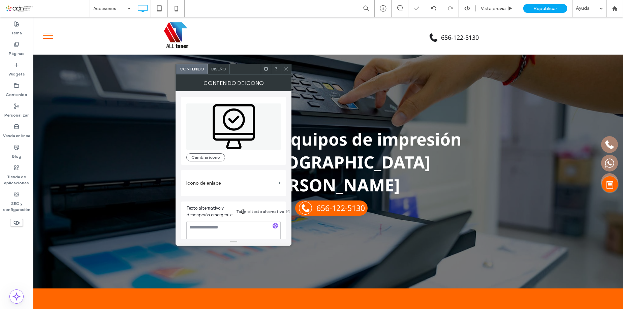
click at [286, 69] on icon at bounding box center [286, 68] width 5 height 5
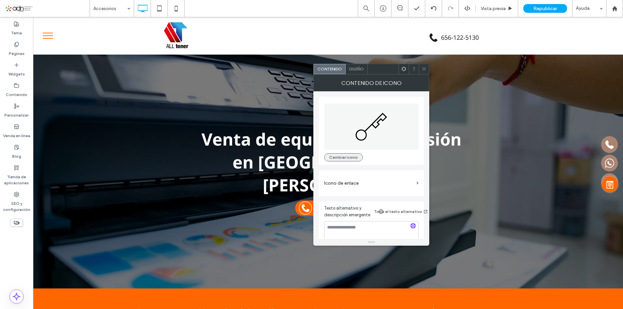
click at [333, 159] on button "Cambiar icono" at bounding box center [343, 157] width 39 height 8
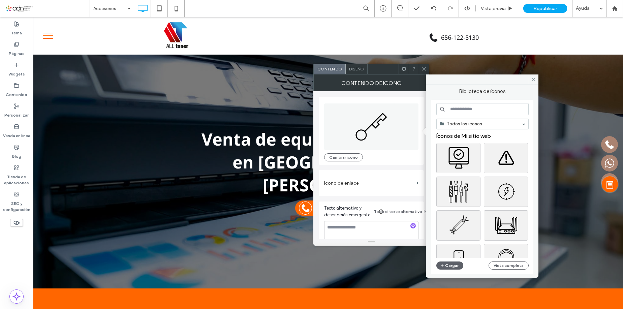
click at [494, 109] on input at bounding box center [483, 109] width 92 height 12
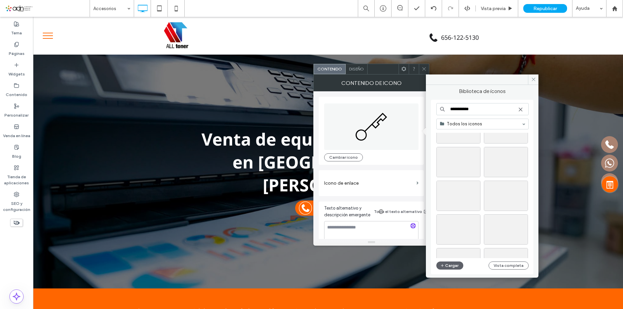
scroll to position [0, 0]
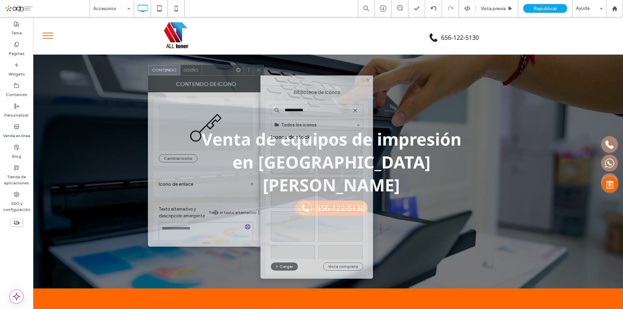
drag, startPoint x: 386, startPoint y: 66, endPoint x: 220, endPoint y: 67, distance: 165.6
click at [220, 67] on div at bounding box center [217, 70] width 31 height 10
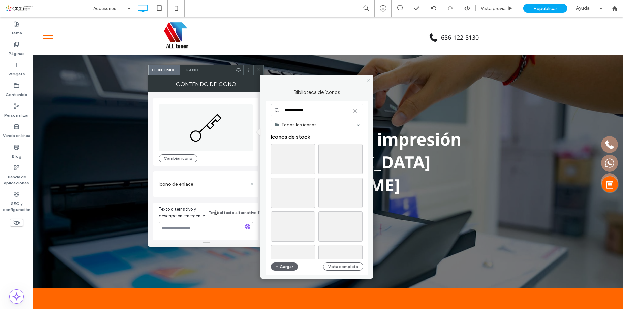
click at [307, 108] on input "**********" at bounding box center [317, 110] width 92 height 12
type input "**********"
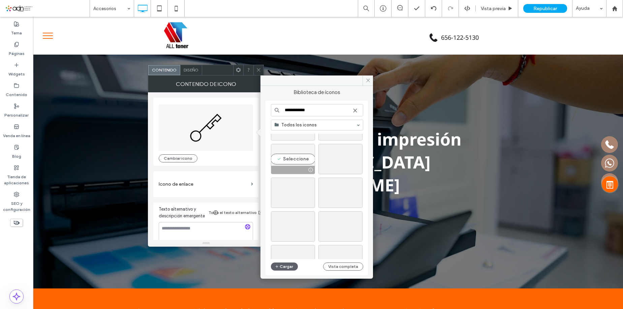
click at [292, 159] on div "Seleccione" at bounding box center [293, 159] width 44 height 30
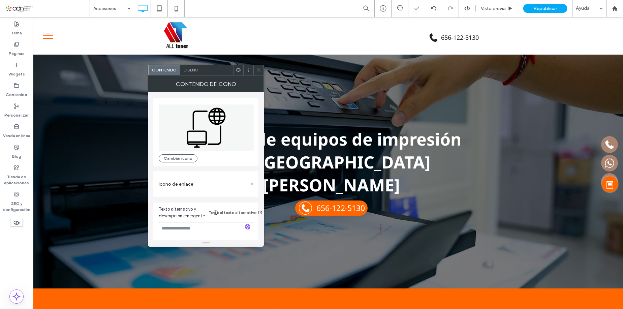
click at [259, 70] on use at bounding box center [258, 69] width 3 height 3
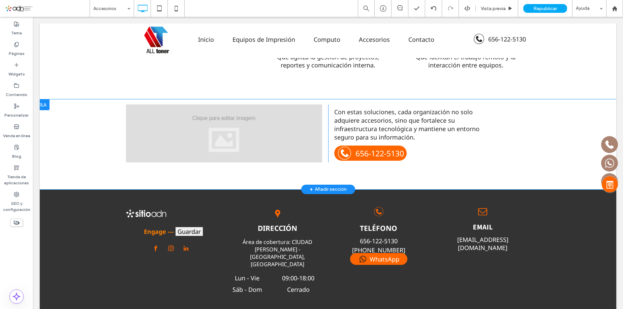
scroll to position [1214, 0]
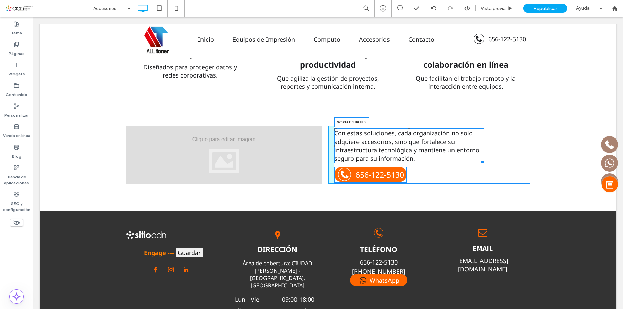
drag, startPoint x: 478, startPoint y: 152, endPoint x: 494, endPoint y: 170, distance: 23.4
click at [479, 158] on div at bounding box center [481, 160] width 5 height 5
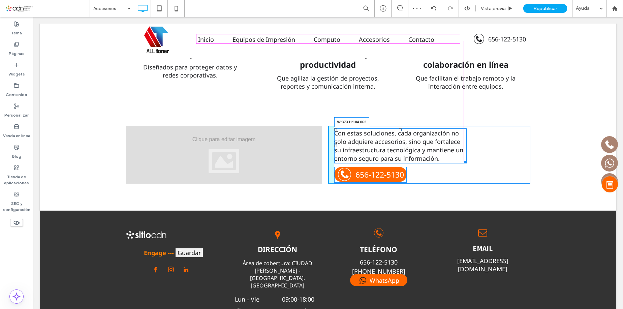
drag, startPoint x: 463, startPoint y: 154, endPoint x: 492, endPoint y: 172, distance: 33.9
click at [457, 154] on div "Con estas soluciones, cada organización no solo adquiere accesorios, sino que f…" at bounding box center [429, 155] width 202 height 58
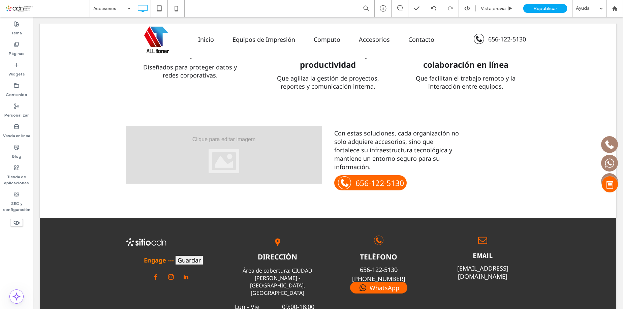
click at [16, 253] on div "Tema Páginas Widgets Contenido Personalizar Venda en línea Blog Tienda de aplic…" at bounding box center [16, 163] width 33 height 292
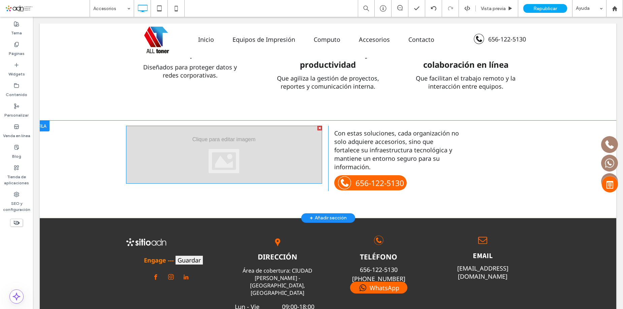
click at [192, 135] on div at bounding box center [224, 155] width 196 height 58
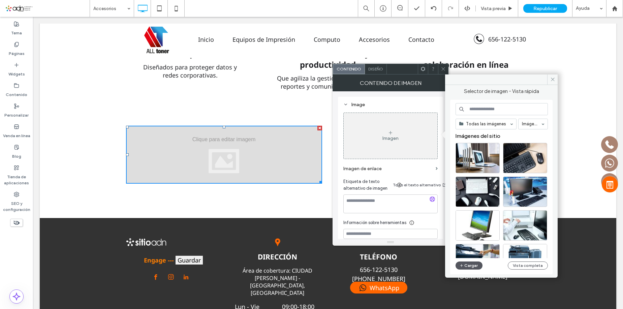
click at [473, 268] on button "Cargar" at bounding box center [469, 266] width 27 height 8
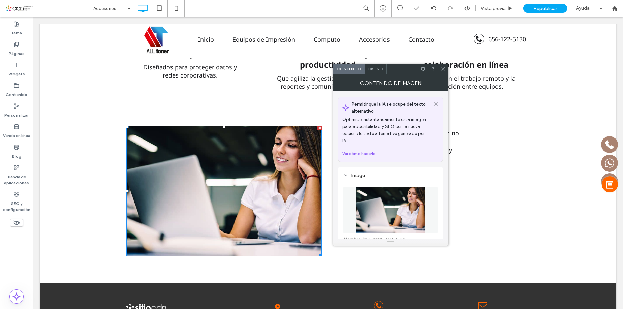
click at [443, 69] on icon at bounding box center [443, 68] width 5 height 5
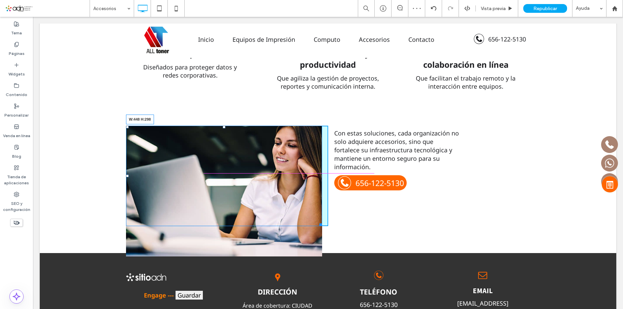
drag, startPoint x: 315, startPoint y: 246, endPoint x: 329, endPoint y: 219, distance: 30.3
click at [292, 213] on div "W:448 H:298 Click To Paste" at bounding box center [227, 176] width 202 height 100
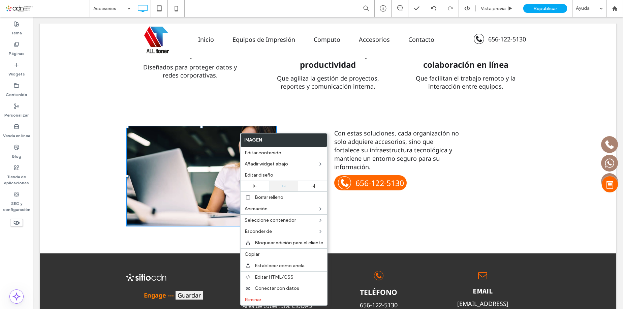
click at [277, 182] on div at bounding box center [284, 186] width 29 height 10
click at [347, 188] on div "Con estas soluciones, cada organización no solo adquiere accesorios, sino que f…" at bounding box center [429, 176] width 202 height 101
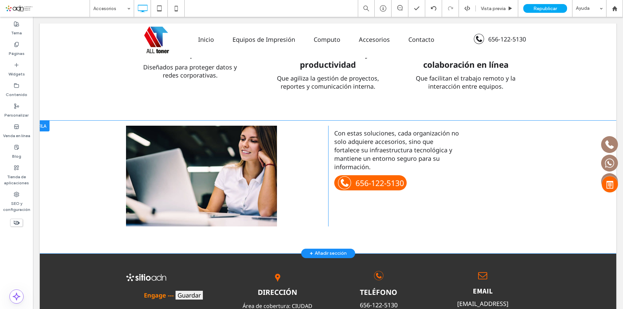
click at [355, 197] on div "Con estas soluciones, cada organización no solo adquiere accesorios, sino que f…" at bounding box center [429, 176] width 202 height 101
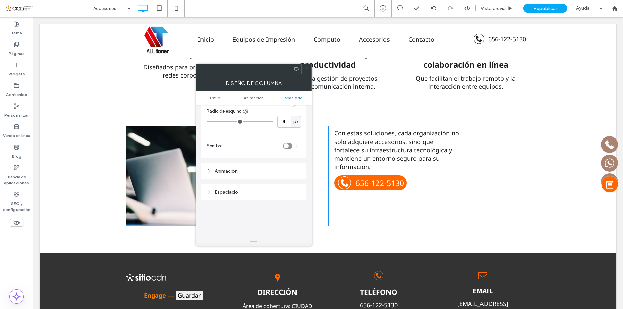
scroll to position [153, 0]
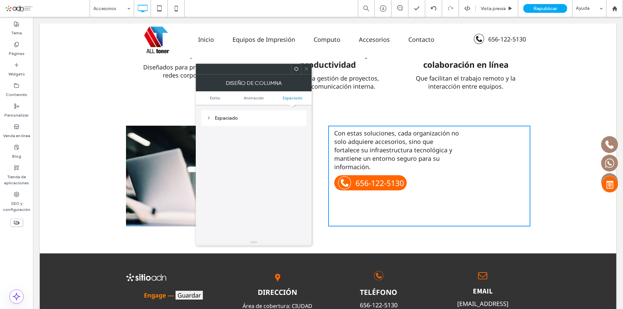
click at [228, 122] on div "Espaciado" at bounding box center [254, 118] width 94 height 9
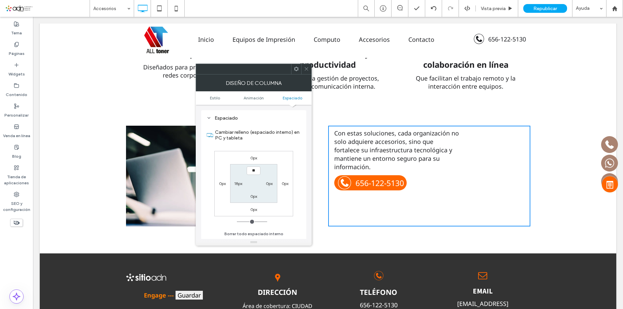
type input "****"
type input "**"
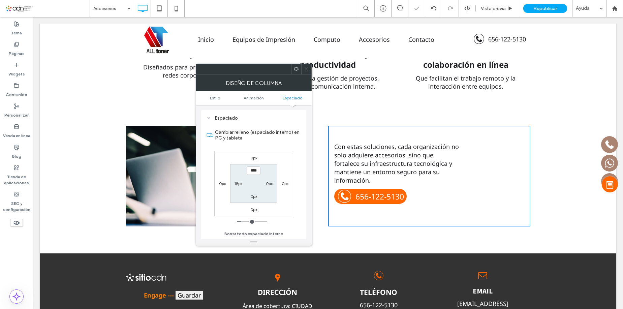
click at [310, 64] on div at bounding box center [306, 69] width 10 height 10
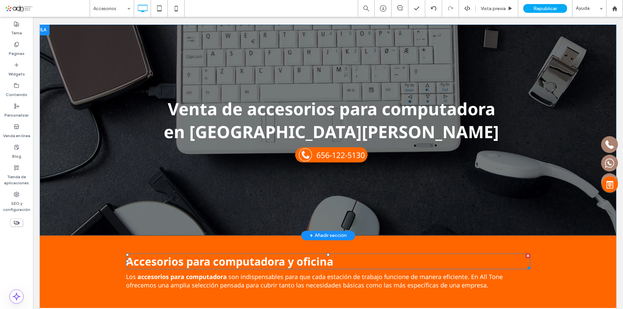
scroll to position [0, 0]
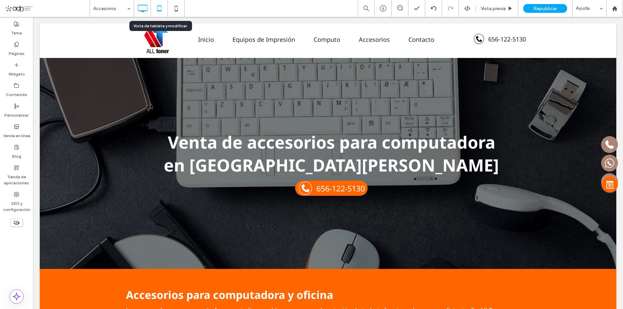
click at [159, 10] on use at bounding box center [159, 8] width 4 height 6
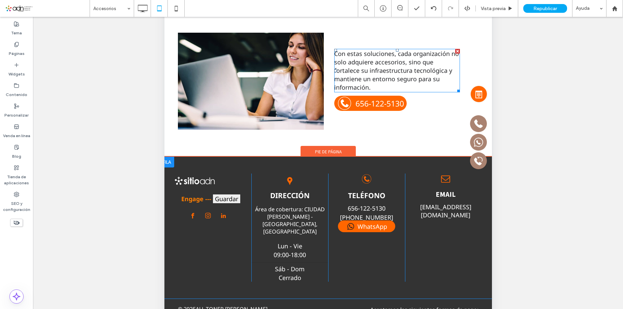
scroll to position [161, 0]
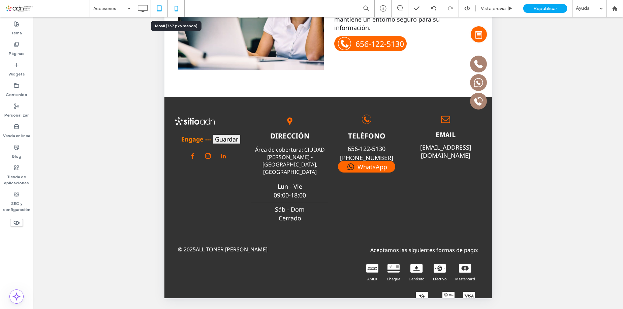
click at [175, 10] on use at bounding box center [176, 8] width 3 height 5
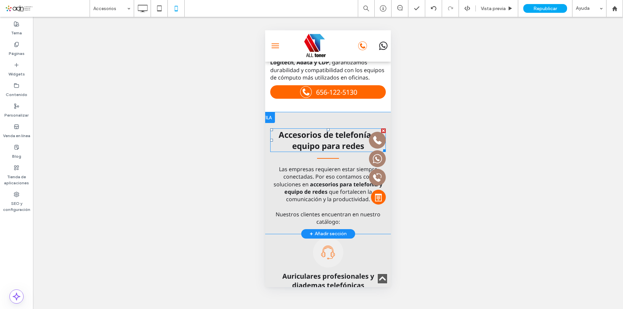
scroll to position [742, 0]
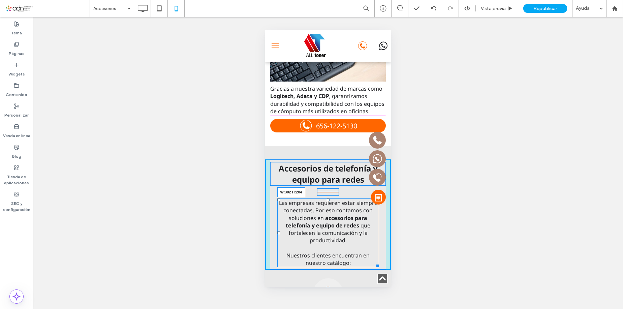
drag, startPoint x: 376, startPoint y: 262, endPoint x: 612, endPoint y: 248, distance: 236.4
click at [372, 262] on div "Las empresas requieren estar siempre conectadas. Por eso contamos con solucione…" at bounding box center [328, 233] width 102 height 69
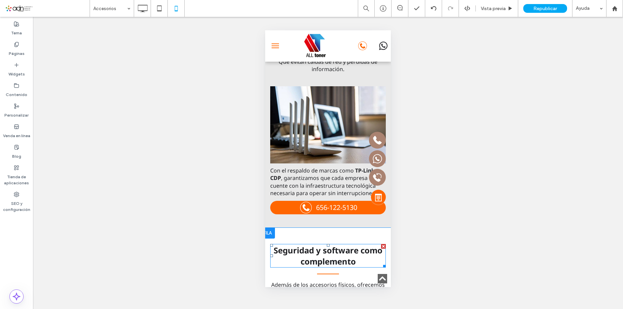
scroll to position [1349, 0]
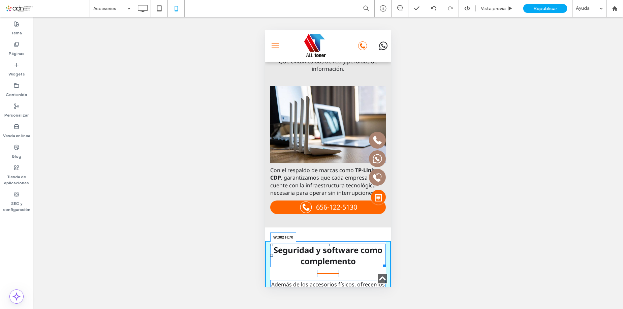
drag, startPoint x: 379, startPoint y: 265, endPoint x: 640, endPoint y: 296, distance: 263.1
click at [381, 265] on div at bounding box center [383, 264] width 5 height 5
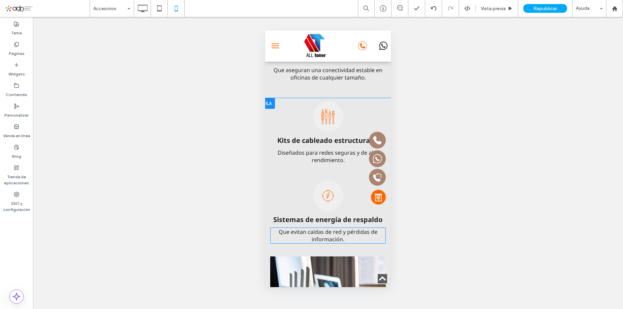
scroll to position [1180, 0]
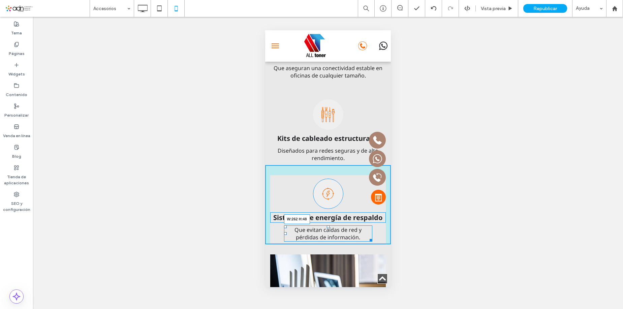
drag, startPoint x: 376, startPoint y: 242, endPoint x: 627, endPoint y: 271, distance: 252.6
click at [368, 242] on div at bounding box center [370, 239] width 5 height 5
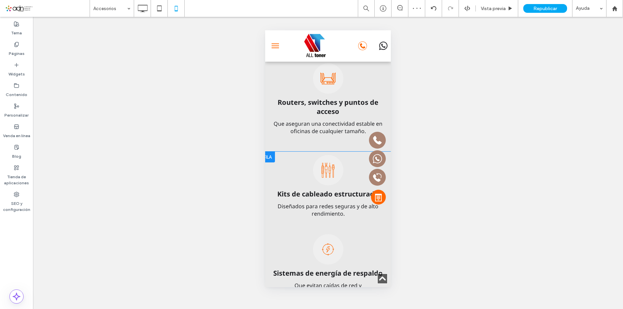
scroll to position [1113, 0]
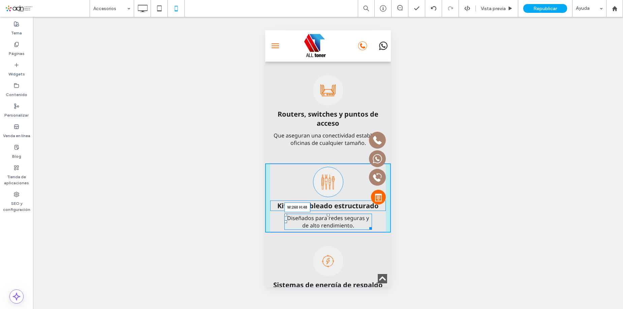
drag, startPoint x: 378, startPoint y: 232, endPoint x: 627, endPoint y: 279, distance: 253.9
click at [367, 230] on div at bounding box center [369, 227] width 5 height 5
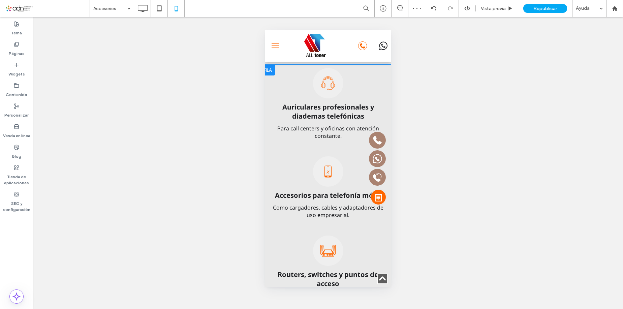
scroll to position [978, 0]
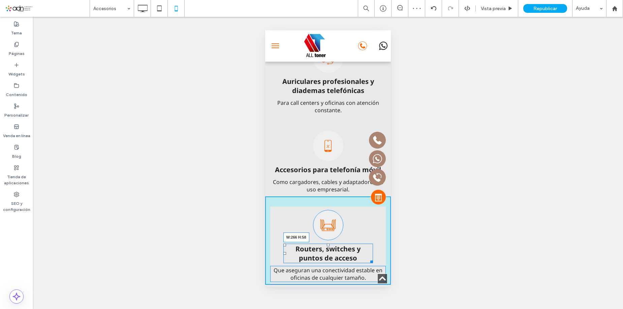
drag, startPoint x: 376, startPoint y: 263, endPoint x: 365, endPoint y: 262, distance: 10.5
click at [368, 262] on div at bounding box center [370, 260] width 5 height 5
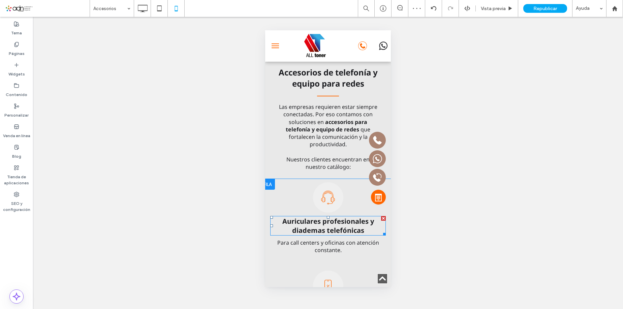
scroll to position [877, 0]
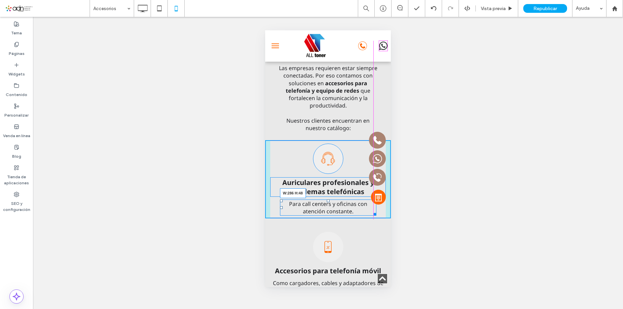
drag, startPoint x: 379, startPoint y: 218, endPoint x: 638, endPoint y: 284, distance: 267.7
click at [372, 216] on div at bounding box center [374, 213] width 5 height 5
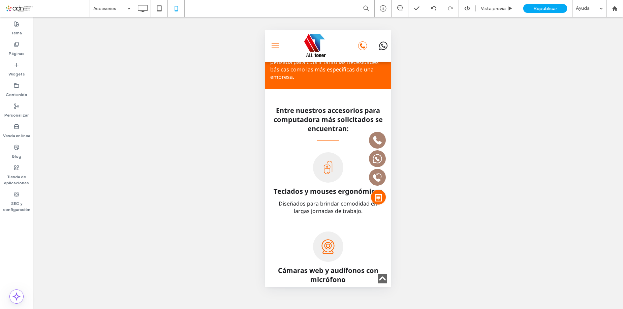
scroll to position [67, 0]
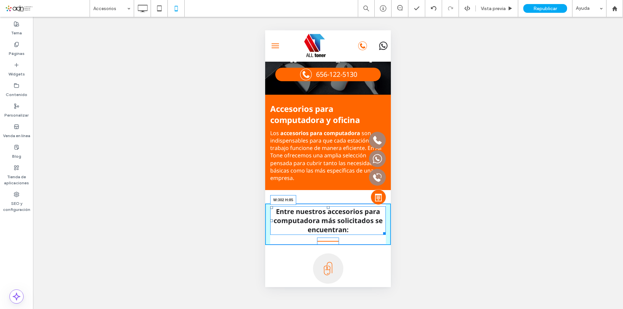
drag, startPoint x: 377, startPoint y: 234, endPoint x: 630, endPoint y: 265, distance: 254.1
click at [381, 233] on div at bounding box center [383, 232] width 5 height 5
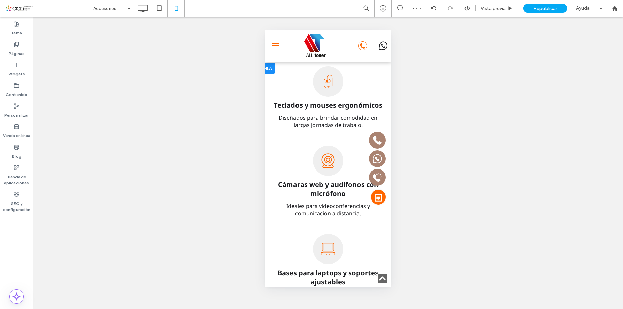
scroll to position [202, 0]
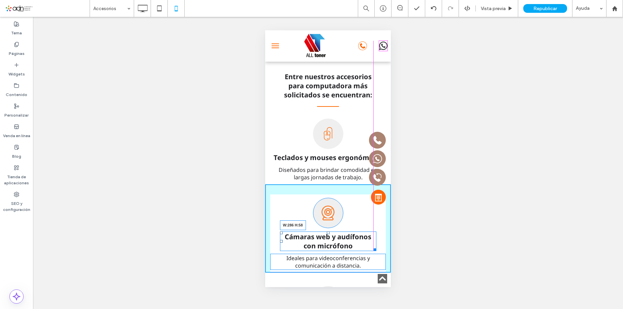
drag, startPoint x: 377, startPoint y: 248, endPoint x: 629, endPoint y: 280, distance: 253.5
click at [372, 248] on div at bounding box center [374, 248] width 5 height 5
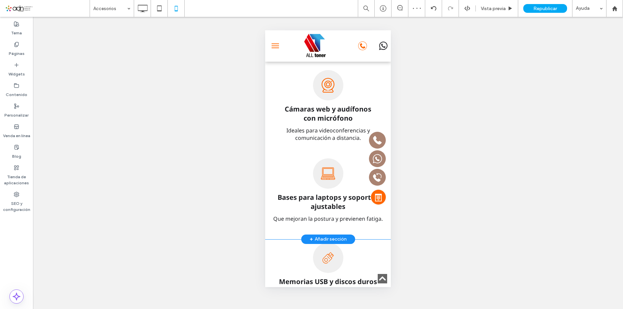
scroll to position [303, 0]
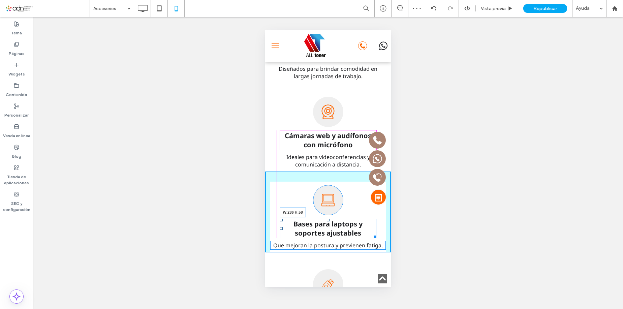
drag, startPoint x: 377, startPoint y: 235, endPoint x: 577, endPoint y: 253, distance: 201.4
click at [372, 235] on div at bounding box center [374, 235] width 5 height 5
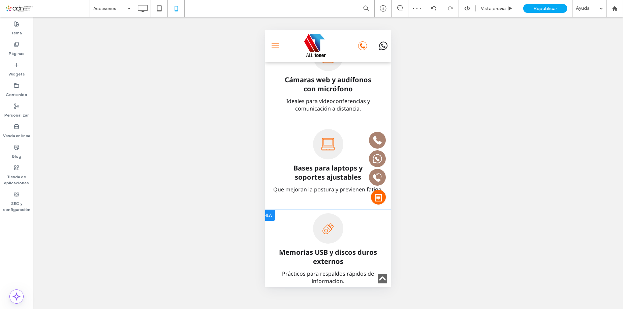
scroll to position [371, 0]
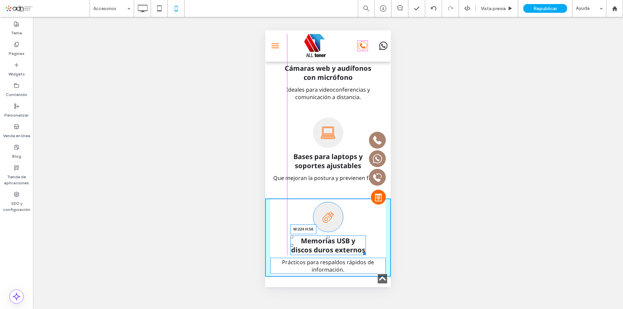
drag, startPoint x: 378, startPoint y: 250, endPoint x: 626, endPoint y: 302, distance: 253.5
click at [362, 250] on div "Memorias USB y discos duros externos W:224 H:58" at bounding box center [329, 246] width 76 height 20
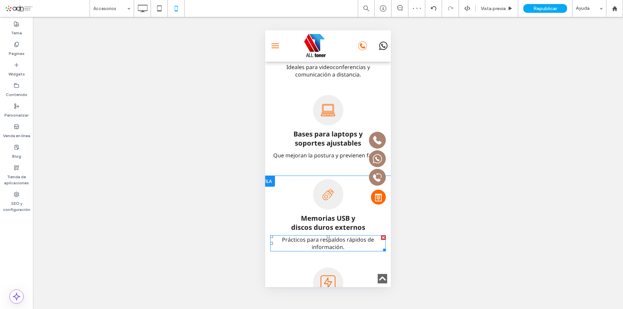
scroll to position [405, 0]
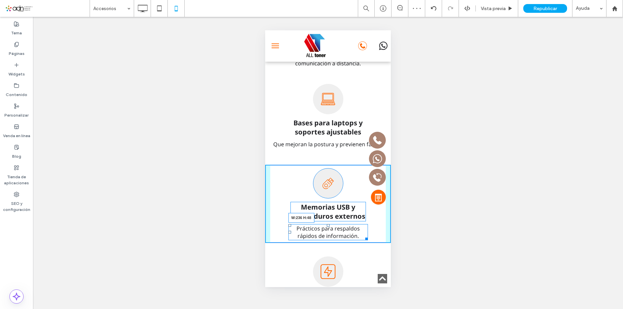
drag, startPoint x: 378, startPoint y: 239, endPoint x: 631, endPoint y: 291, distance: 257.8
click at [363, 238] on div at bounding box center [365, 237] width 5 height 5
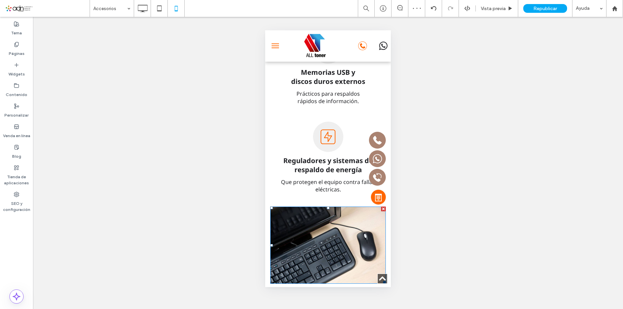
scroll to position [506, 0]
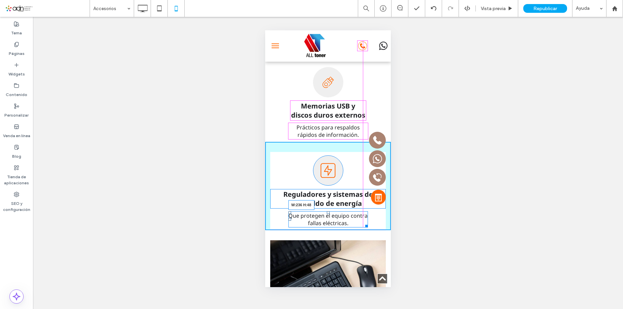
click at [363, 223] on div at bounding box center [365, 225] width 5 height 5
click at [0, 0] on div at bounding box center [0, 0] width 0 height 0
drag, startPoint x: 363, startPoint y: 224, endPoint x: 625, endPoint y: 255, distance: 264.1
click at [363, 224] on div at bounding box center [365, 225] width 5 height 5
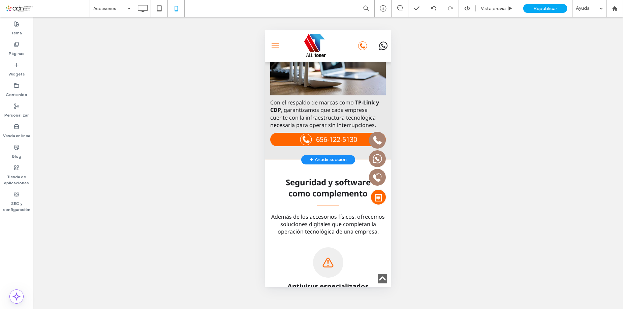
scroll to position [1416, 0]
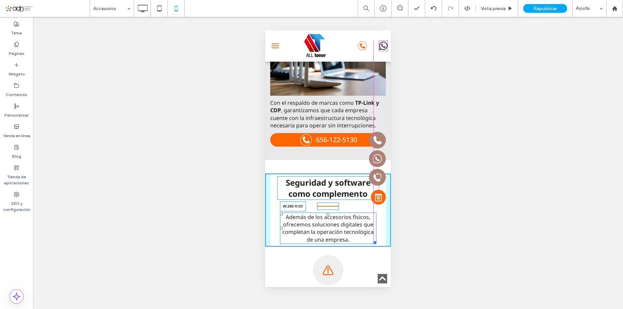
drag, startPoint x: 379, startPoint y: 240, endPoint x: 610, endPoint y: 267, distance: 232.9
click at [372, 239] on div at bounding box center [374, 241] width 5 height 5
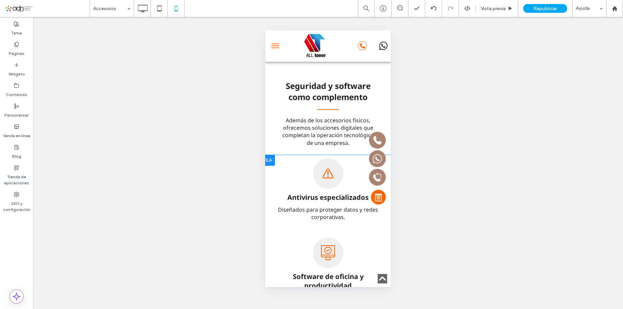
scroll to position [1484, 0]
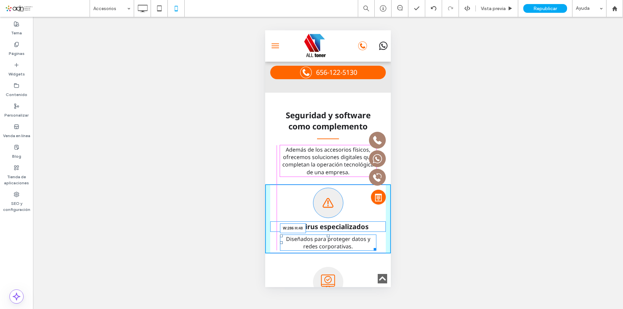
drag, startPoint x: 378, startPoint y: 251, endPoint x: 622, endPoint y: 263, distance: 244.4
click at [372, 249] on div at bounding box center [374, 248] width 5 height 5
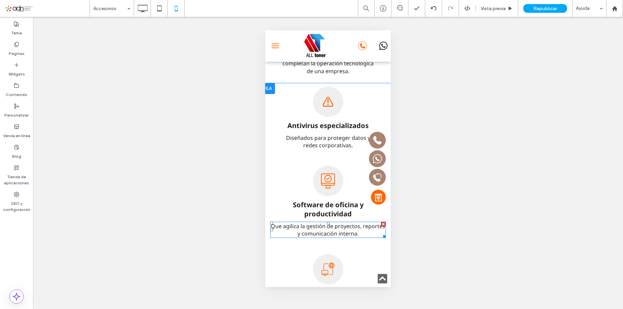
scroll to position [1618, 0]
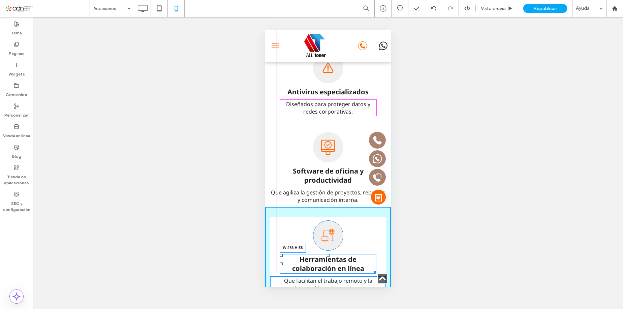
drag, startPoint x: 378, startPoint y: 270, endPoint x: 372, endPoint y: 270, distance: 5.7
click at [372, 270] on div at bounding box center [374, 271] width 5 height 5
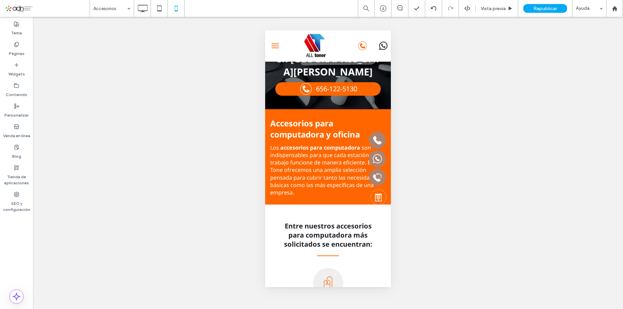
scroll to position [0, 0]
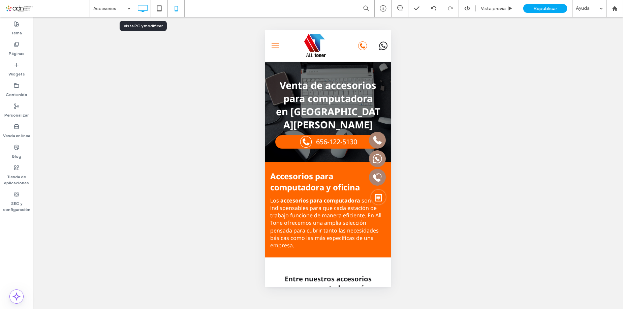
click at [141, 9] on icon at bounding box center [142, 8] width 13 height 13
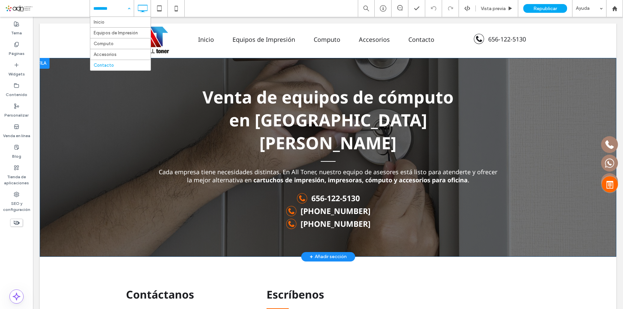
click at [405, 76] on div "Venta de equipos de cómputo en Ciudad Cuauhtémoc Cada empresa tiene necesidades…" at bounding box center [328, 157] width 577 height 199
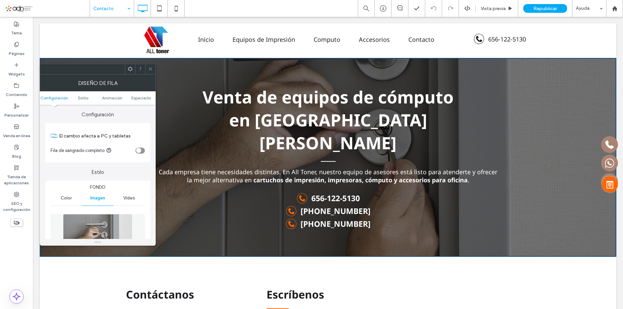
scroll to position [101, 0]
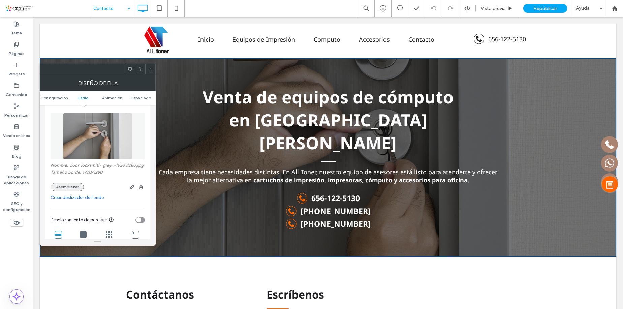
click at [64, 189] on button "Reemplazar" at bounding box center [67, 187] width 33 height 8
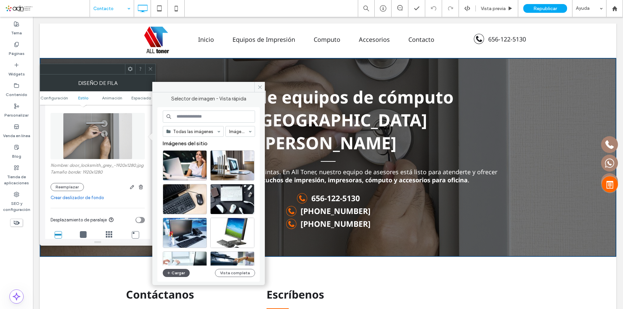
click at [173, 273] on button "Cargar" at bounding box center [176, 273] width 27 height 8
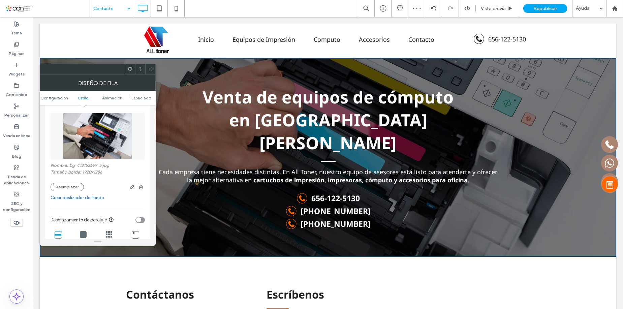
click at [150, 68] on icon at bounding box center [150, 68] width 5 height 5
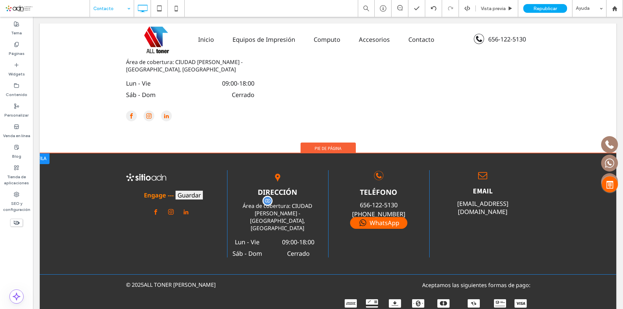
scroll to position [359, 0]
click at [363, 217] on span at bounding box center [378, 223] width 57 height 12
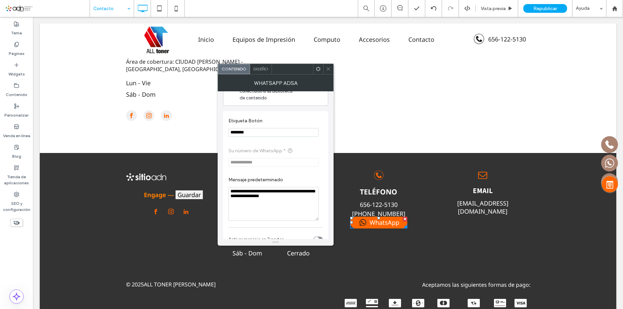
scroll to position [40, 0]
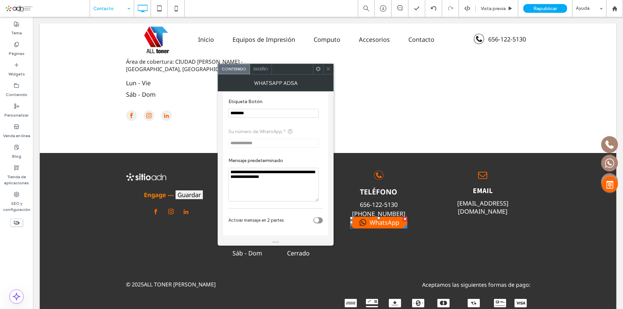
click at [330, 67] on icon at bounding box center [328, 68] width 5 height 5
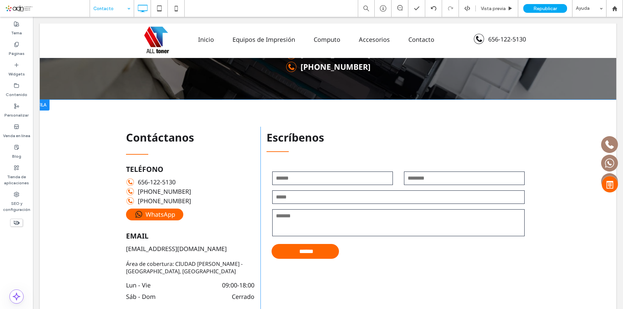
scroll to position [0, 0]
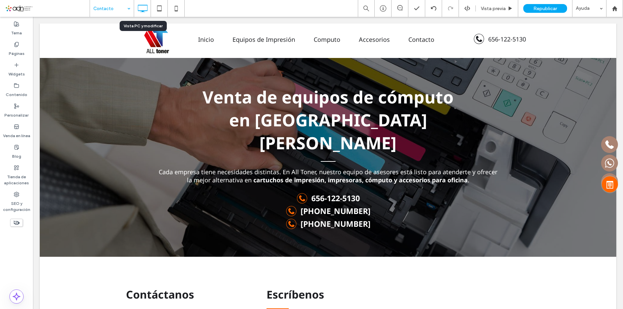
click at [156, 8] on icon at bounding box center [159, 8] width 13 height 13
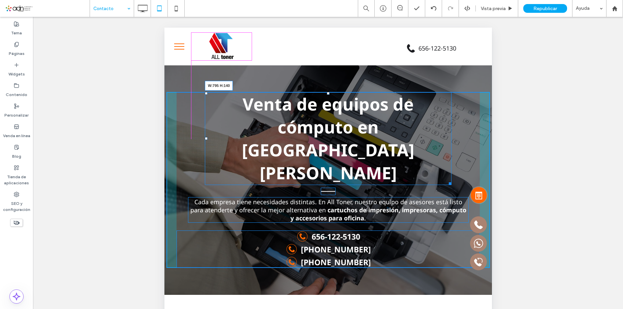
drag, startPoint x: 445, startPoint y: 161, endPoint x: 614, endPoint y: 220, distance: 178.7
click at [458, 158] on div "Venta de equipos de cómputo en Ciudad Cuauhtémoc W:795 H:140 Cada empresa tiene…" at bounding box center [328, 180] width 324 height 176
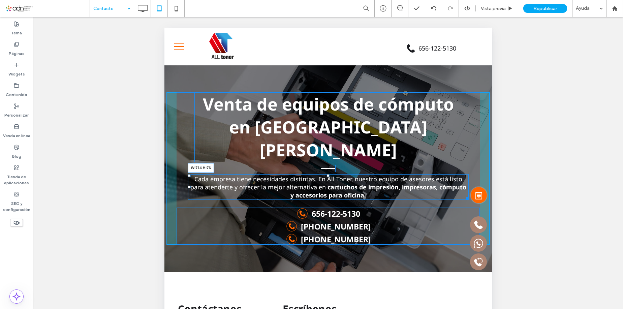
drag, startPoint x: 462, startPoint y: 175, endPoint x: 573, endPoint y: 221, distance: 120.0
click at [443, 174] on div "Cada empresa tiene necesidades distintas. En All Toner, nuestro equipo de aseso…" at bounding box center [328, 187] width 281 height 26
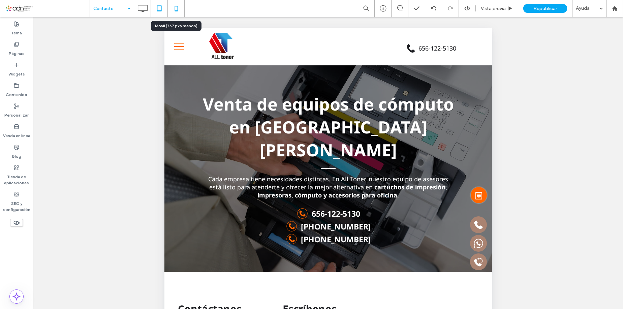
click at [176, 13] on icon at bounding box center [176, 8] width 13 height 13
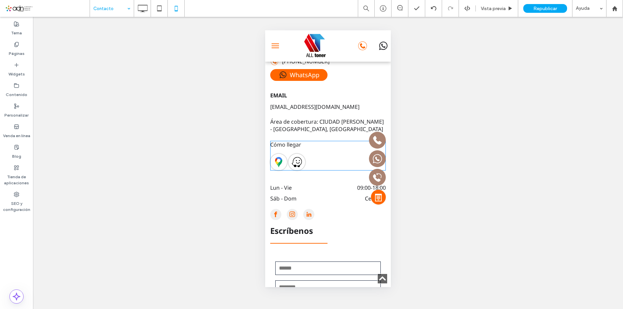
scroll to position [236, 0]
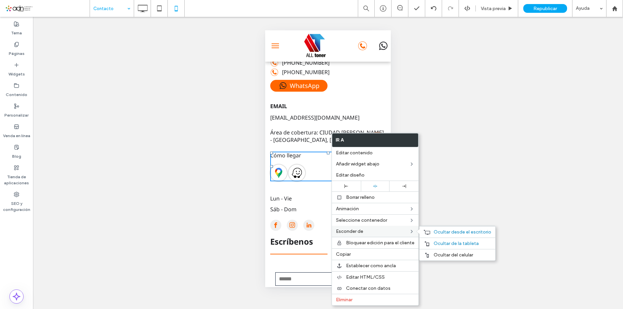
drag, startPoint x: 442, startPoint y: 253, endPoint x: 391, endPoint y: 233, distance: 53.8
click at [442, 253] on span "Ocultar del celular" at bounding box center [453, 255] width 39 height 6
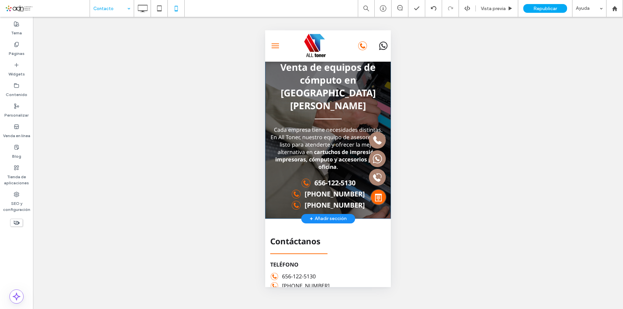
scroll to position [0, 0]
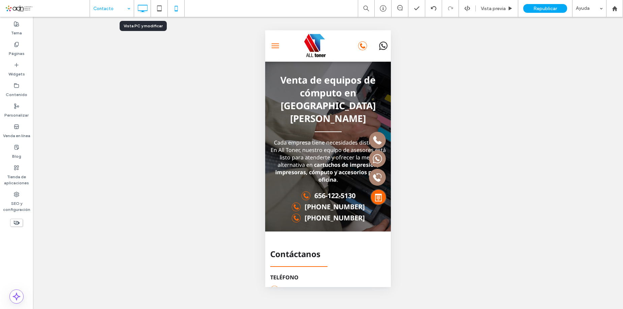
click at [146, 7] on icon at bounding box center [142, 8] width 13 height 13
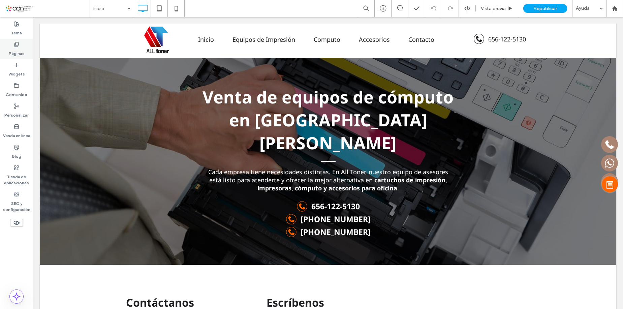
click at [10, 52] on label "Páginas" at bounding box center [17, 51] width 16 height 9
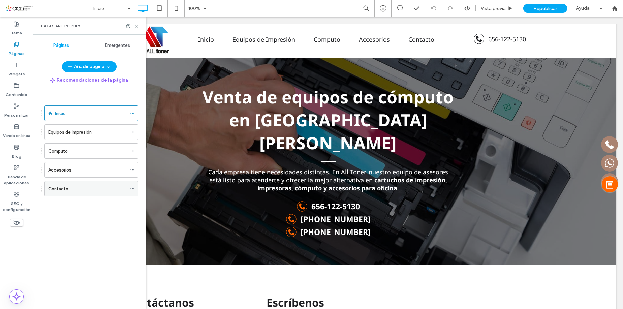
click at [134, 188] on icon at bounding box center [132, 188] width 5 height 5
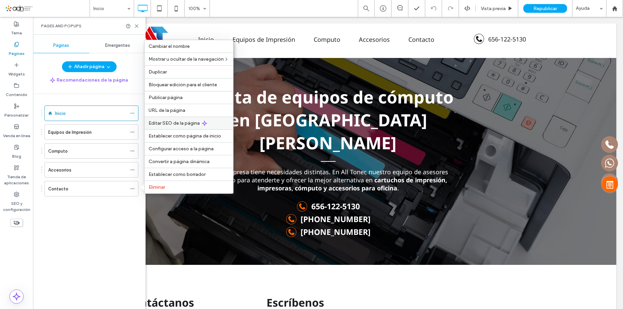
click at [183, 124] on span "Editar SEO de la página" at bounding box center [174, 123] width 51 height 6
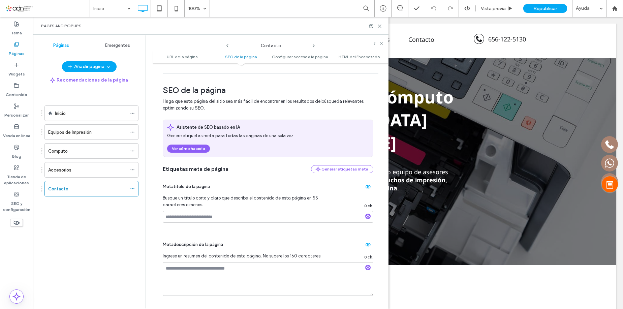
scroll to position [34, 0]
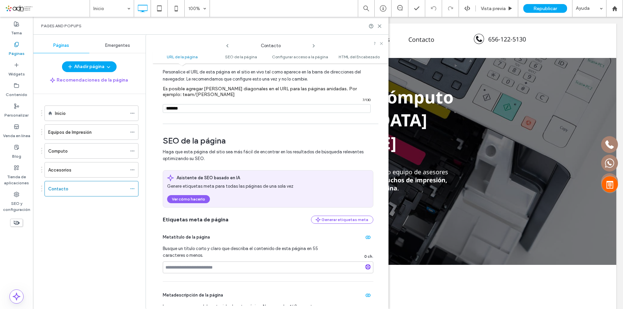
click at [217, 109] on input "notEmpty" at bounding box center [267, 108] width 208 height 9
type input "********"
click at [200, 267] on input at bounding box center [268, 268] width 211 height 12
paste input "**********"
type input "**********"
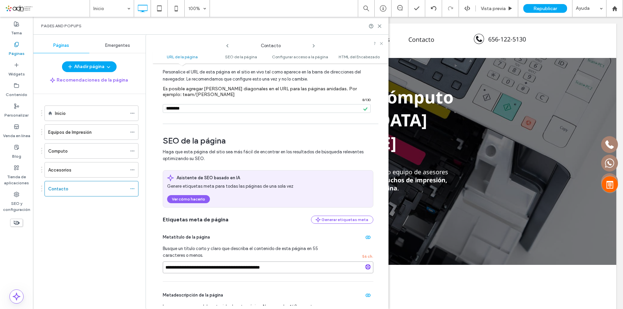
click at [200, 267] on input "**********" at bounding box center [268, 268] width 211 height 12
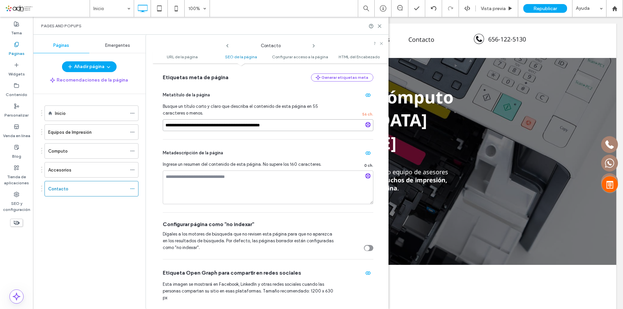
scroll to position [202, 0]
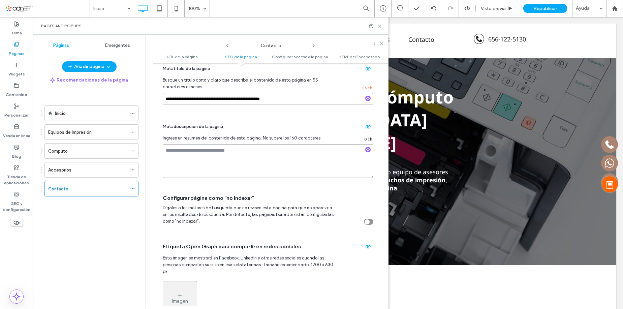
click at [202, 158] on textarea at bounding box center [268, 161] width 211 height 34
paste textarea "**********"
type textarea "**********"
click at [266, 129] on div "Metadescripción de la página" at bounding box center [268, 126] width 211 height 11
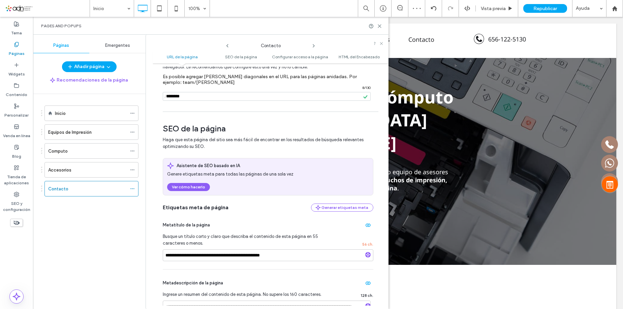
scroll to position [0, 0]
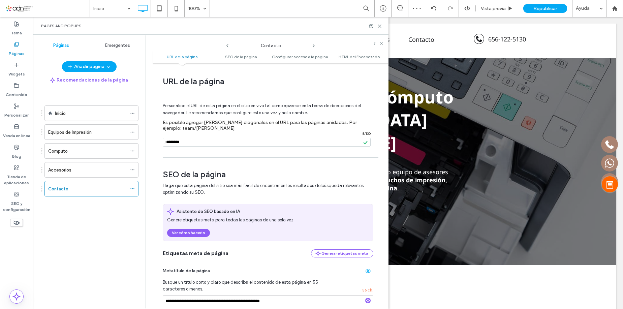
click at [228, 44] on icon at bounding box center [227, 45] width 5 height 5
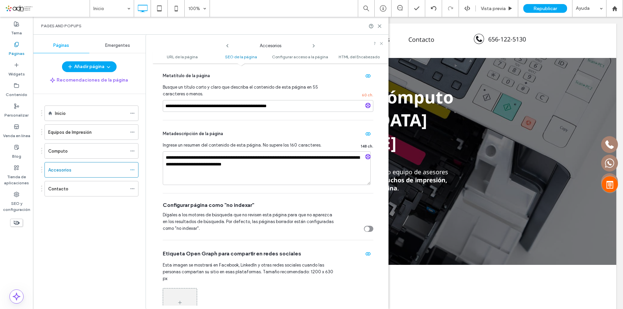
scroll to position [236, 0]
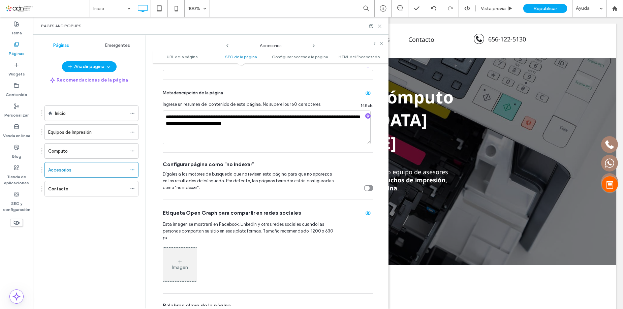
click at [380, 26] on use at bounding box center [379, 26] width 3 height 3
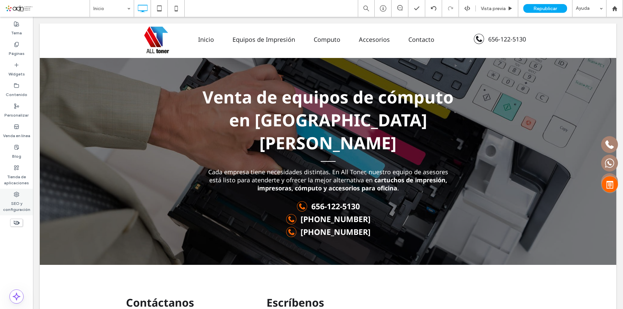
click at [27, 197] on div "SEO y configuración" at bounding box center [16, 202] width 33 height 27
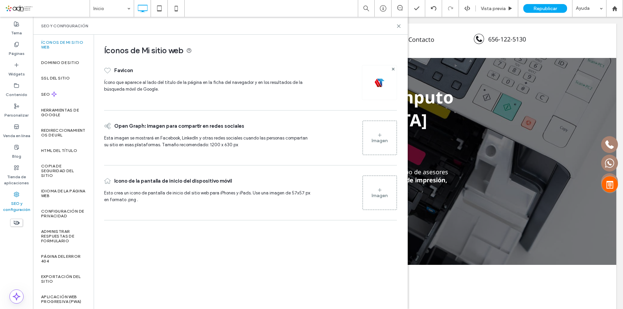
click at [383, 142] on div "Imagen" at bounding box center [380, 141] width 16 height 6
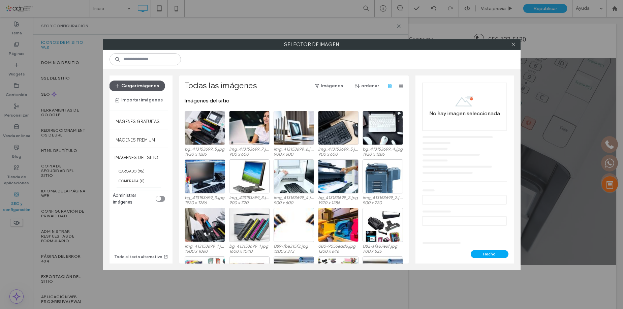
click at [152, 83] on button "Cargar imágenes" at bounding box center [137, 86] width 56 height 11
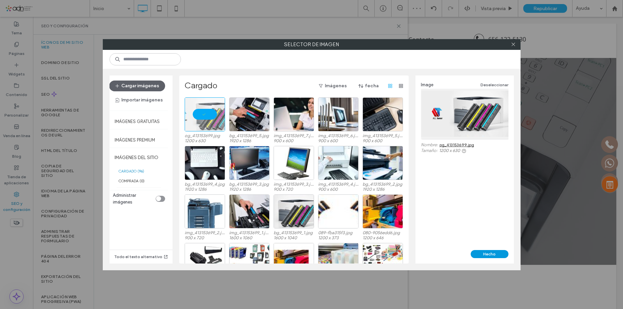
click at [488, 253] on button "Hecho" at bounding box center [490, 254] width 38 height 8
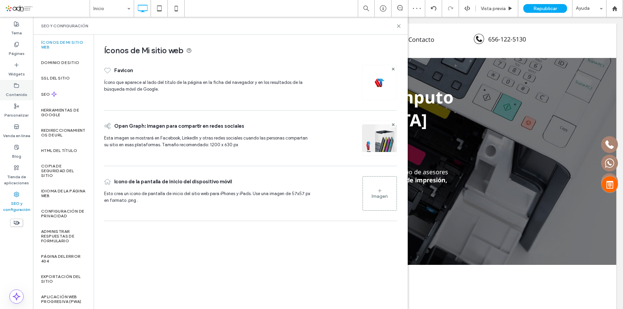
click at [14, 87] on use at bounding box center [16, 85] width 4 height 4
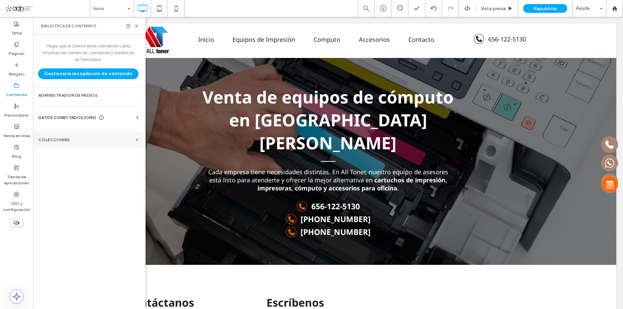
click at [60, 137] on section "COLECCIONES" at bounding box center [88, 140] width 111 height 16
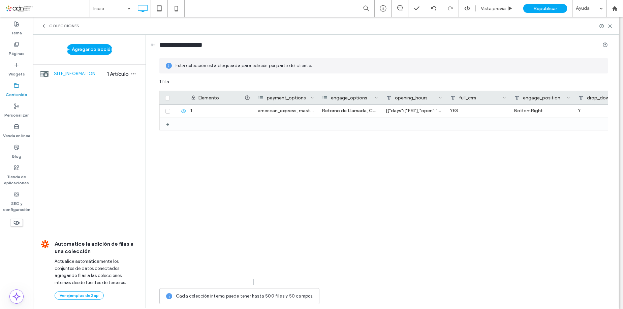
click at [44, 22] on div "COLECCIONES" at bounding box center [326, 26] width 586 height 18
click at [44, 24] on icon at bounding box center [43, 25] width 5 height 5
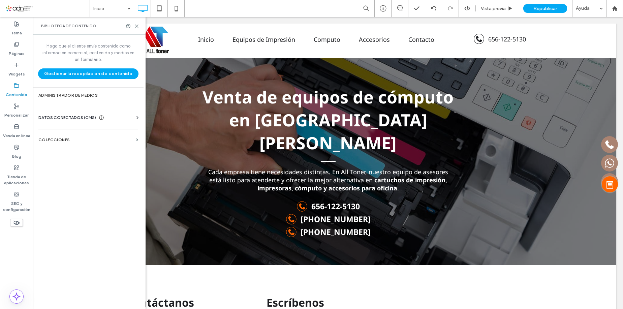
click at [106, 115] on div "DATOS CONECTADOS (CMS)" at bounding box center [89, 117] width 103 height 7
click at [89, 121] on span "DATOS CONECTADOS (CMS)" at bounding box center [67, 117] width 58 height 7
click at [83, 116] on span "DATOS CONECTADOS (CMS)" at bounding box center [67, 117] width 58 height 7
click at [92, 166] on label "Imágenes comerciales" at bounding box center [90, 165] width 92 height 5
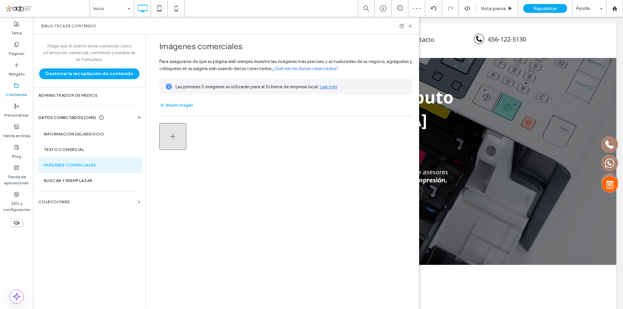
click at [167, 141] on button "button" at bounding box center [172, 136] width 27 height 27
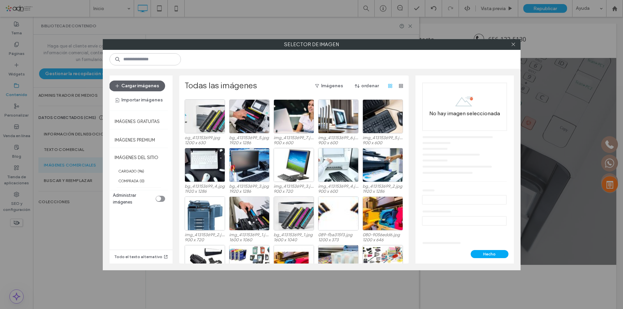
scroll to position [8, 0]
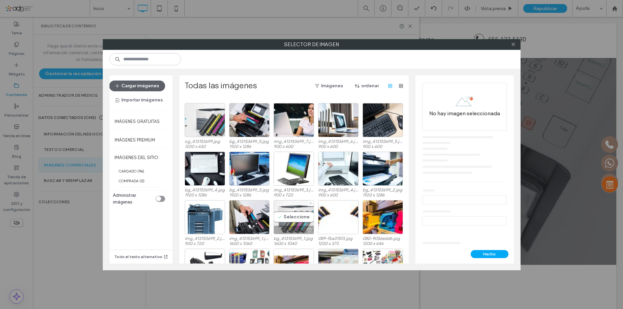
click at [291, 219] on div "Seleccione" at bounding box center [294, 217] width 40 height 34
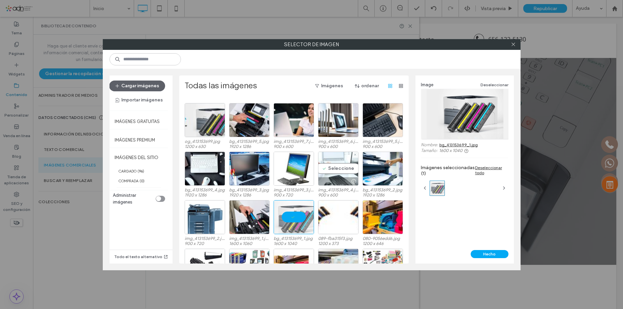
click at [335, 172] on div "Seleccione" at bounding box center [338, 169] width 40 height 34
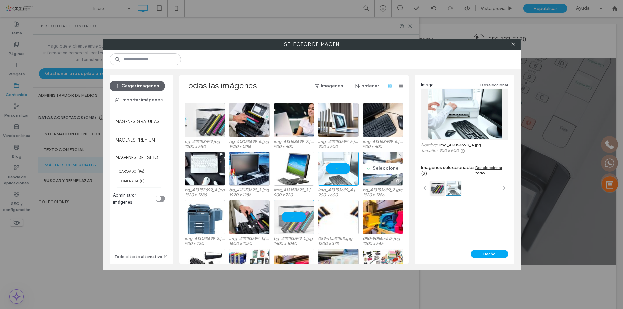
click at [370, 165] on div "Seleccione" at bounding box center [383, 169] width 40 height 34
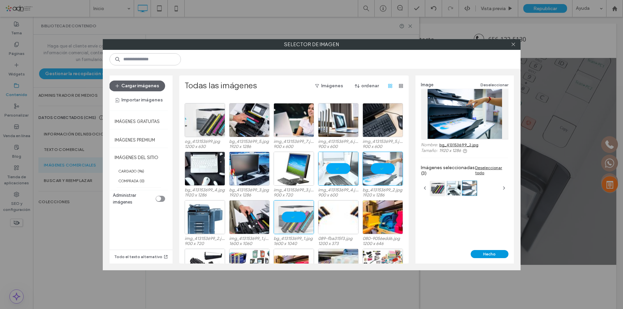
click at [489, 253] on button "Hecho" at bounding box center [490, 254] width 38 height 8
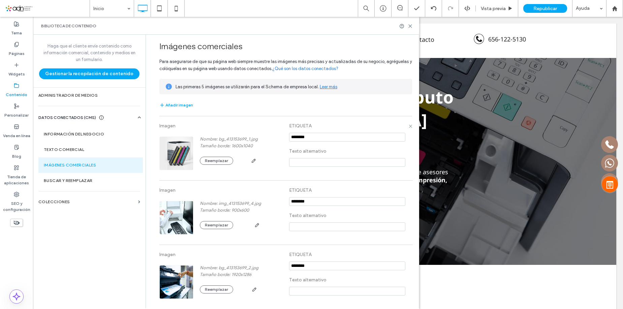
click at [301, 139] on input "notEmpty" at bounding box center [347, 137] width 116 height 9
paste input "**********"
type input "**********"
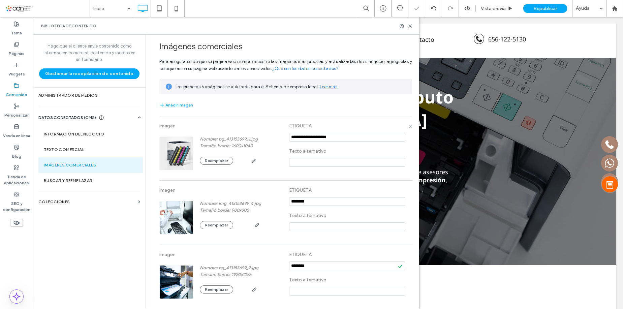
click at [310, 162] on input at bounding box center [347, 162] width 116 height 9
paste input "**********"
type input "**********"
click at [304, 192] on label "ETIQUETA" at bounding box center [347, 190] width 116 height 12
click at [305, 207] on section at bounding box center [347, 203] width 116 height 13
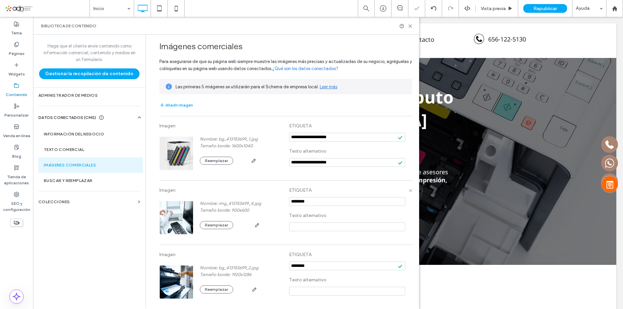
click at [305, 204] on input "notEmpty" at bounding box center [347, 201] width 116 height 9
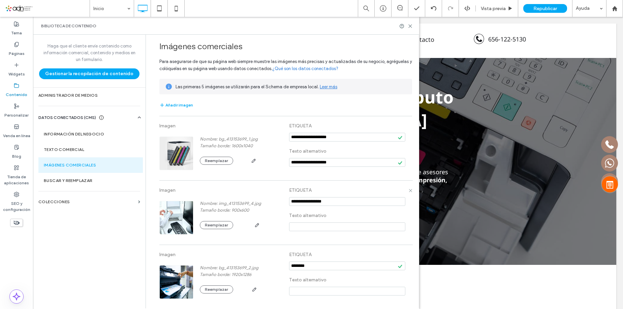
click at [305, 204] on input "notEmpty" at bounding box center [347, 201] width 116 height 9
type input "**********"
click at [317, 228] on input at bounding box center [347, 227] width 116 height 9
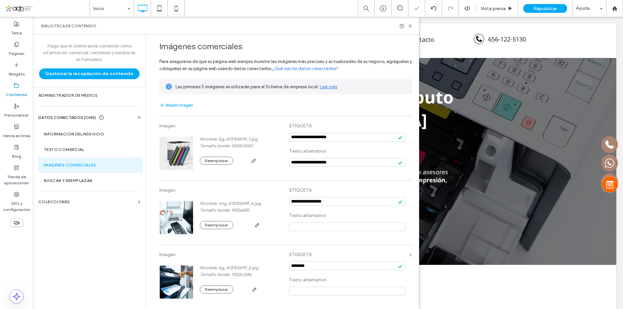
paste input "**********"
type input "**********"
click at [315, 270] on input "notEmpty" at bounding box center [347, 266] width 116 height 9
click at [316, 270] on input "notEmpty" at bounding box center [347, 266] width 116 height 9
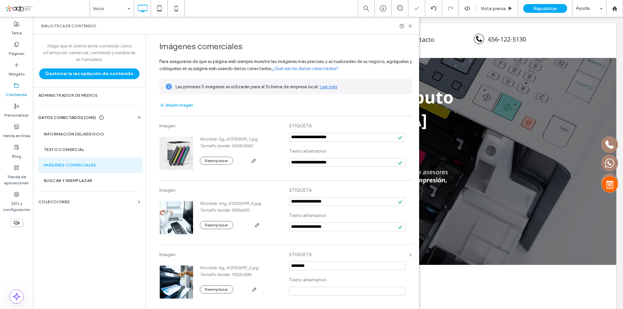
paste input "**********"
click at [321, 269] on input "notEmpty" at bounding box center [347, 266] width 116 height 9
click at [328, 265] on input "notEmpty" at bounding box center [347, 266] width 116 height 9
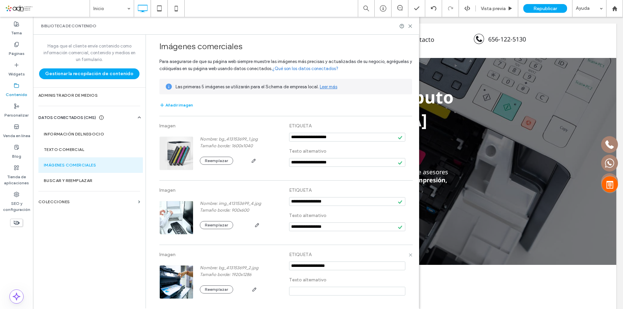
click at [328, 265] on input "notEmpty" at bounding box center [347, 266] width 116 height 9
type input "**********"
click at [324, 292] on input at bounding box center [347, 291] width 116 height 9
paste input "**********"
type input "**********"
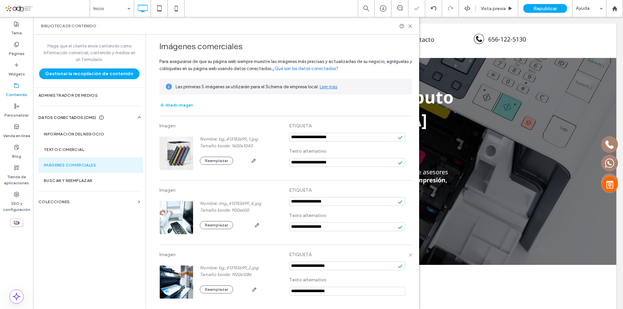
click at [340, 281] on label "Texto alternativo" at bounding box center [347, 280] width 116 height 12
click at [407, 25] on div at bounding box center [406, 26] width 13 height 5
click at [408, 25] on icon at bounding box center [410, 26] width 5 height 5
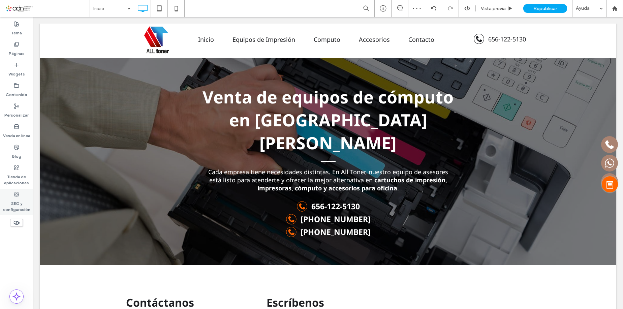
click at [24, 206] on label "SEO y configuración" at bounding box center [16, 205] width 33 height 16
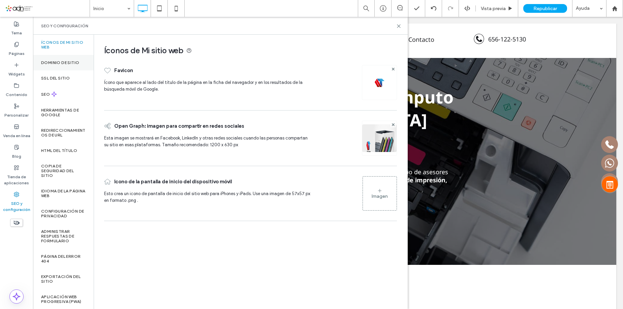
click at [79, 62] on label "Dominio de sitio" at bounding box center [60, 62] width 38 height 5
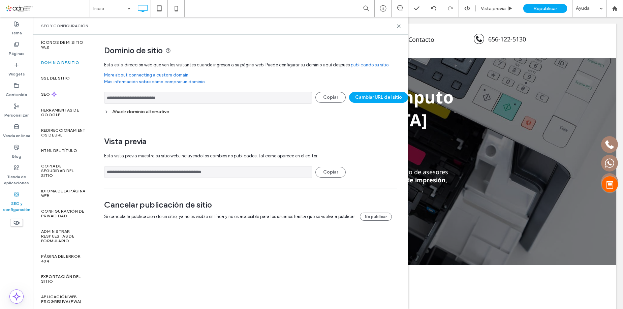
click at [141, 96] on input "**********" at bounding box center [208, 98] width 208 height 12
click at [67, 151] on label "HTML del título" at bounding box center [59, 150] width 36 height 5
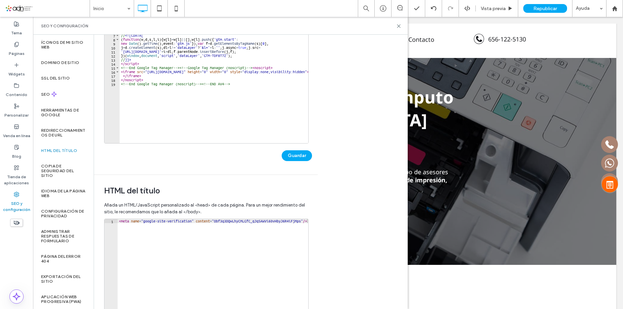
scroll to position [153, 0]
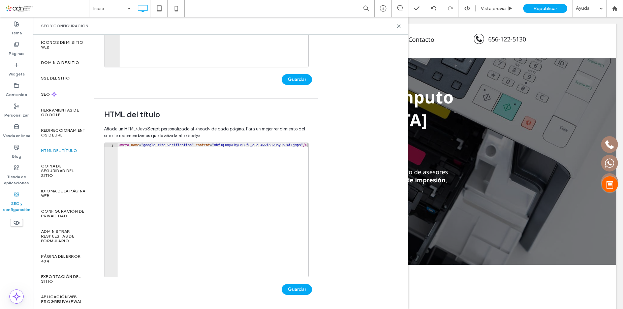
click at [160, 203] on div "< meta name = "google-site-verification" content = "Obf3q3DQwLhyCMLGfC_qJqSAWVi…" at bounding box center [213, 214] width 191 height 142
type textarea "**********"
paste textarea "**********"
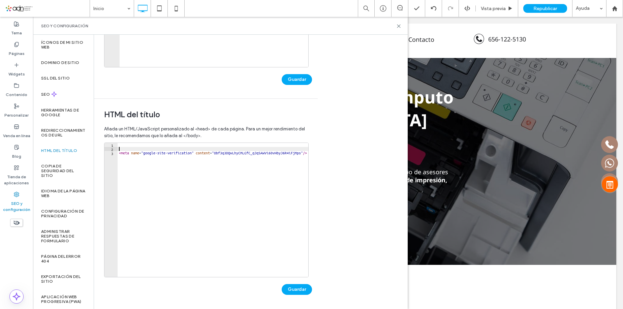
type textarea "**********"
click at [136, 143] on div "< meta name = "google-site-verification" content = "cmlaIVHG_mQU7TPubpPk-XBMVcg…" at bounding box center [214, 211] width 193 height 137
paste textarea "**********"
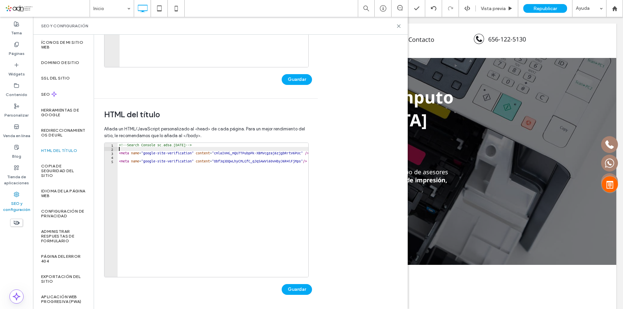
type textarea "**********"
click at [289, 287] on button "Guardar" at bounding box center [297, 289] width 30 height 11
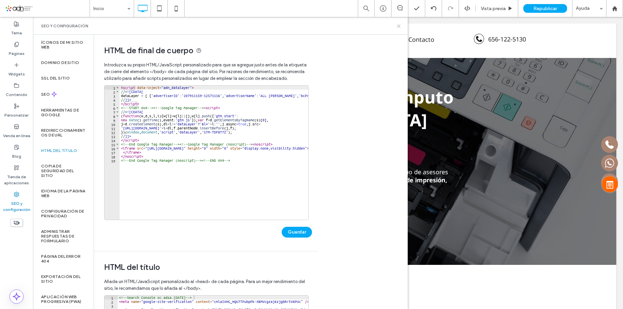
click at [397, 26] on icon at bounding box center [399, 26] width 5 height 5
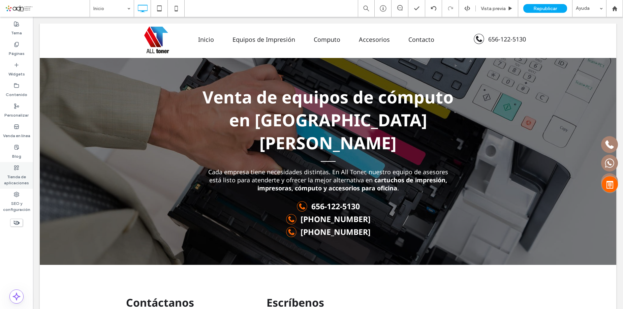
click at [16, 167] on use at bounding box center [16, 168] width 4 height 4
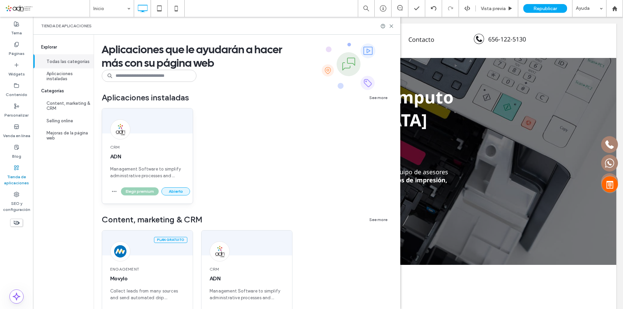
click at [176, 194] on button "Abierto" at bounding box center [176, 191] width 29 height 8
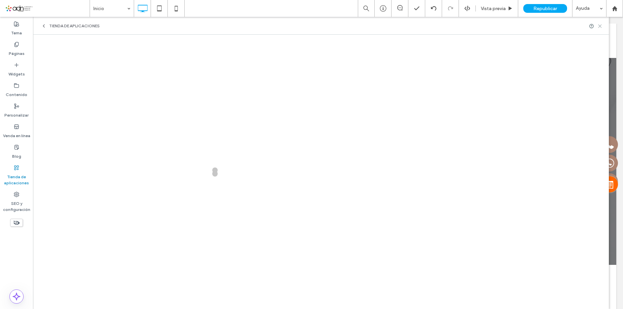
click at [603, 24] on icon at bounding box center [600, 26] width 5 height 5
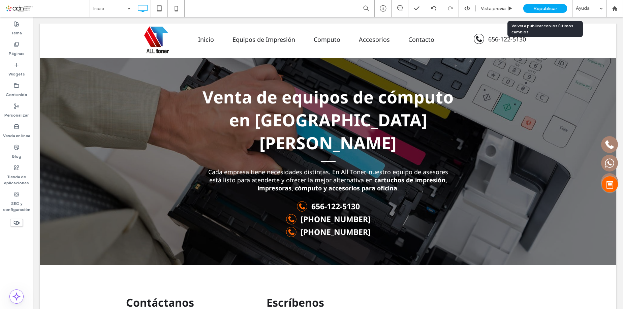
click at [547, 7] on span "Republicar" at bounding box center [546, 9] width 24 height 6
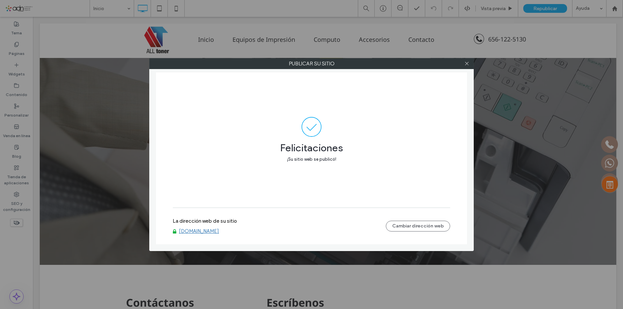
click at [217, 233] on link "[DOMAIN_NAME]" at bounding box center [199, 231] width 40 height 6
click at [467, 63] on icon at bounding box center [467, 63] width 5 height 5
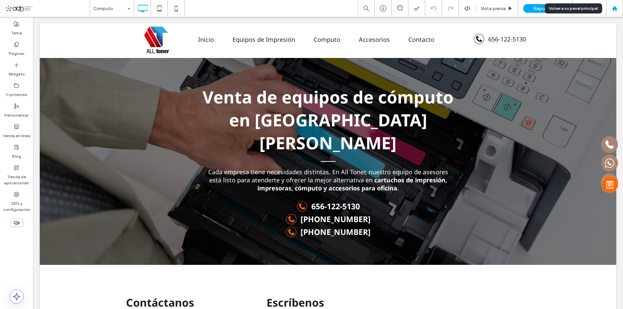
click at [615, 9] on use at bounding box center [614, 8] width 5 height 5
